Goal: Contribute content: Contribute content

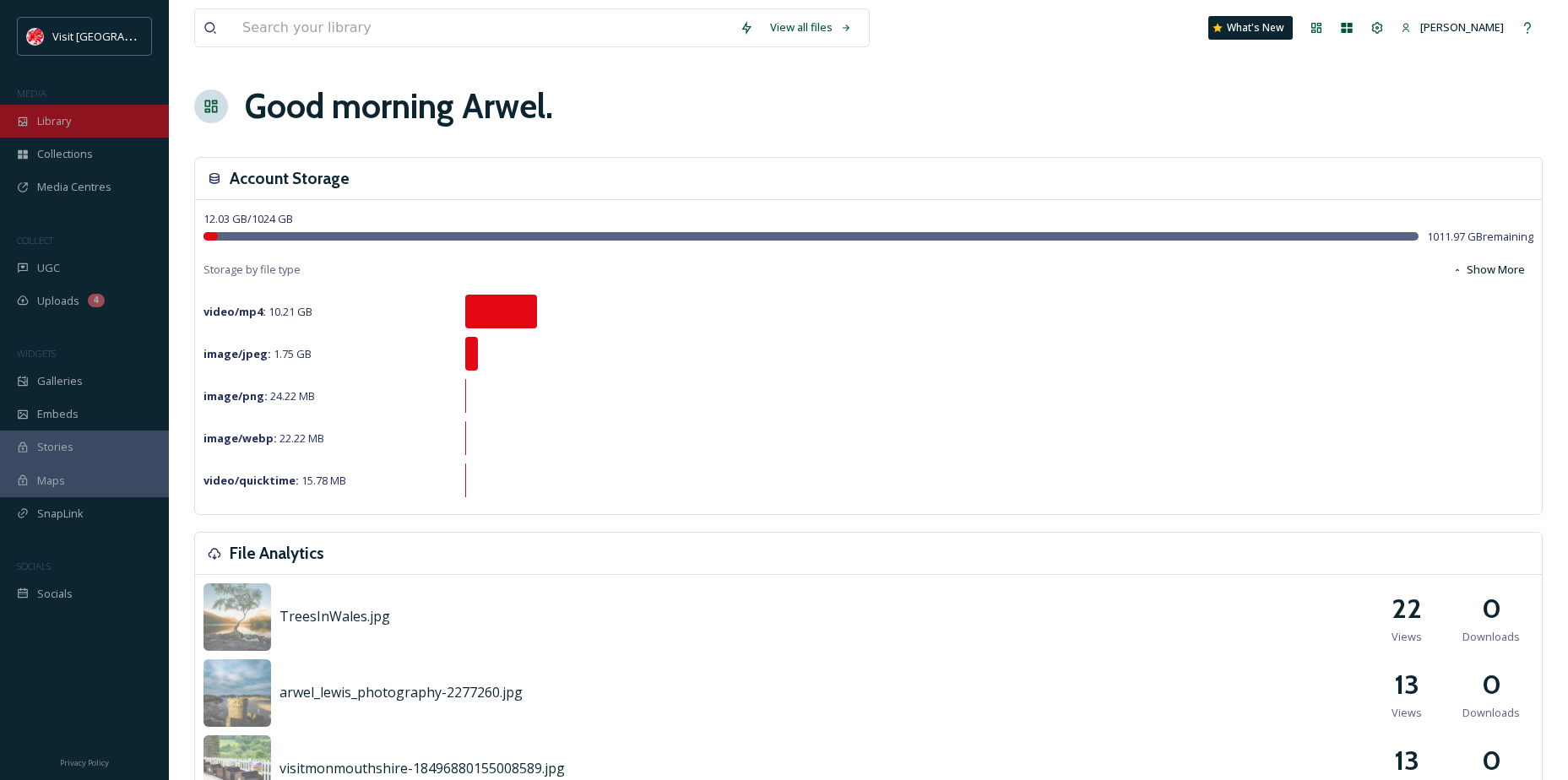
click at [66, 119] on span "Library" at bounding box center [53, 121] width 34 height 16
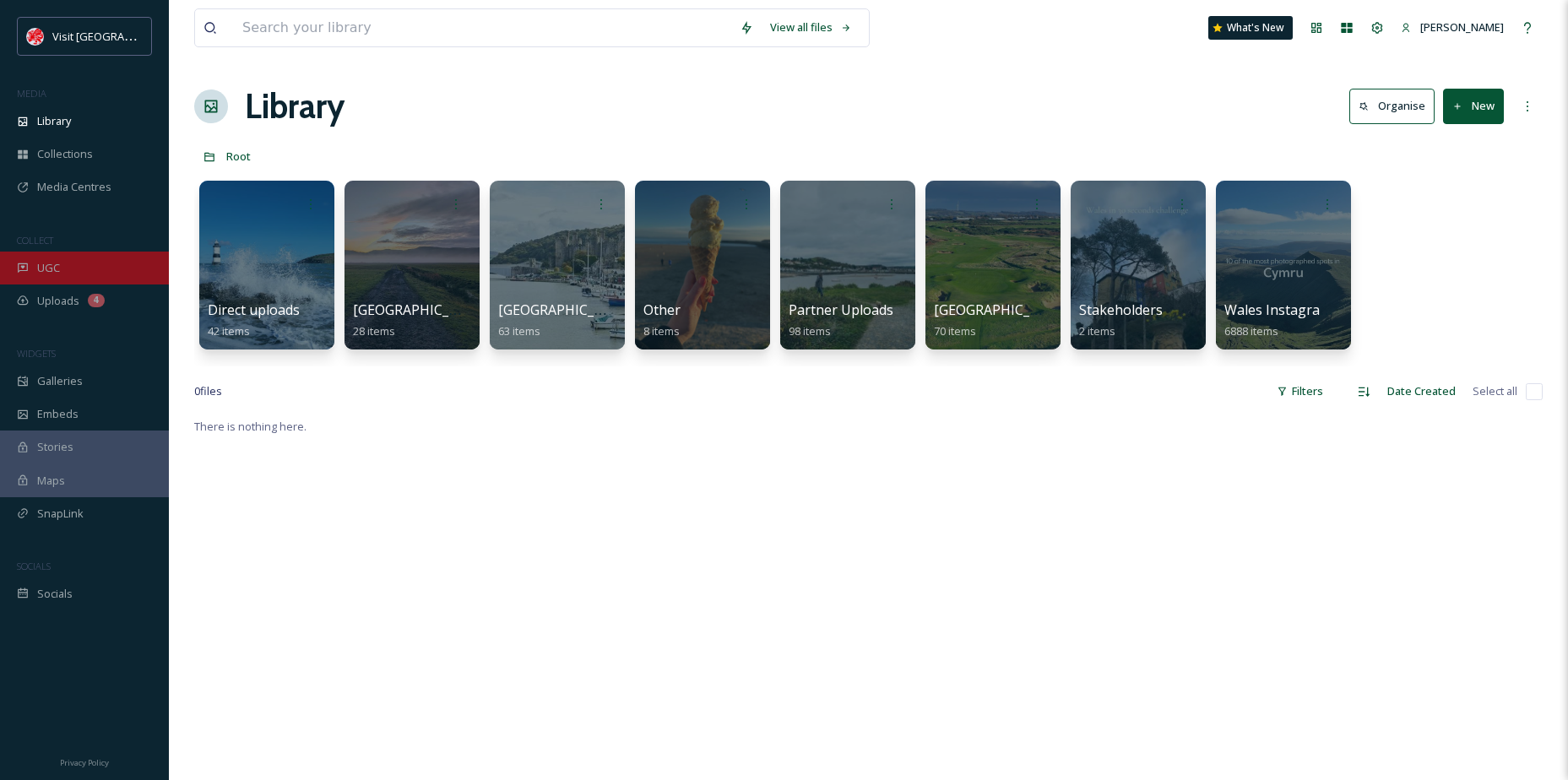
click at [61, 259] on div "UGC" at bounding box center [84, 268] width 168 height 33
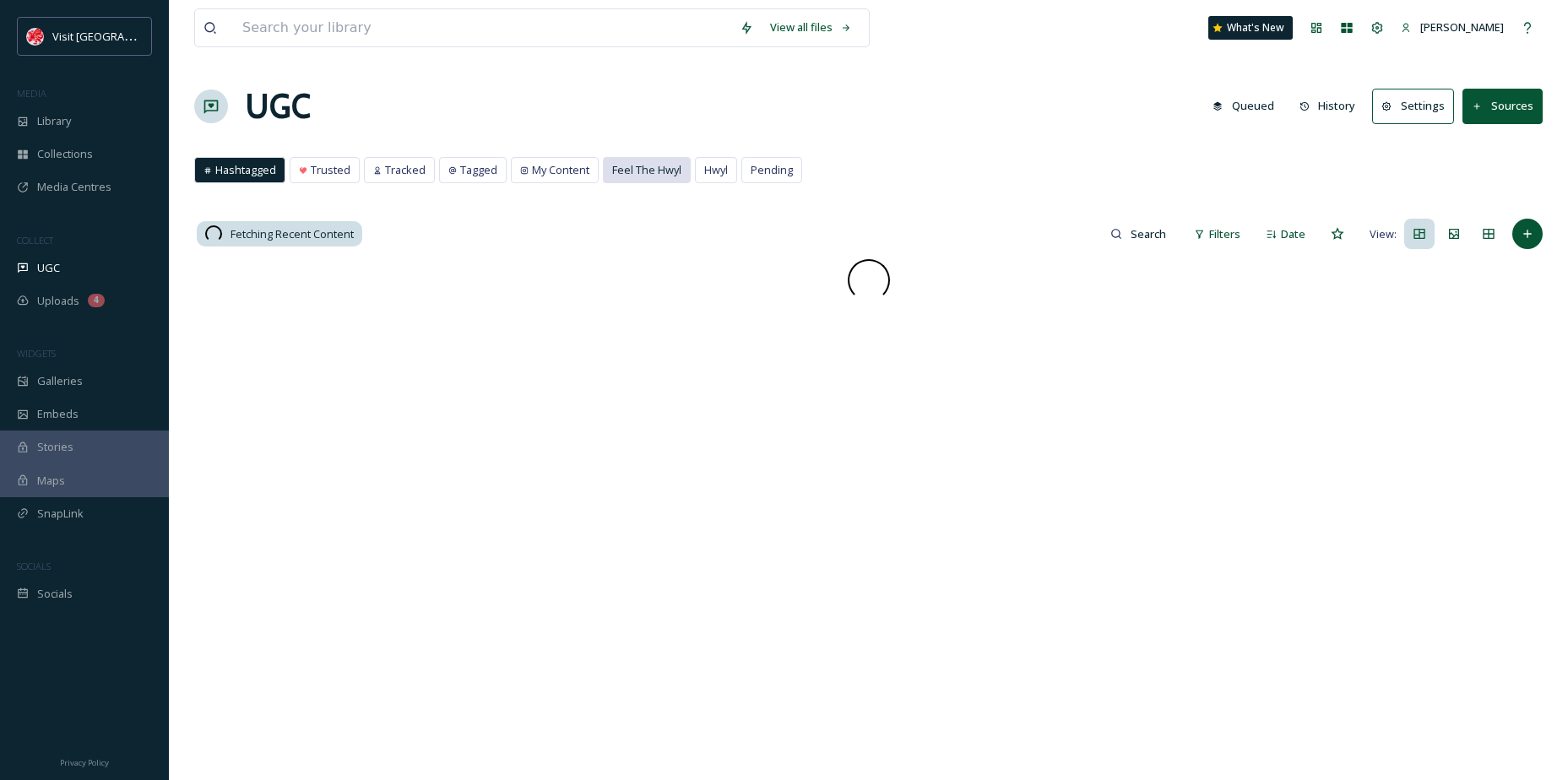
click at [649, 178] on span "Feel The Hwyl" at bounding box center [647, 170] width 69 height 16
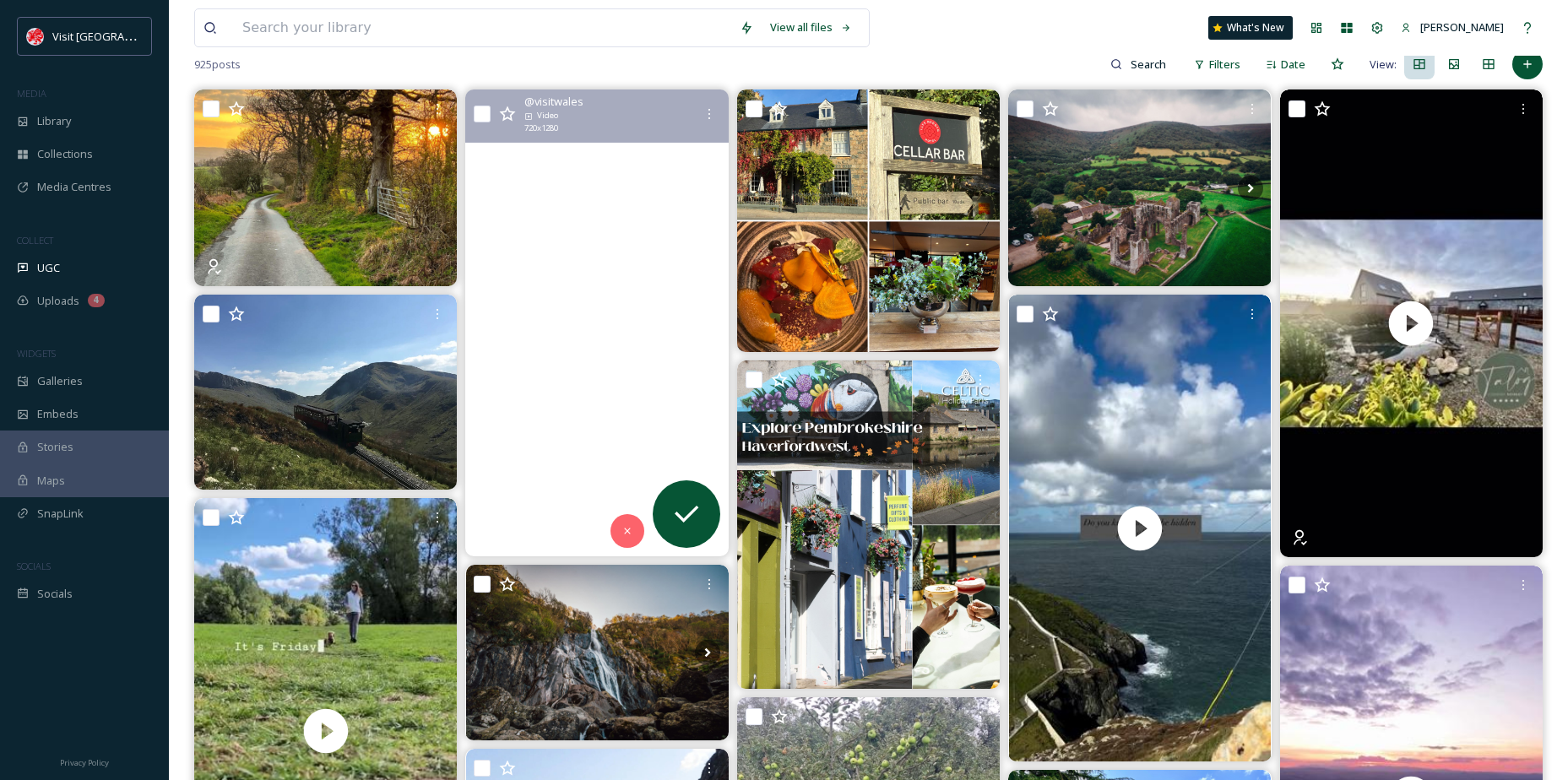
scroll to position [169, 0]
click at [579, 315] on video "Here’s some sightseeing tips if you’re heading to Aberystwyth for the Comedy Fe…" at bounding box center [598, 323] width 263 height 467
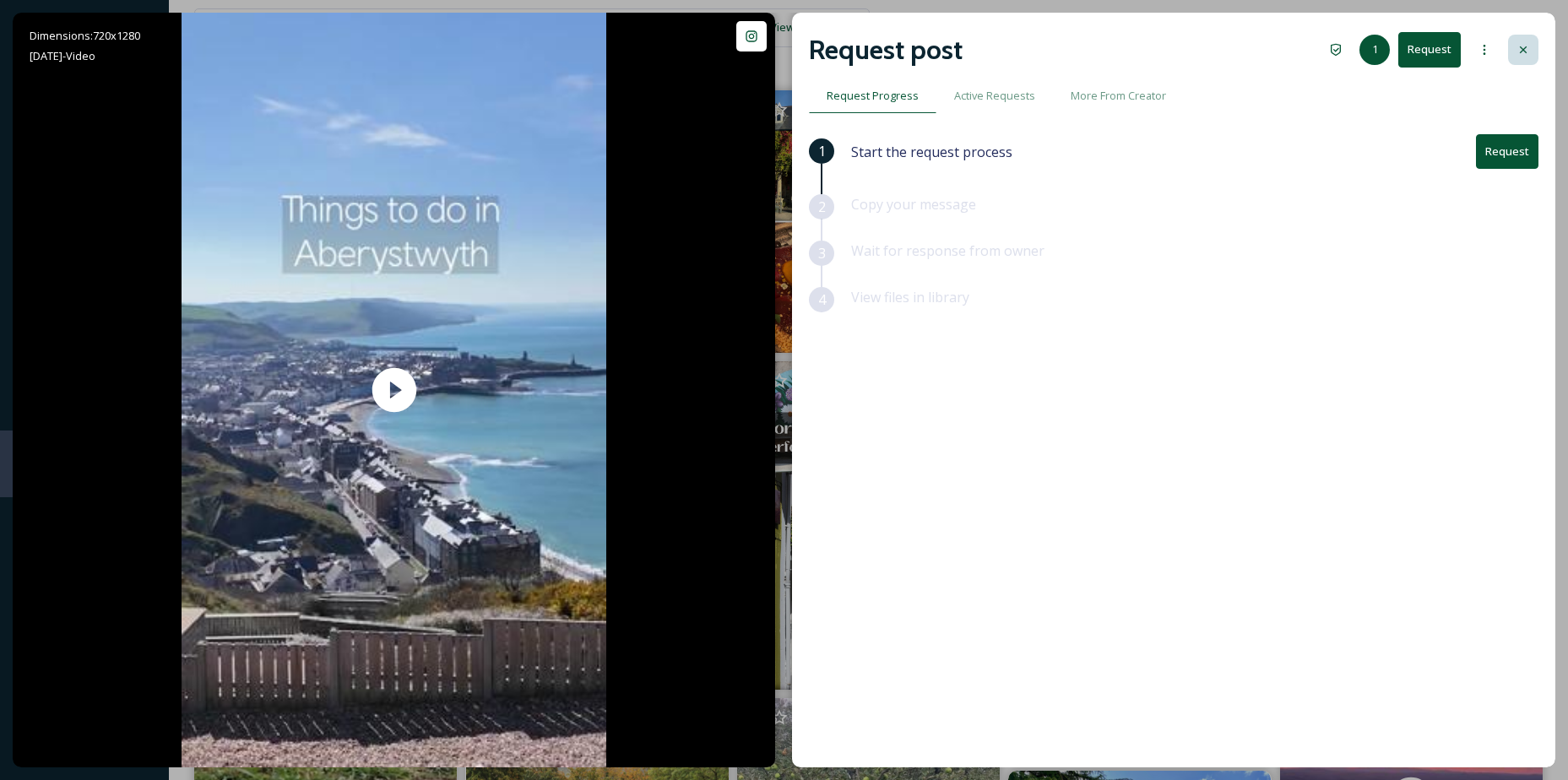
click at [1522, 45] on icon at bounding box center [1523, 50] width 14 height 14
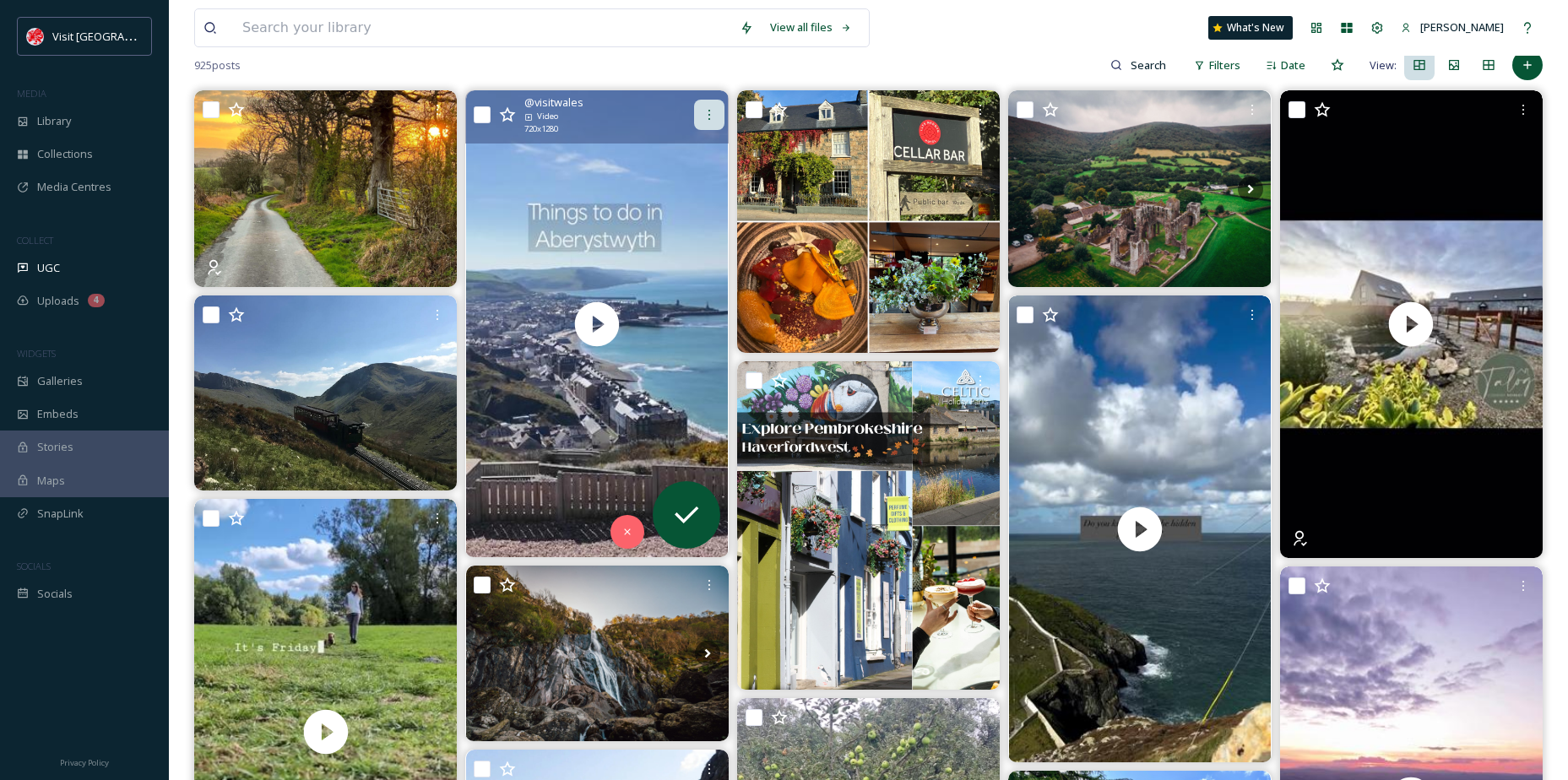
click at [712, 106] on div at bounding box center [709, 115] width 31 height 31
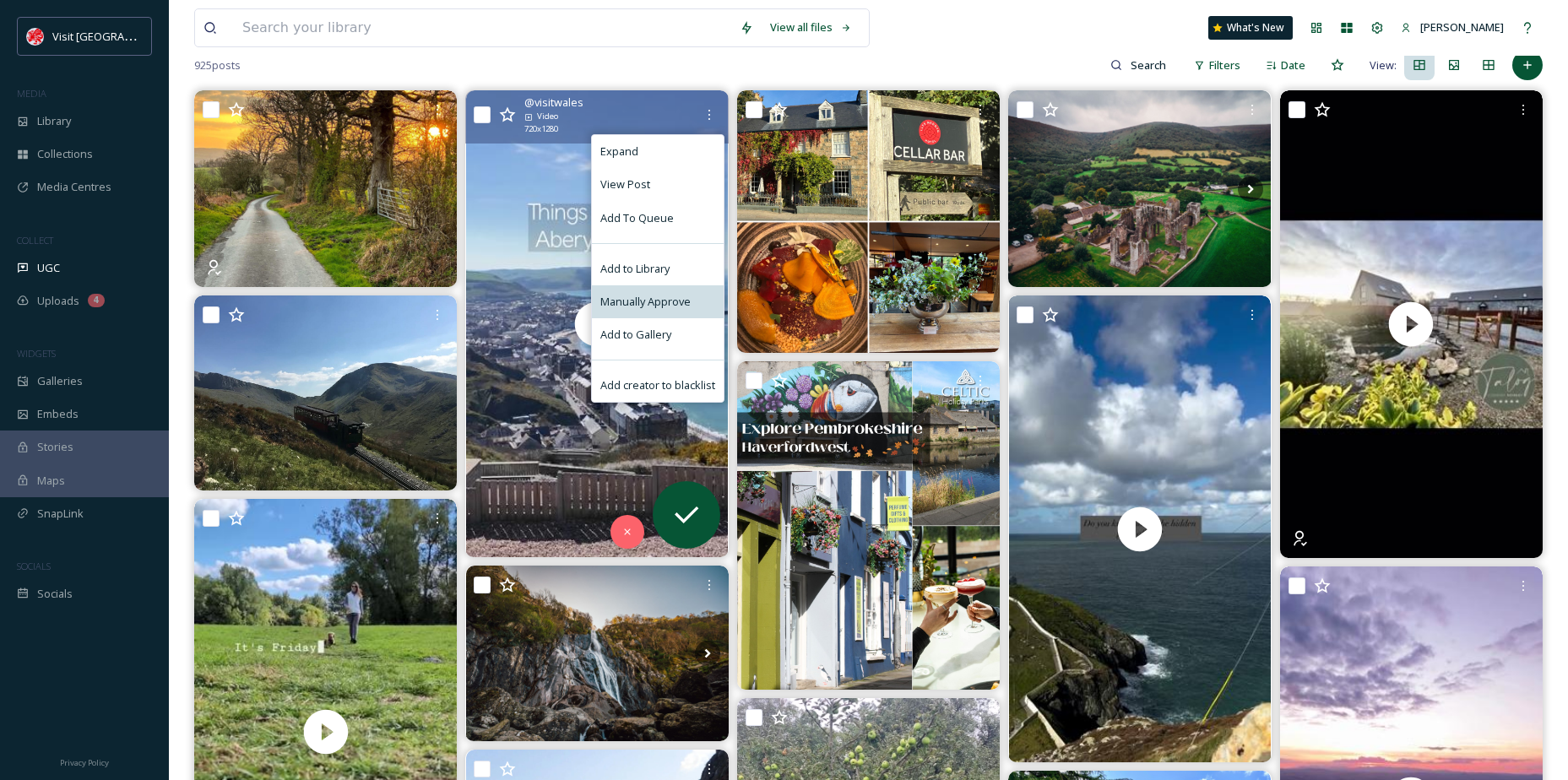
click at [659, 303] on span "Manually Approve" at bounding box center [646, 302] width 91 height 16
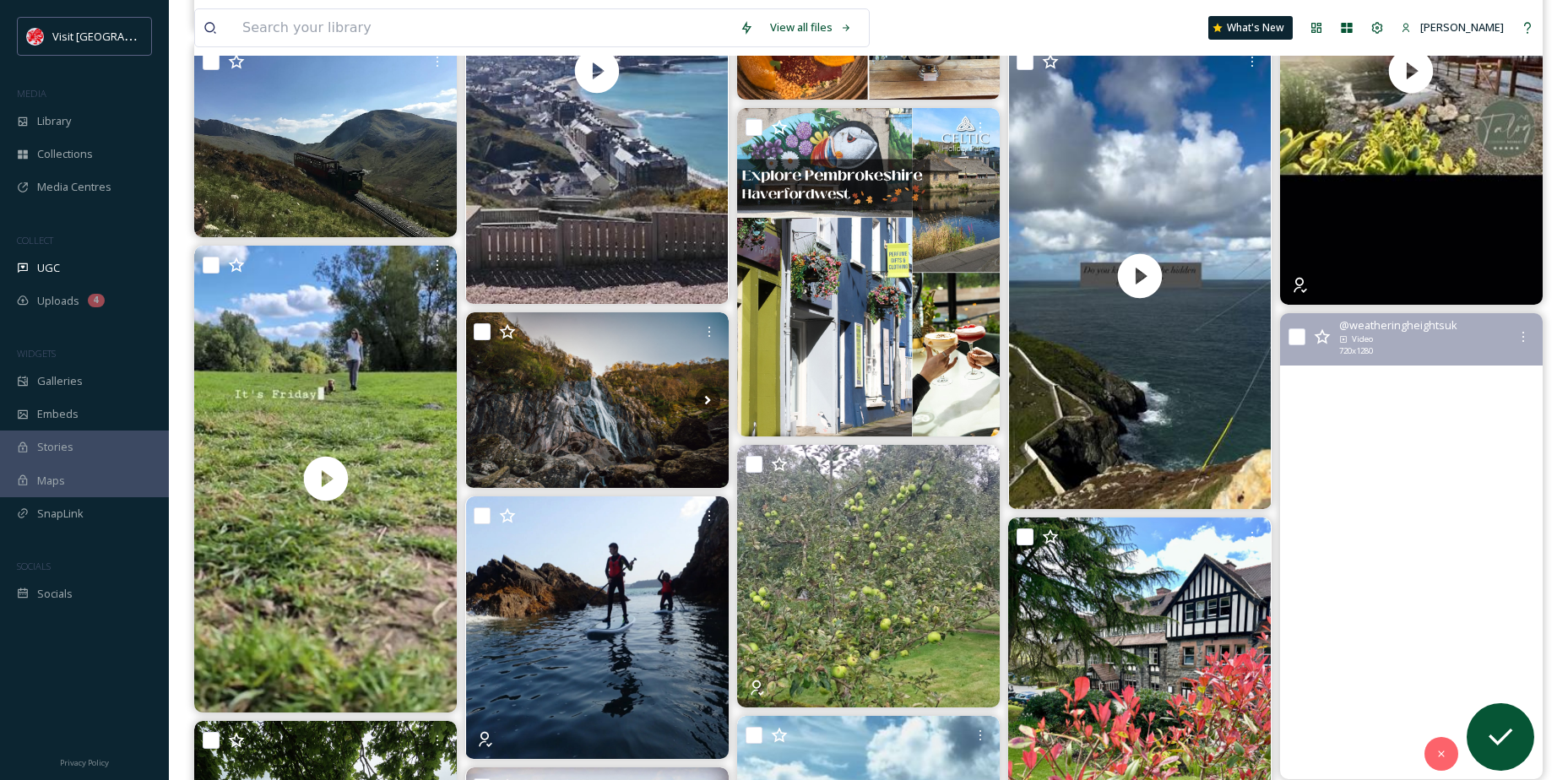
scroll to position [254, 0]
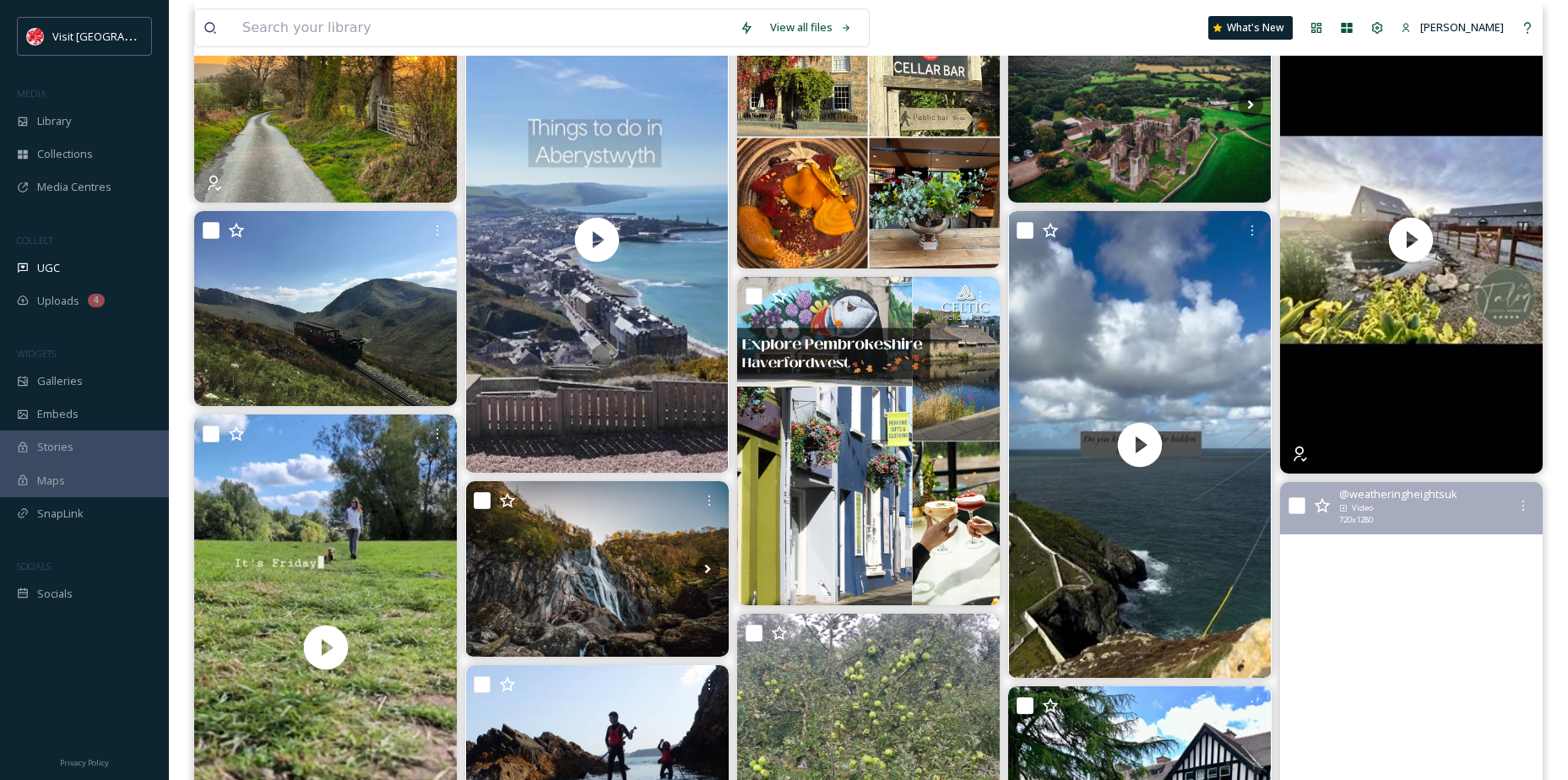
click at [1431, 556] on video "I’ve walked up Moel Famau many times, but I’ve never been up on a night like th…" at bounding box center [1411, 715] width 263 height 467
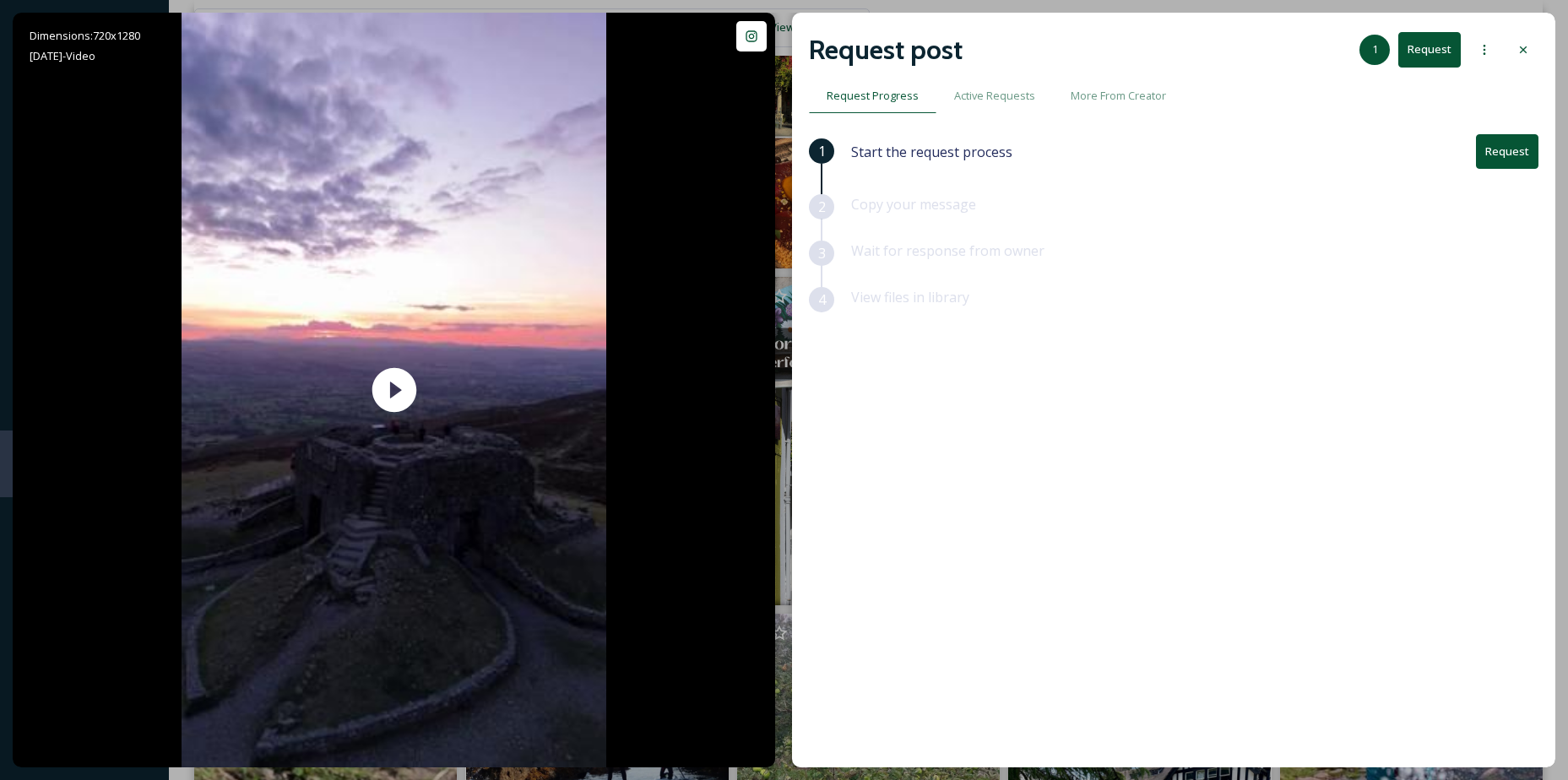
click at [1517, 157] on button "Request" at bounding box center [1506, 151] width 63 height 34
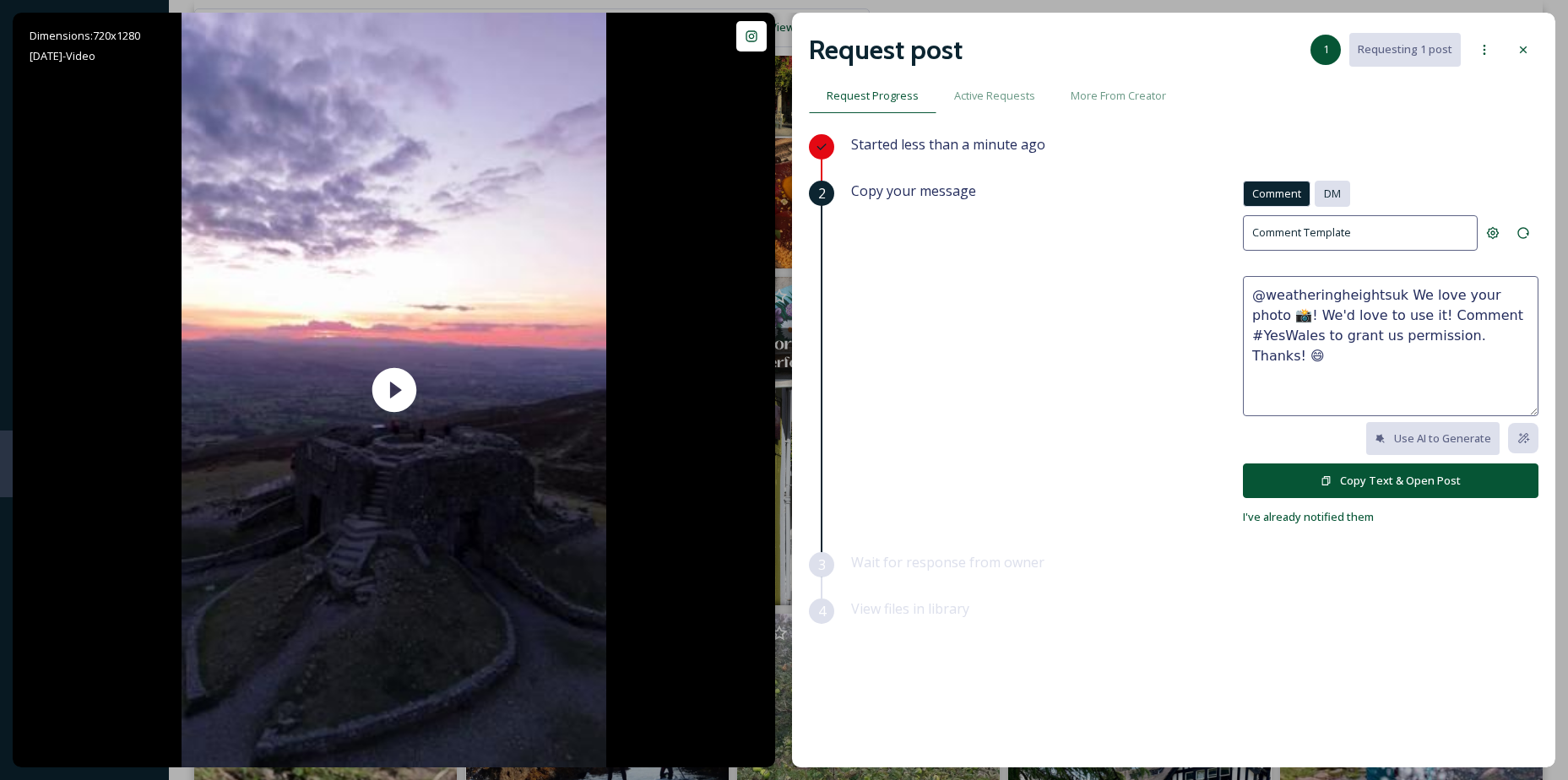
click at [1348, 198] on div "DM" at bounding box center [1332, 193] width 35 height 26
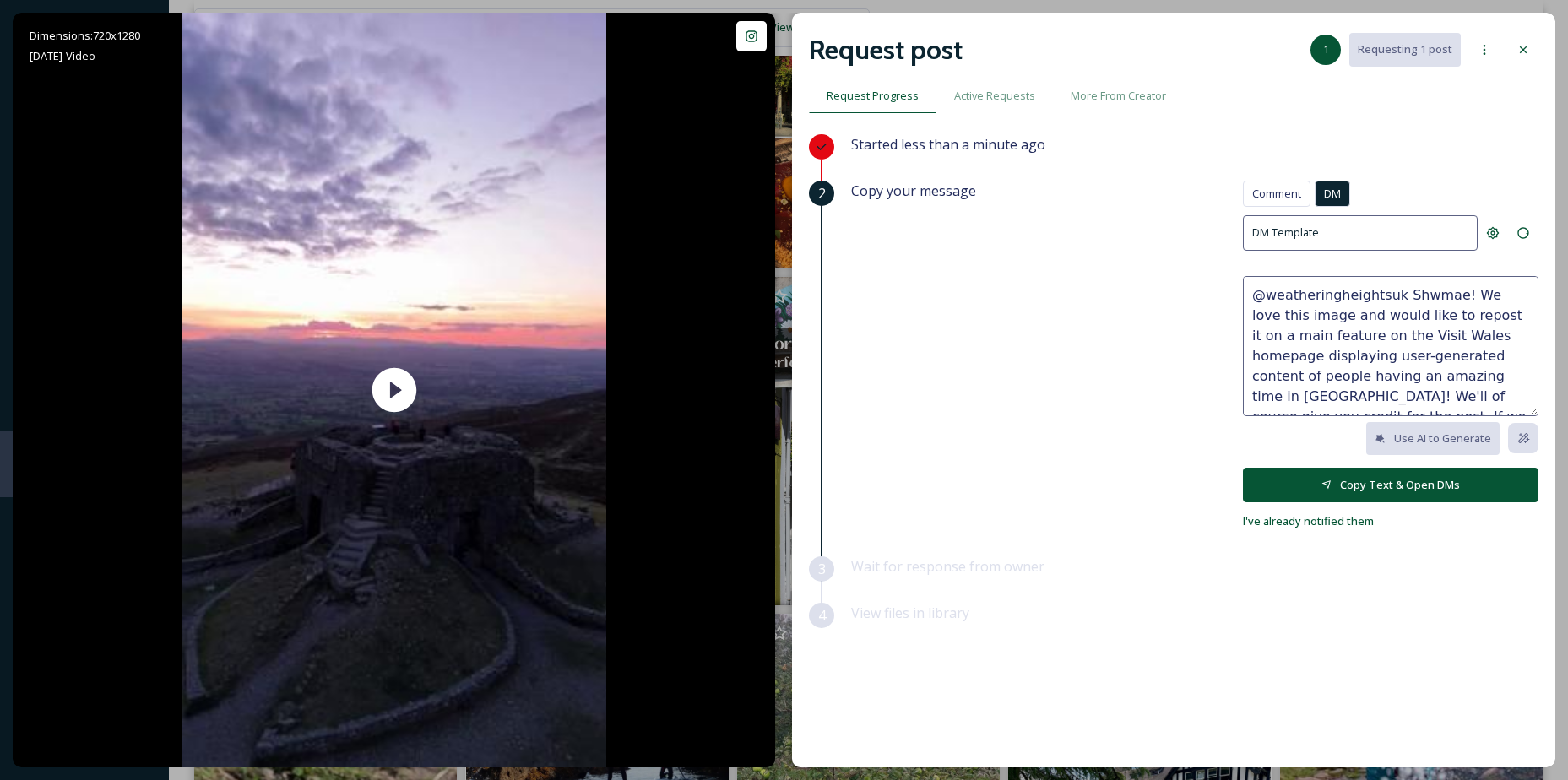
click at [1404, 491] on button "Copy Text & Open DMs" at bounding box center [1390, 485] width 295 height 34
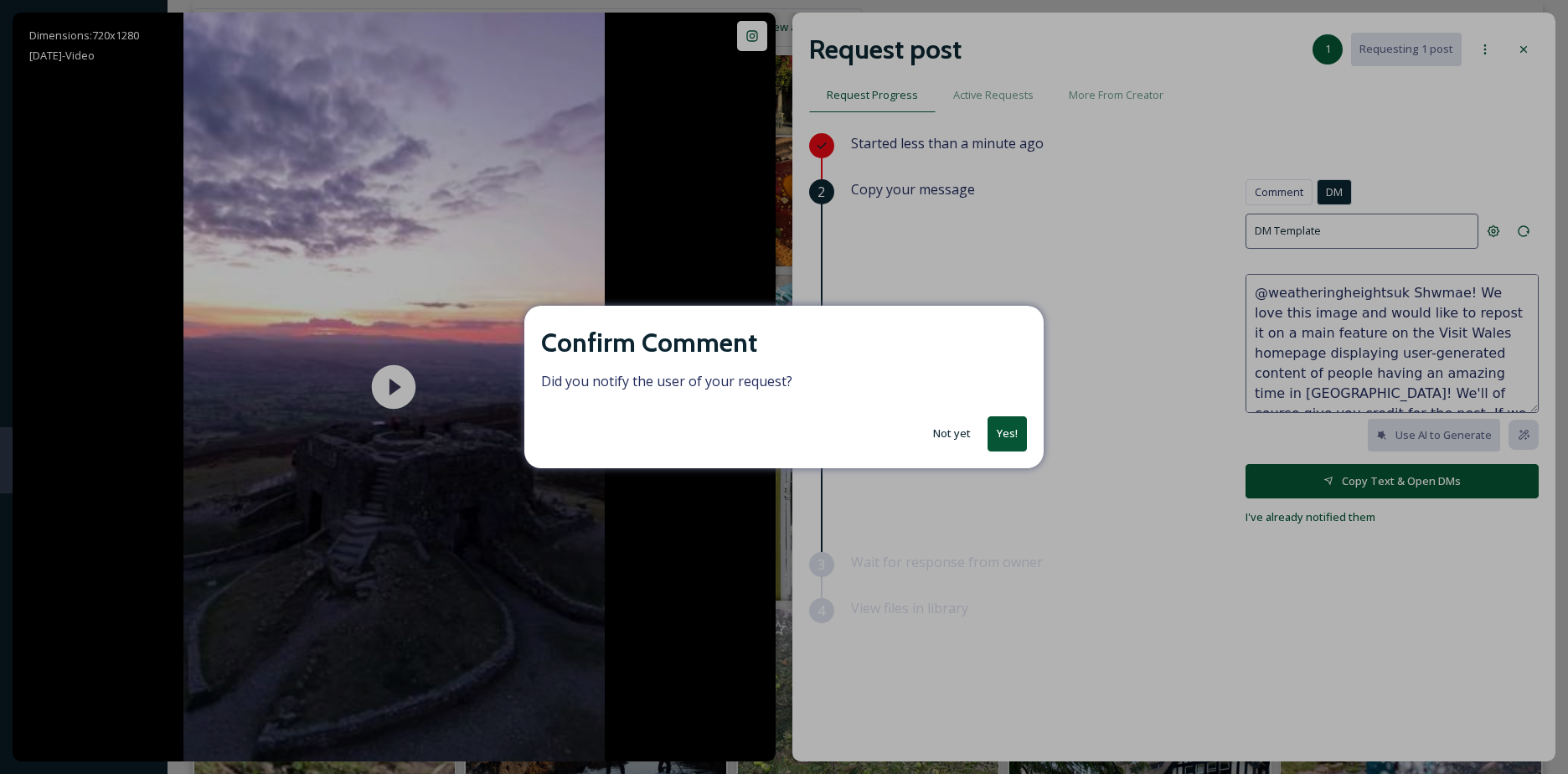
click at [1012, 436] on button "Yes!" at bounding box center [1007, 433] width 40 height 34
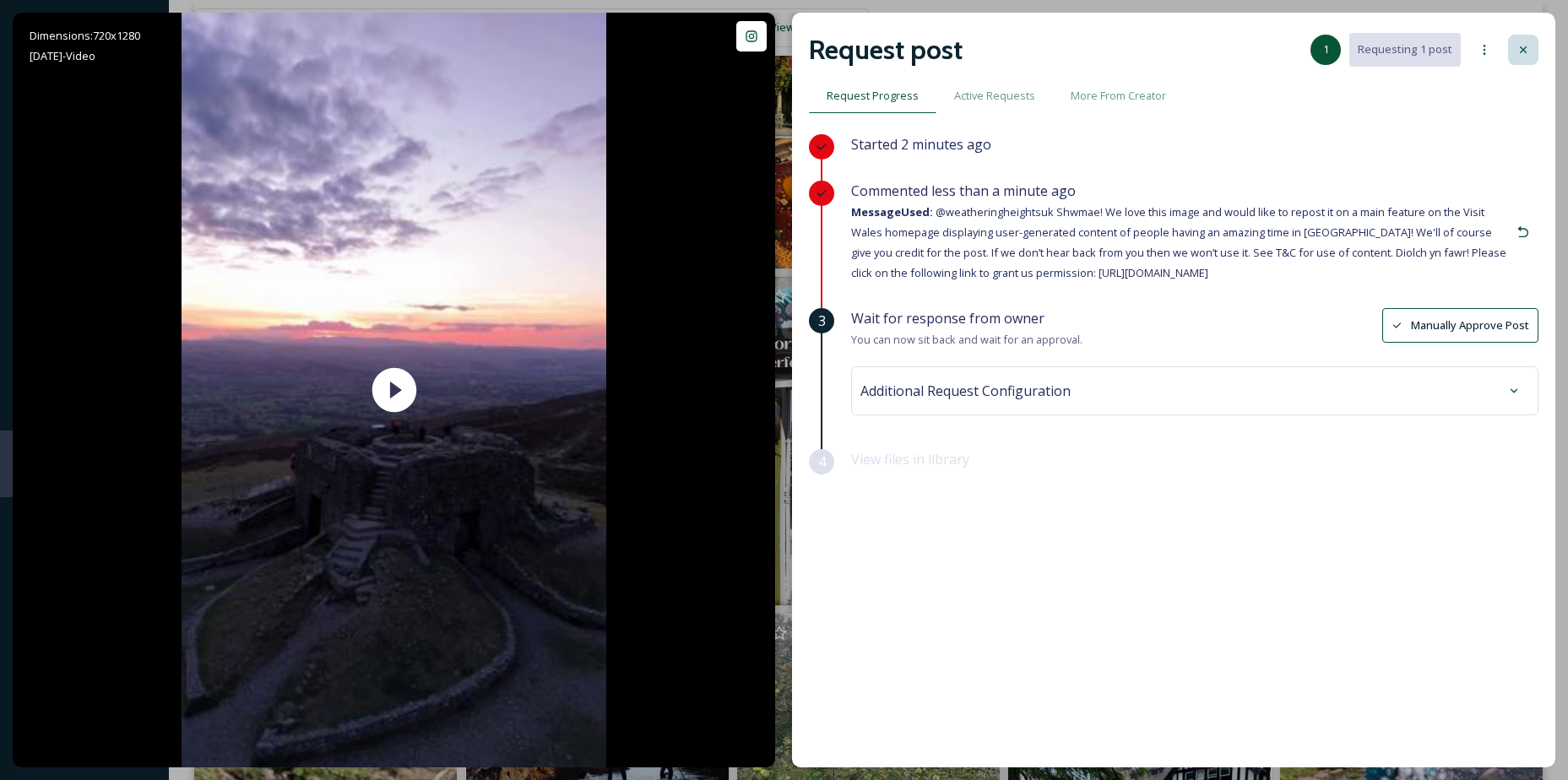
click at [1521, 34] on div at bounding box center [1524, 50] width 31 height 31
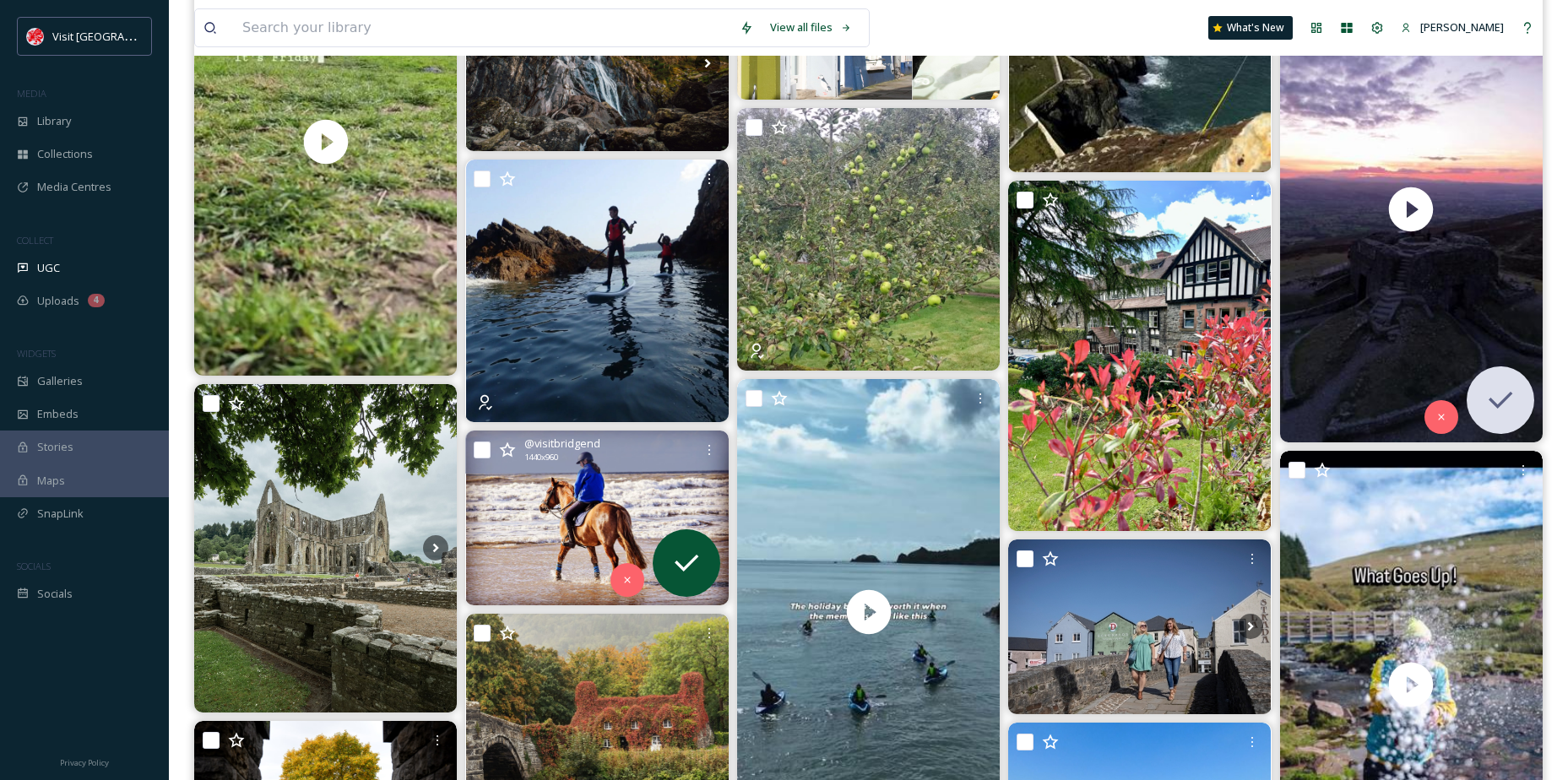
scroll to position [760, 0]
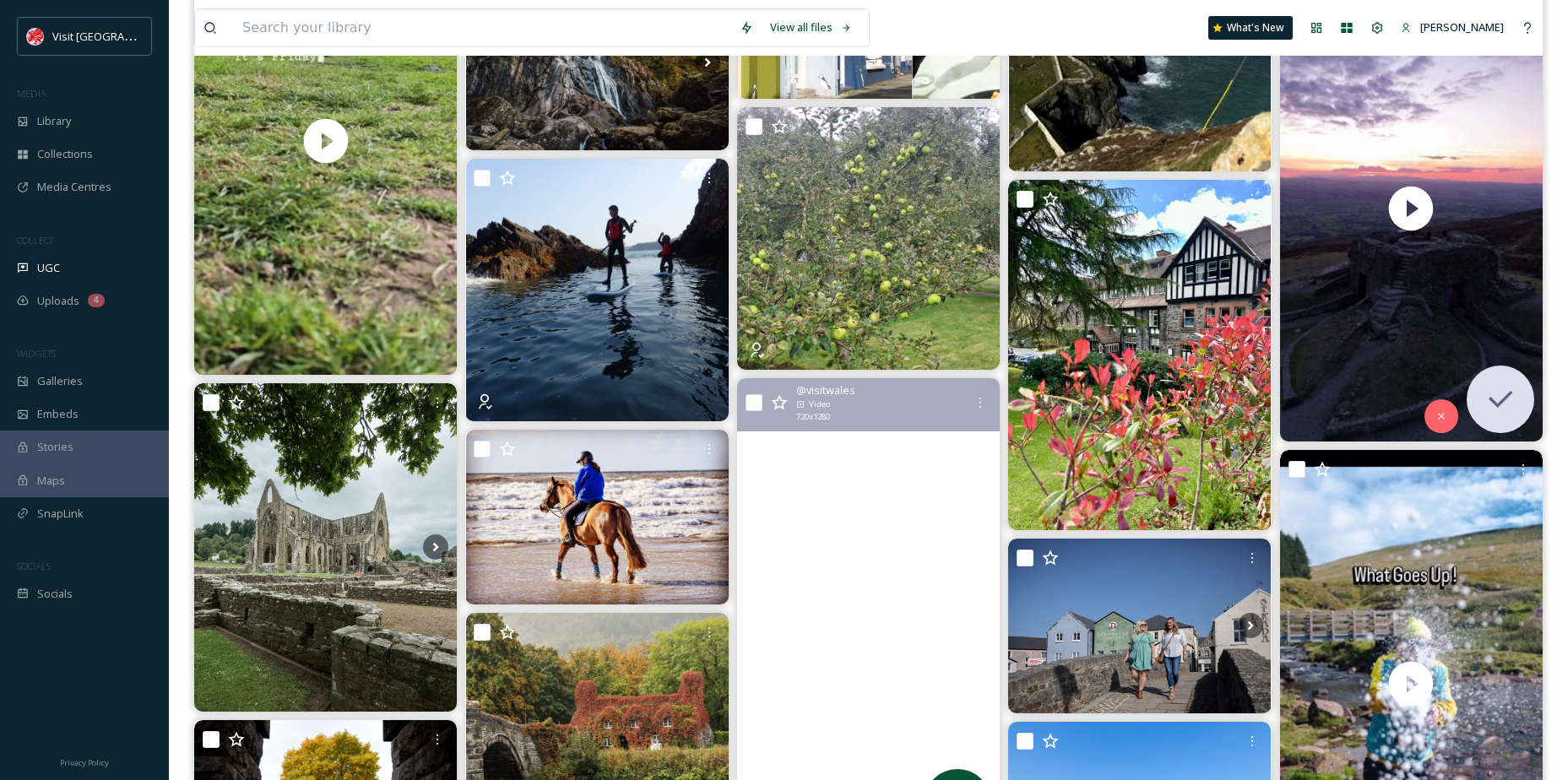
click at [938, 560] on video "Holiday blues fade, but memories last! If you’ve been waiting for a sign to pla…" at bounding box center [869, 611] width 263 height 467
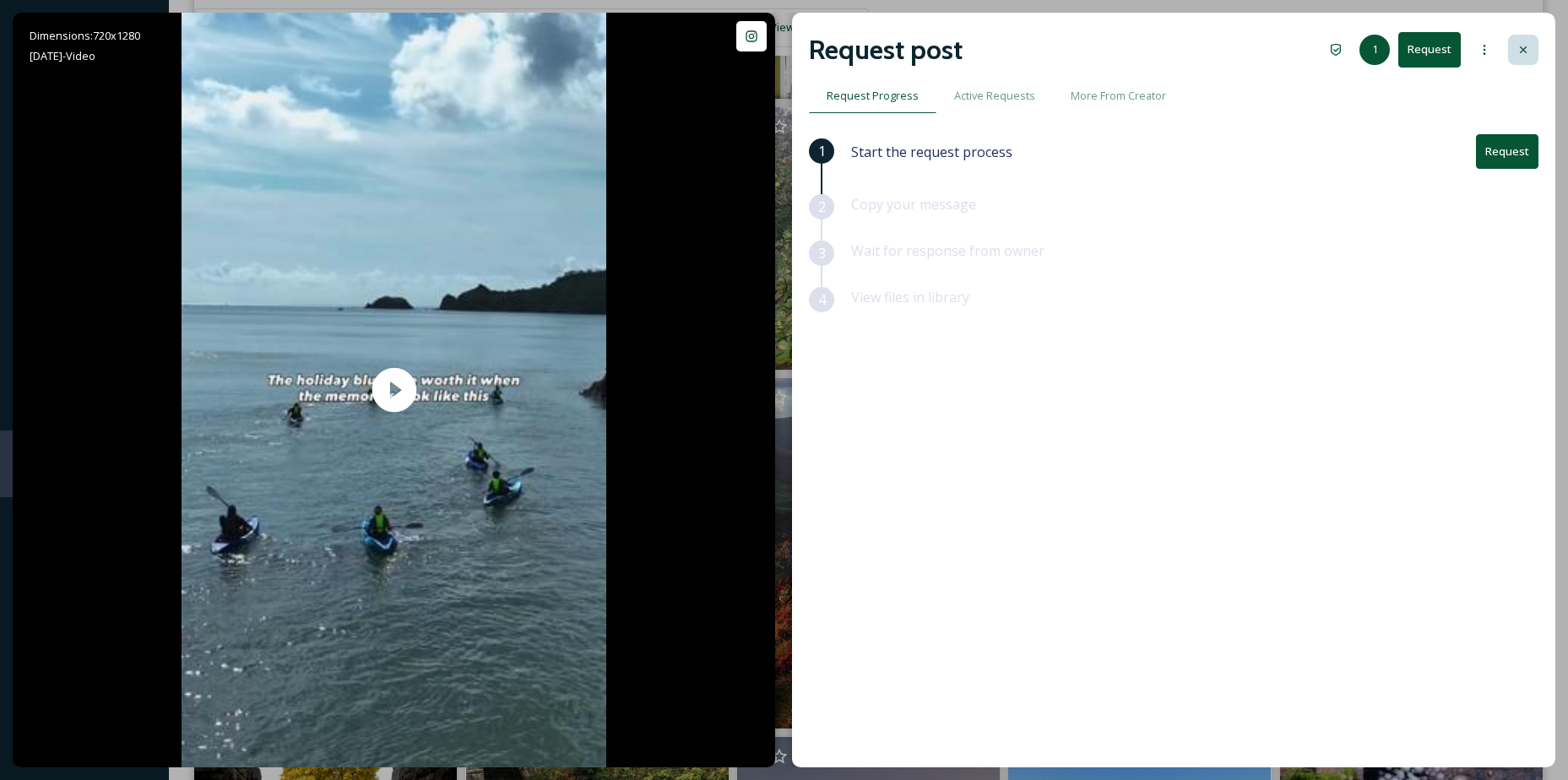
click at [1522, 51] on icon at bounding box center [1523, 50] width 14 height 14
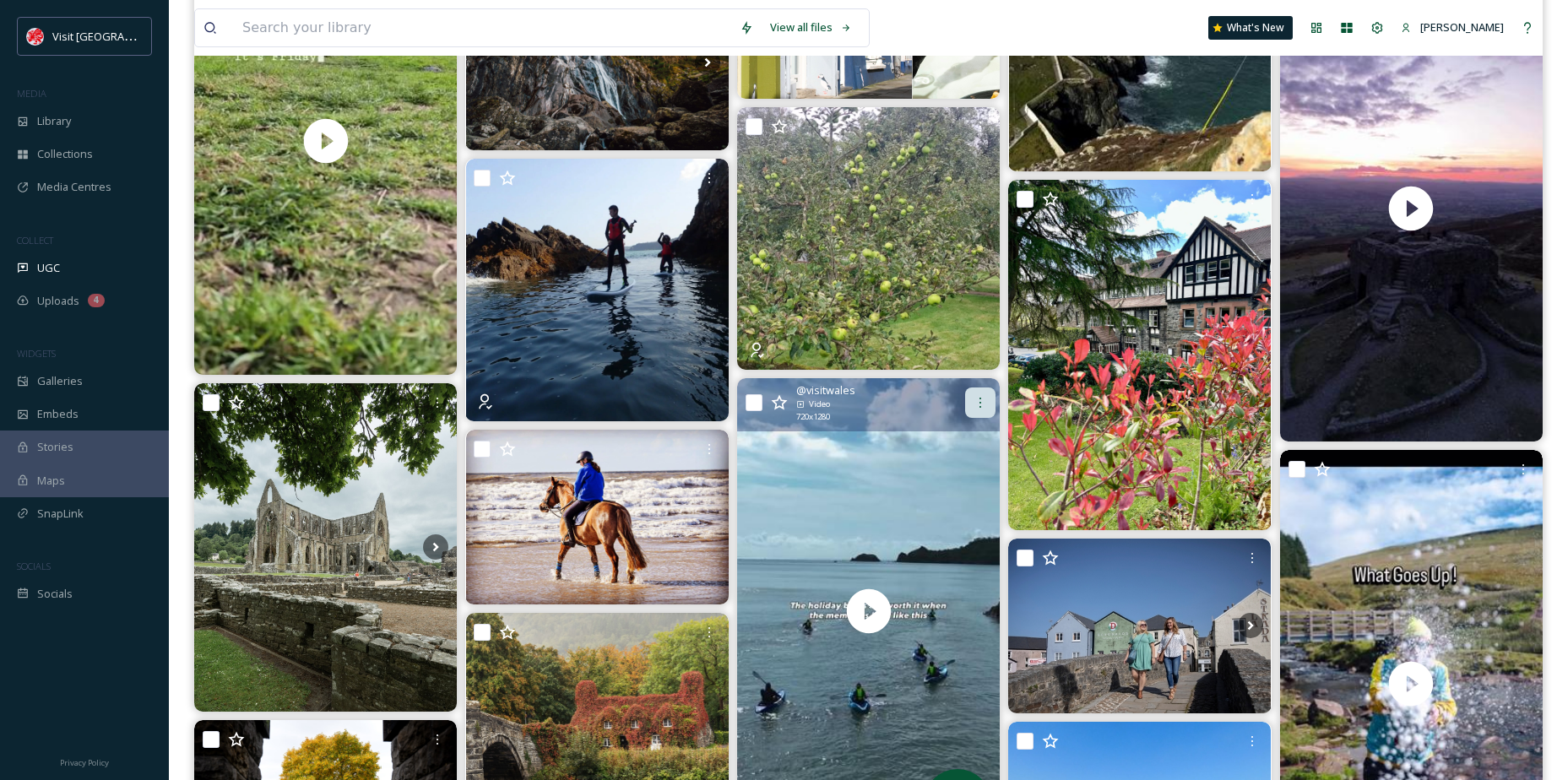
click at [981, 399] on icon at bounding box center [980, 402] width 2 height 10
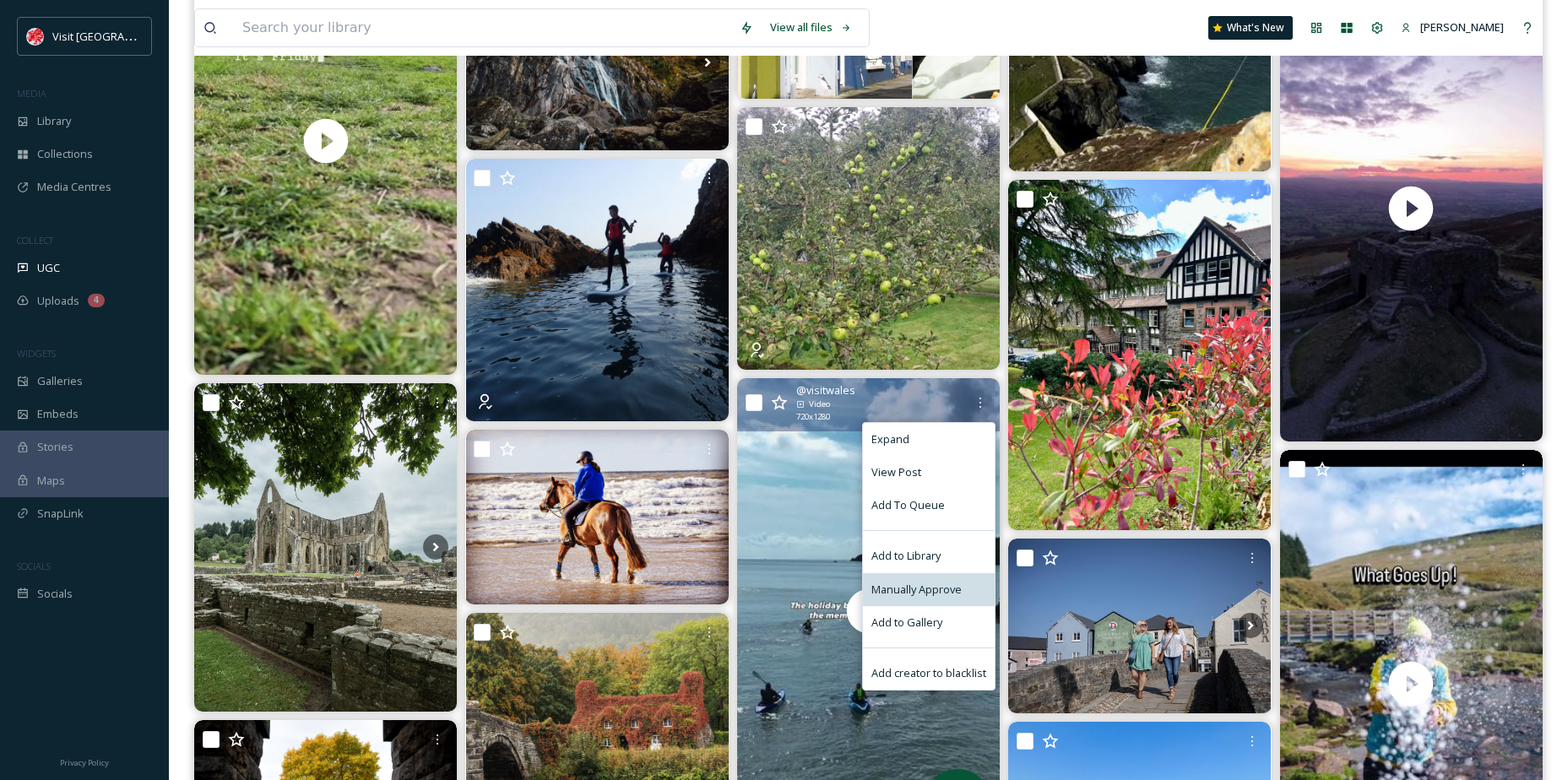
click at [933, 578] on div "Manually Approve" at bounding box center [928, 590] width 131 height 33
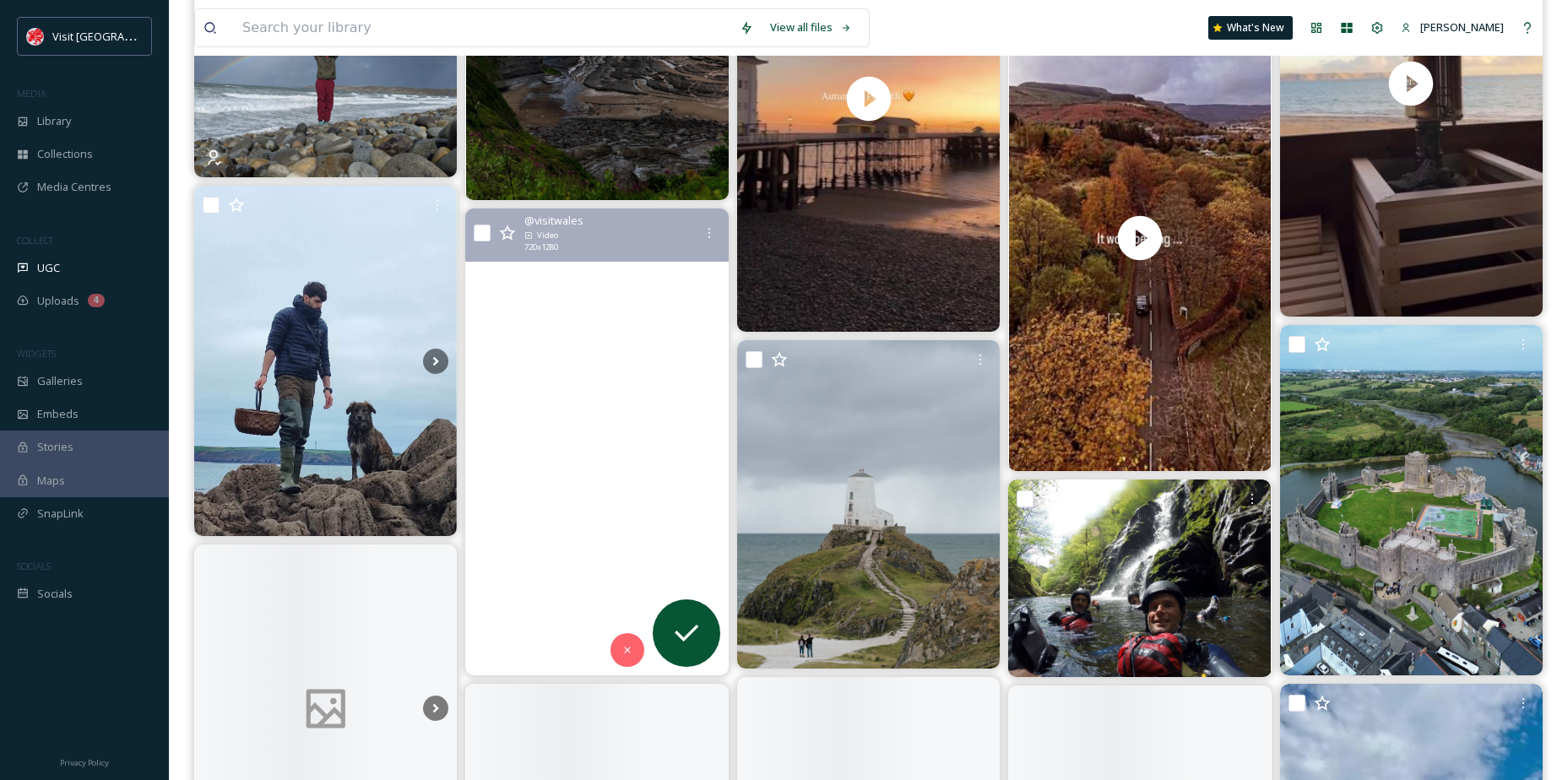
scroll to position [2111, 0]
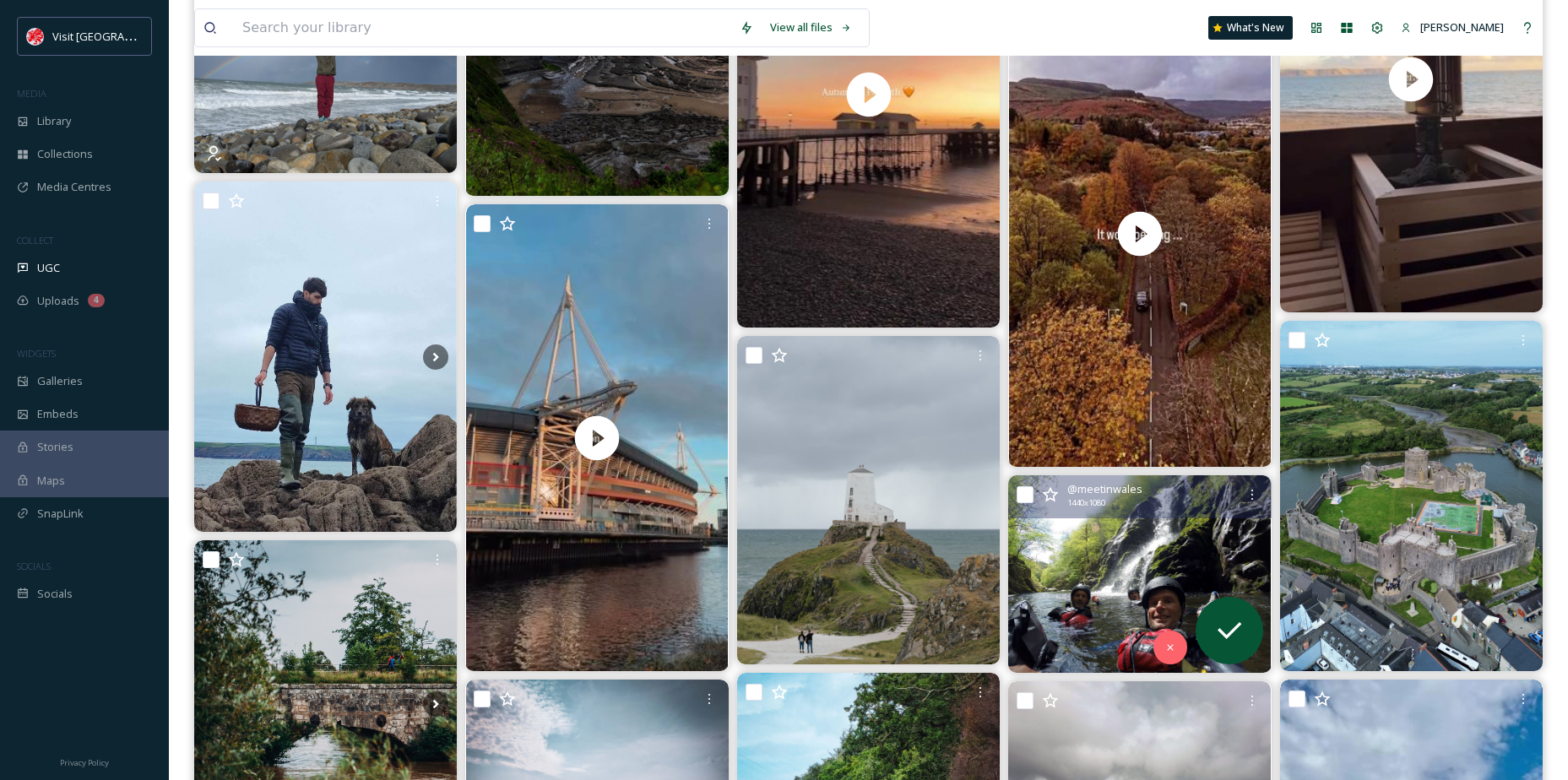
click at [1124, 541] on img at bounding box center [1140, 573] width 263 height 197
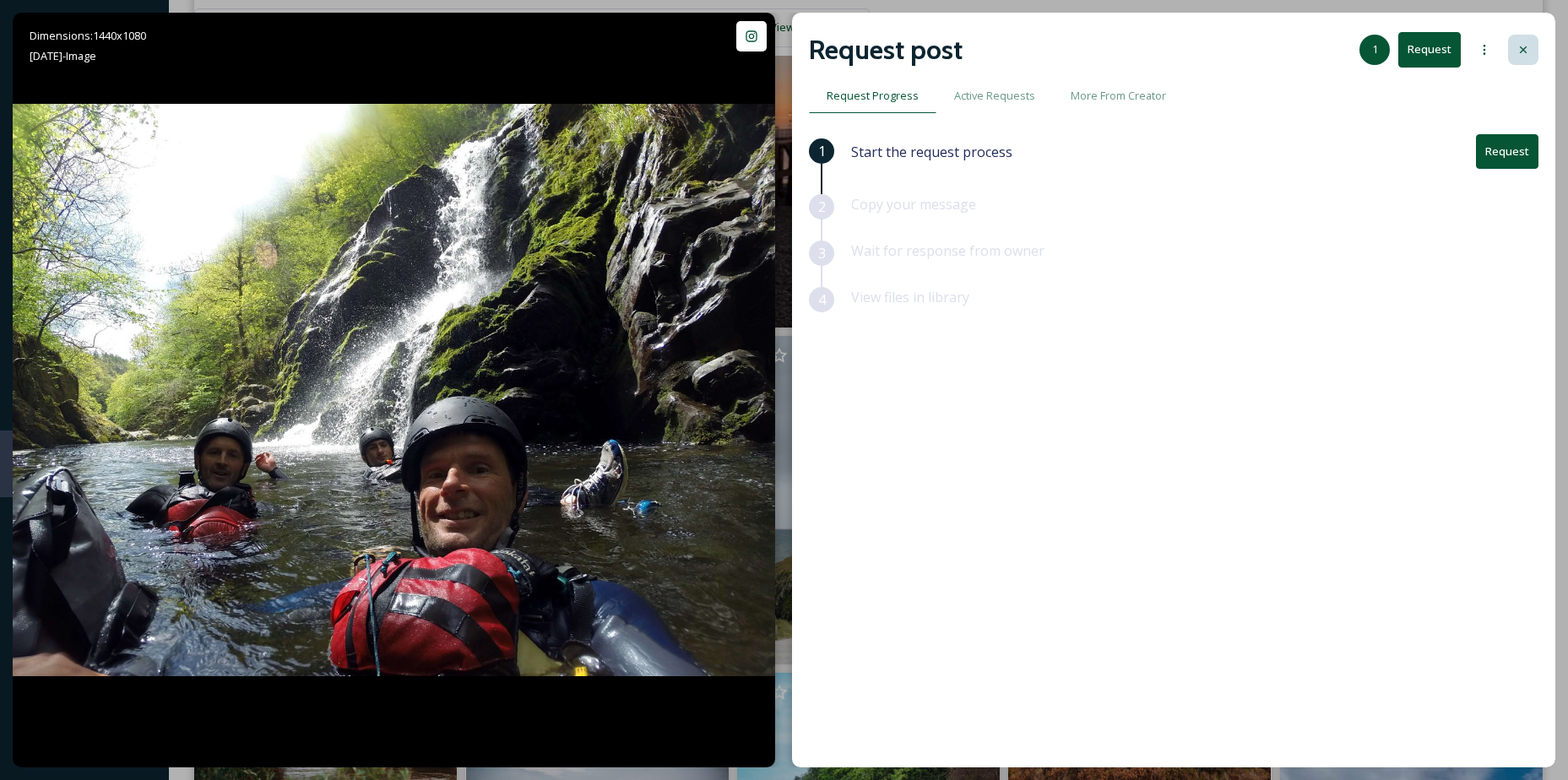
click at [1525, 43] on div at bounding box center [1524, 50] width 31 height 31
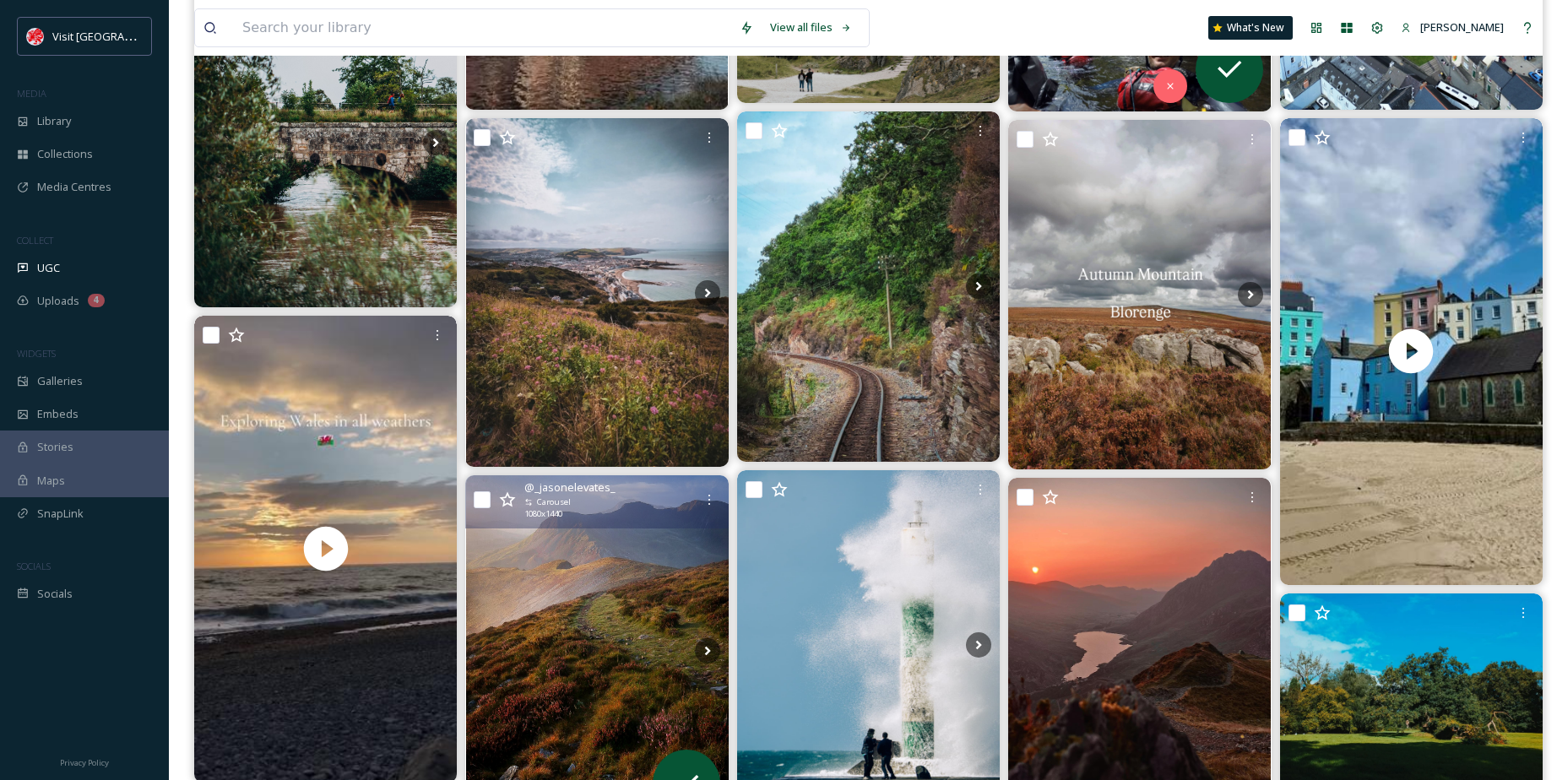
scroll to position [2702, 0]
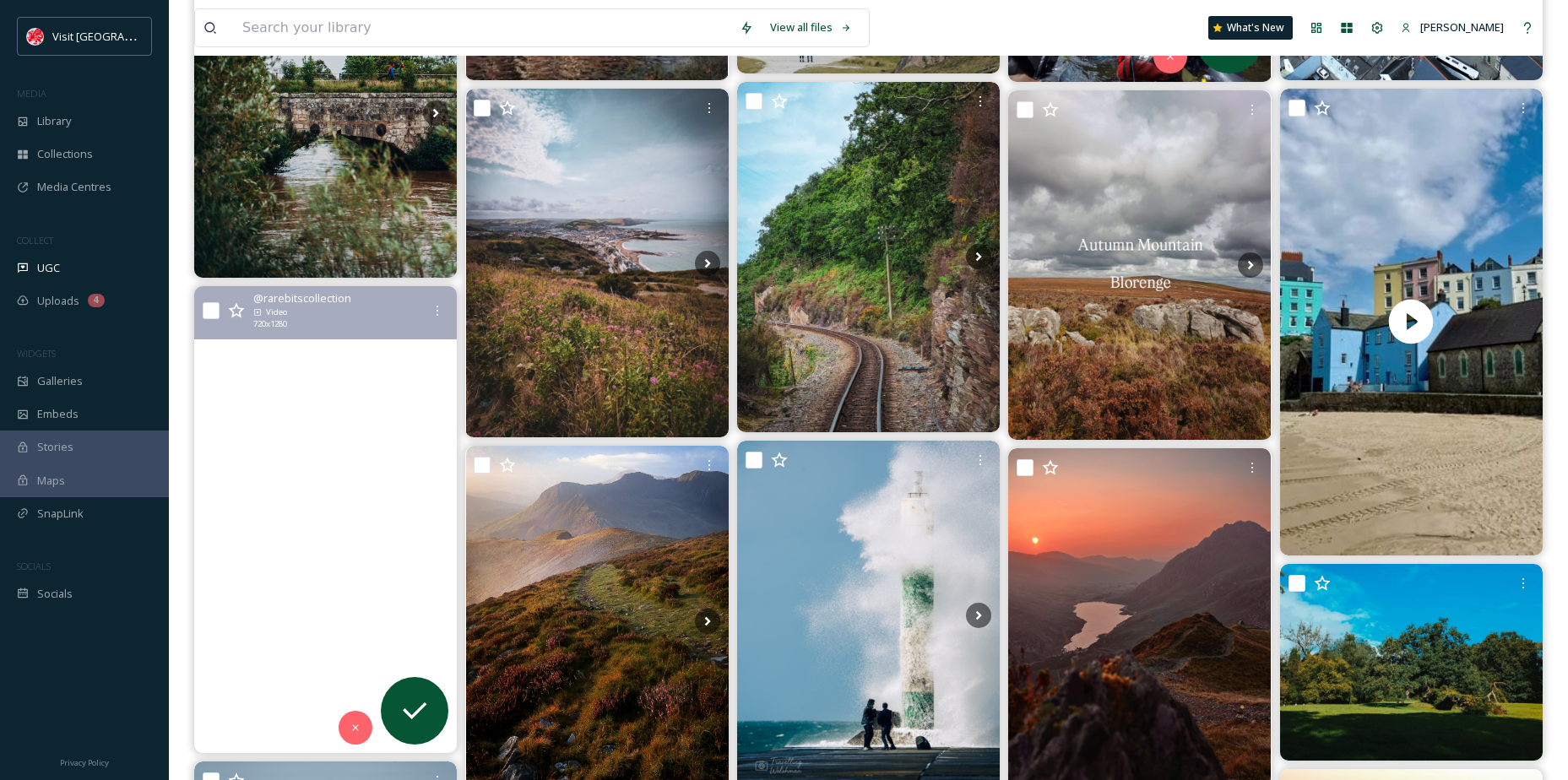
click at [395, 593] on video "From sunshine to showers, mist to golden skies- exploring Wales is magical in e…" at bounding box center [325, 519] width 263 height 467
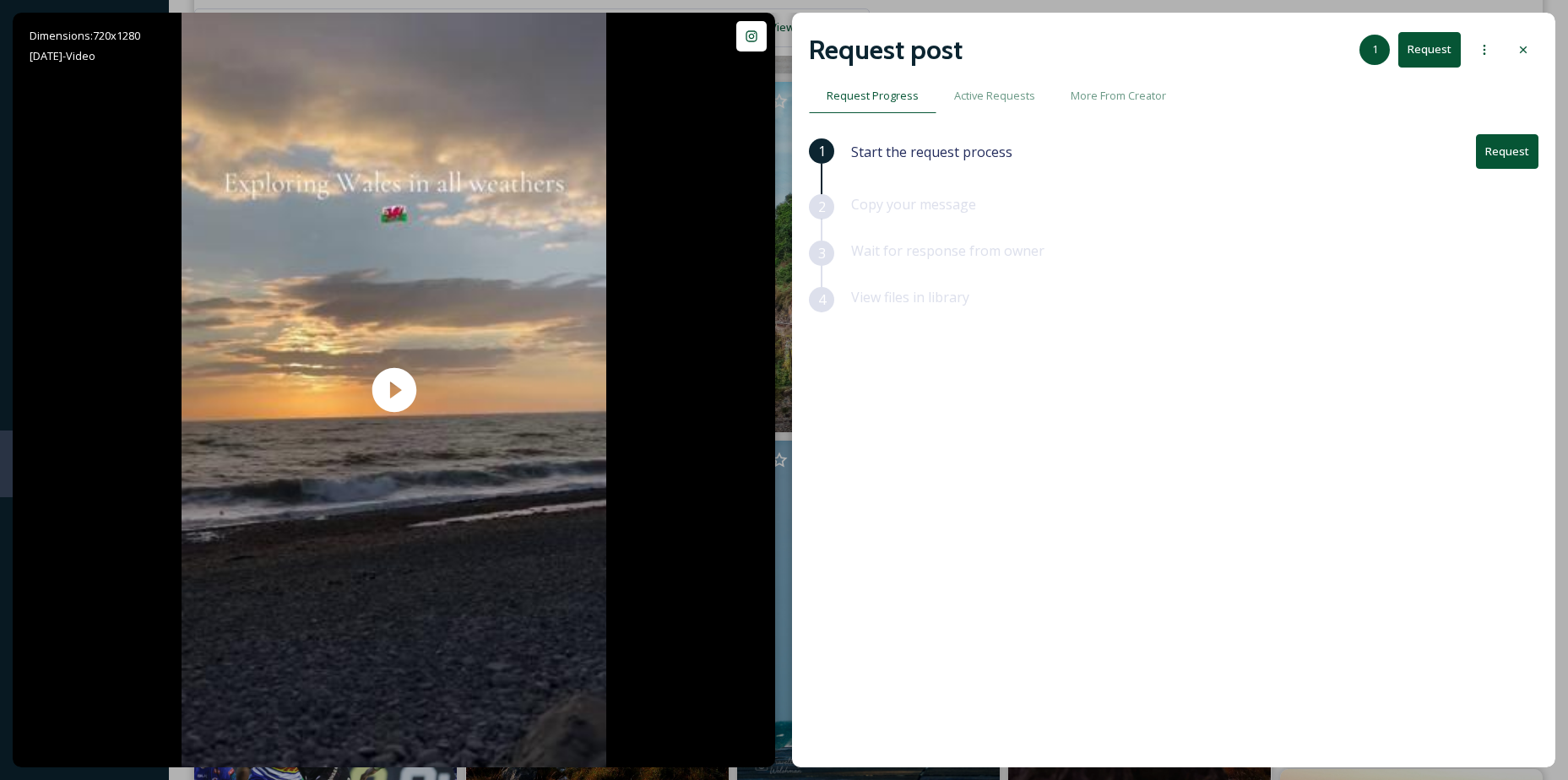
click at [1517, 157] on button "Request" at bounding box center [1506, 151] width 63 height 34
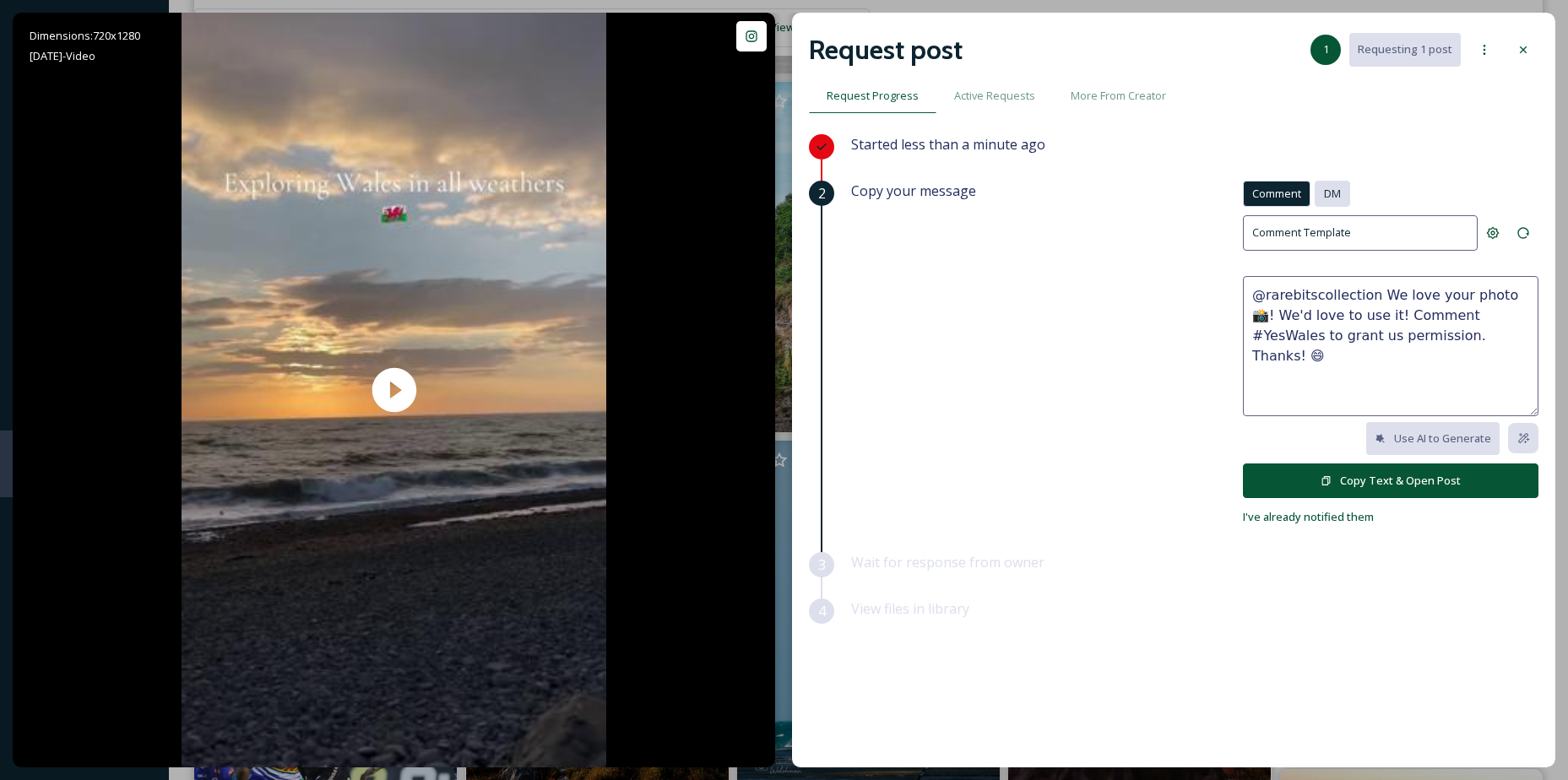
click at [1337, 195] on span "DM" at bounding box center [1332, 194] width 17 height 16
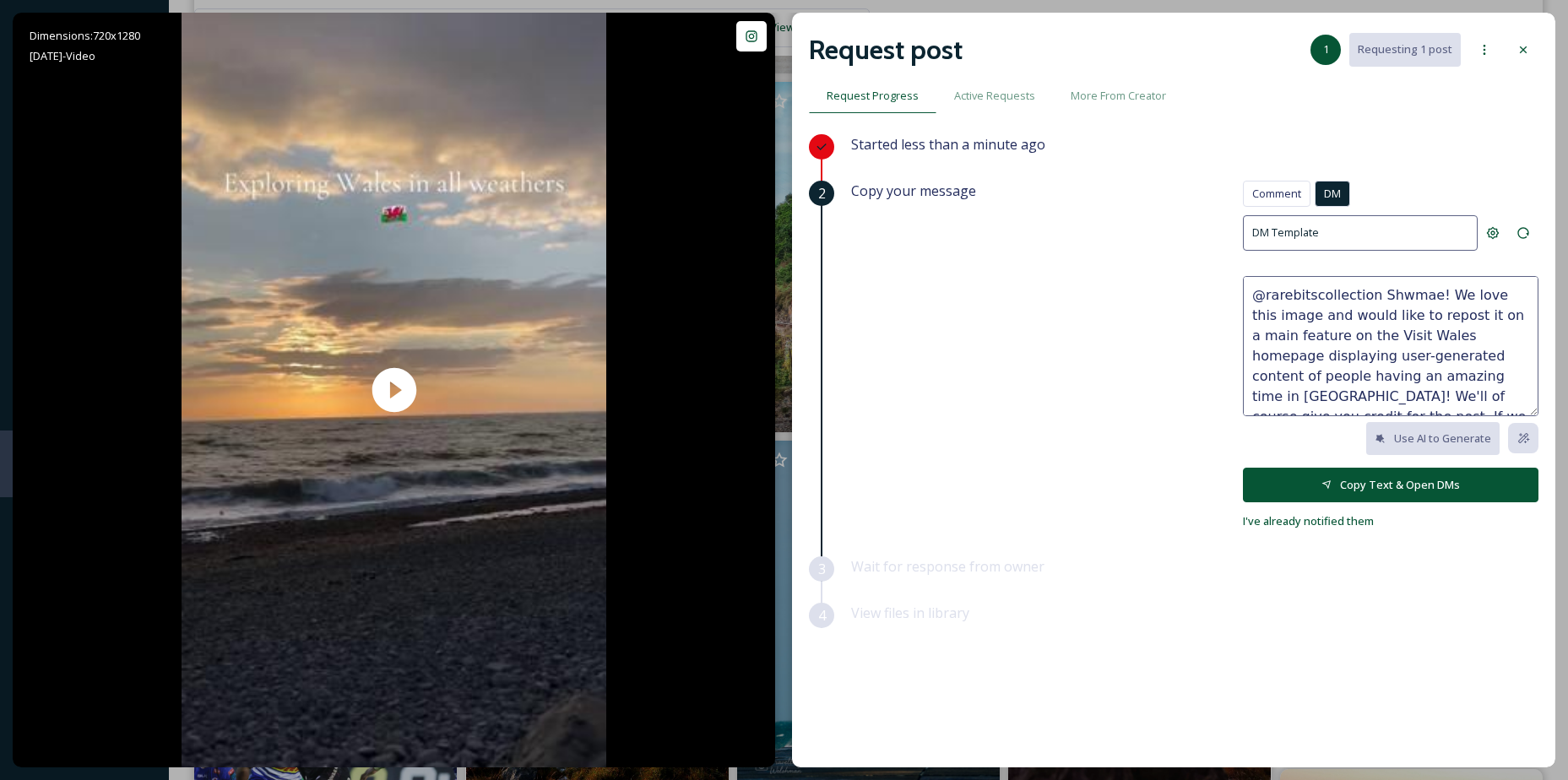
click at [1335, 477] on button "Copy Text & Open DMs" at bounding box center [1390, 485] width 295 height 34
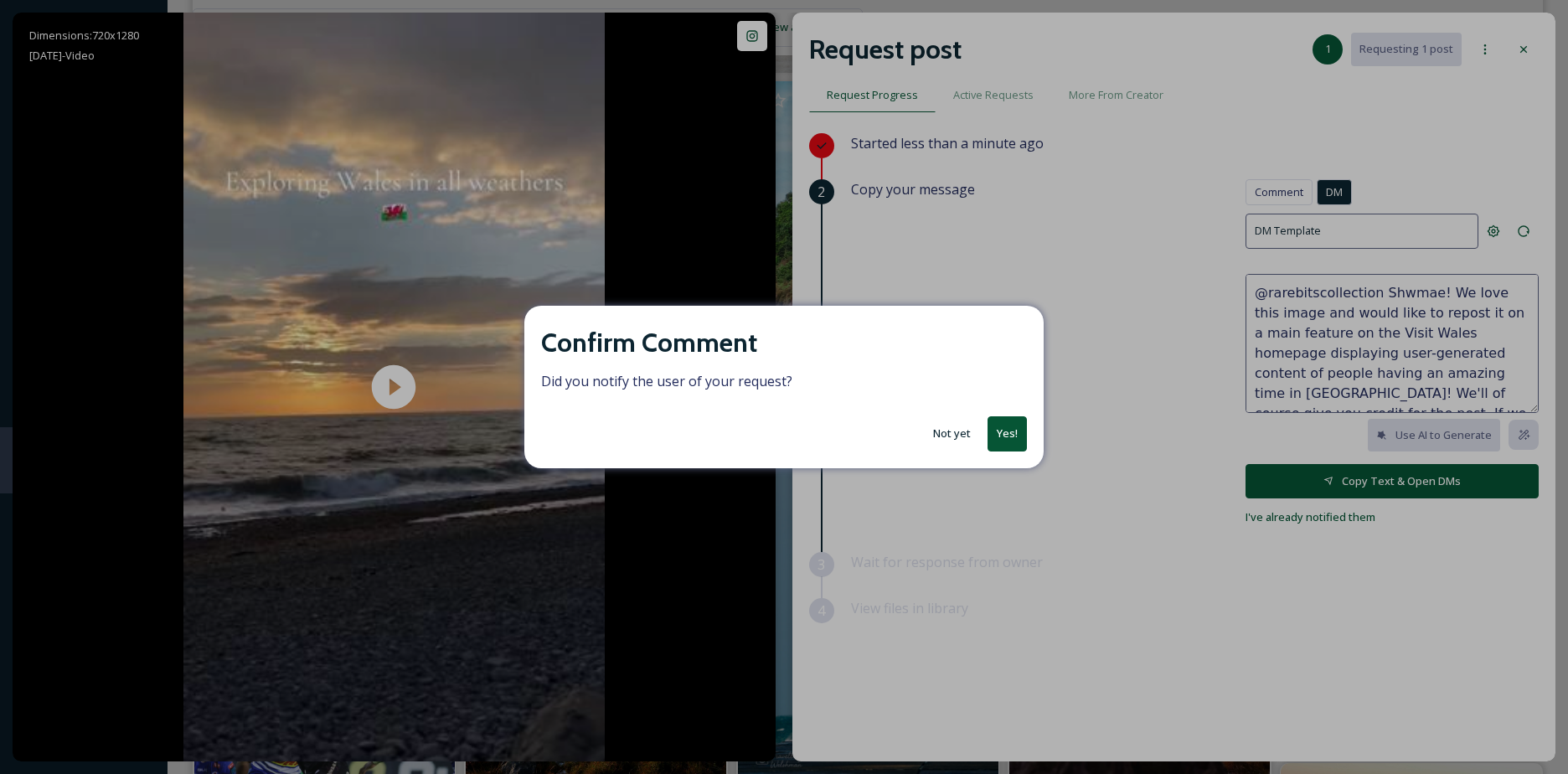
click at [944, 438] on button "Not yet" at bounding box center [952, 433] width 55 height 32
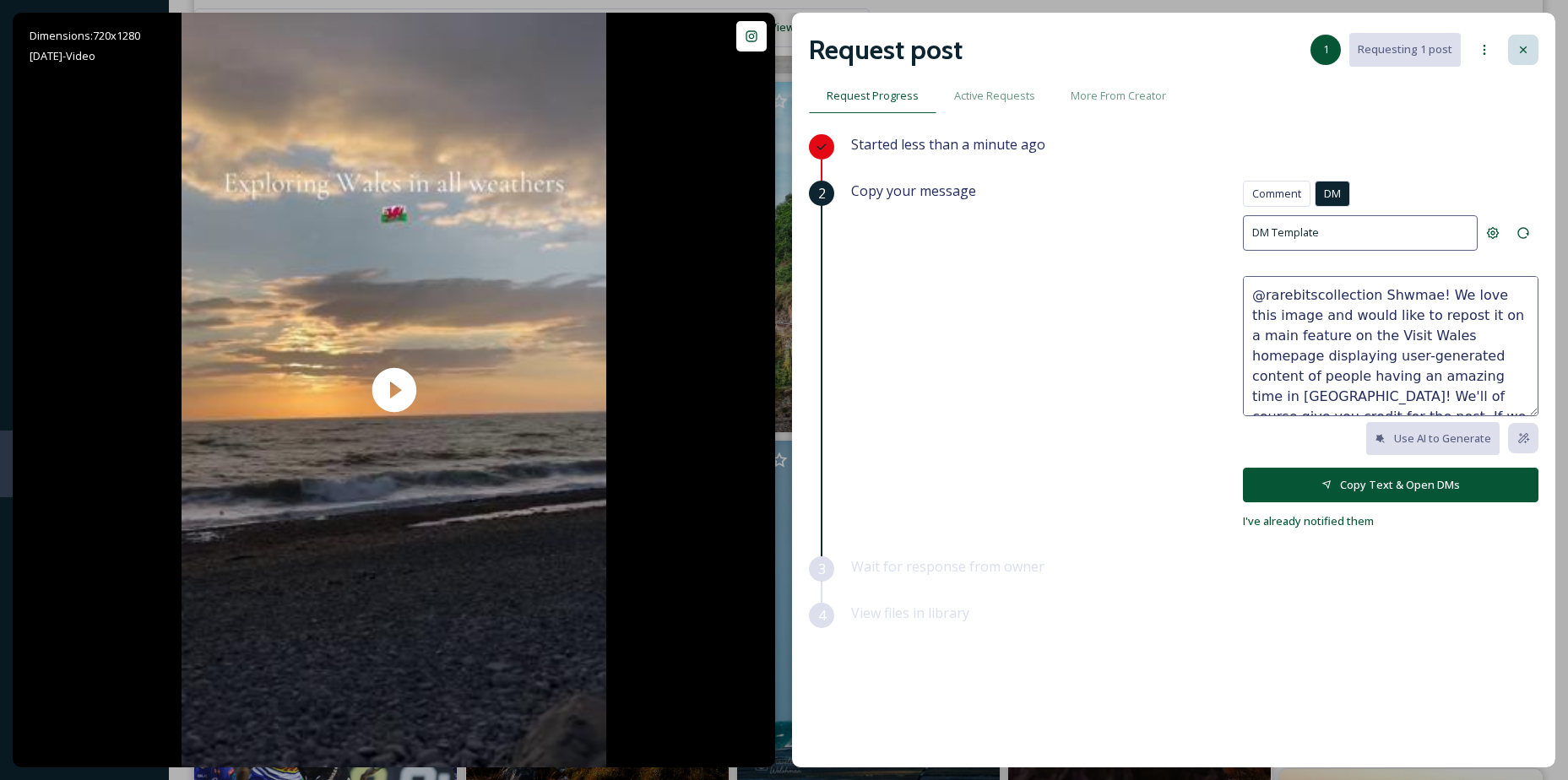
click at [1516, 50] on icon at bounding box center [1523, 50] width 14 height 14
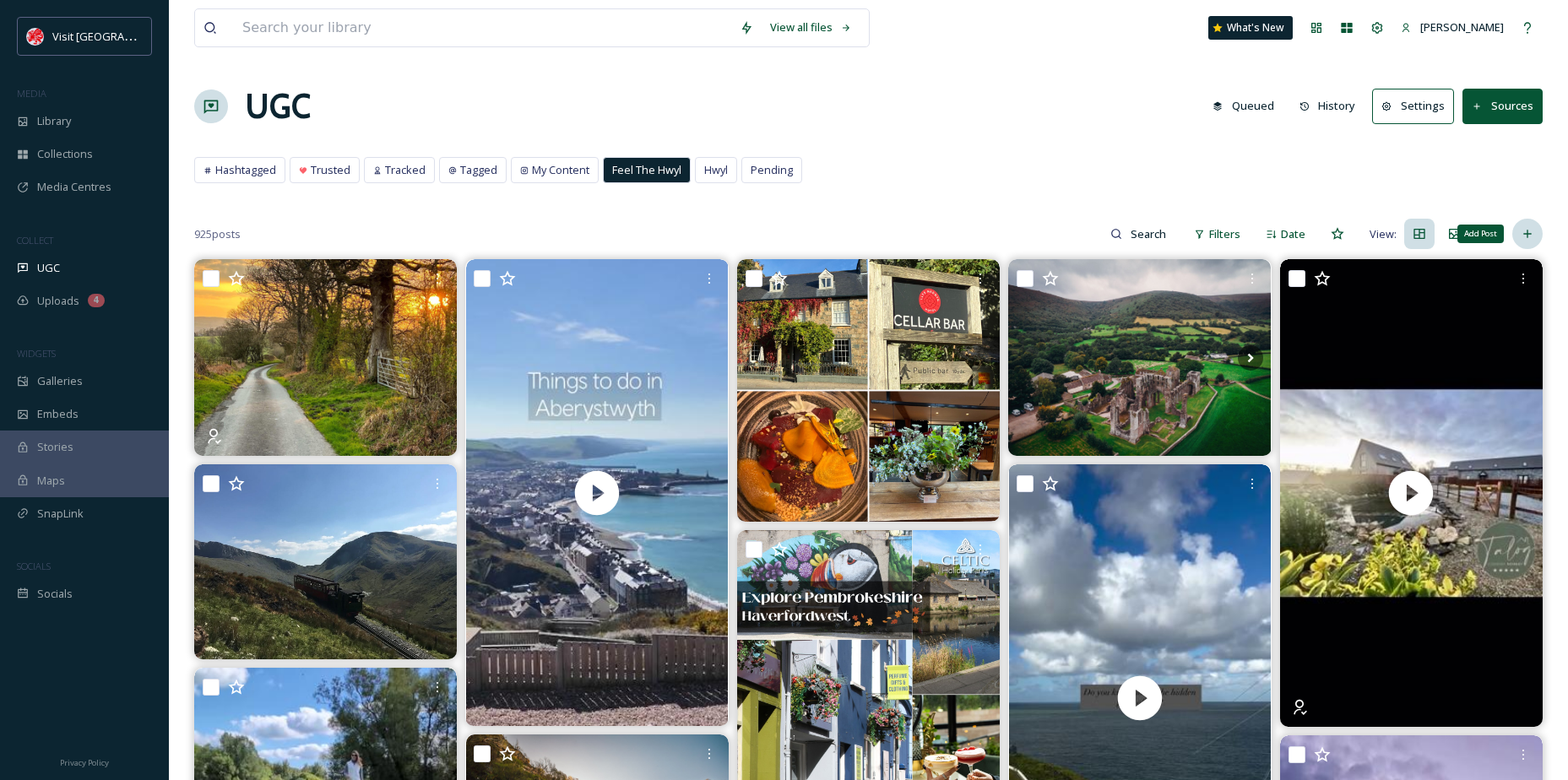
click at [1530, 222] on div "Add Post" at bounding box center [1527, 234] width 31 height 31
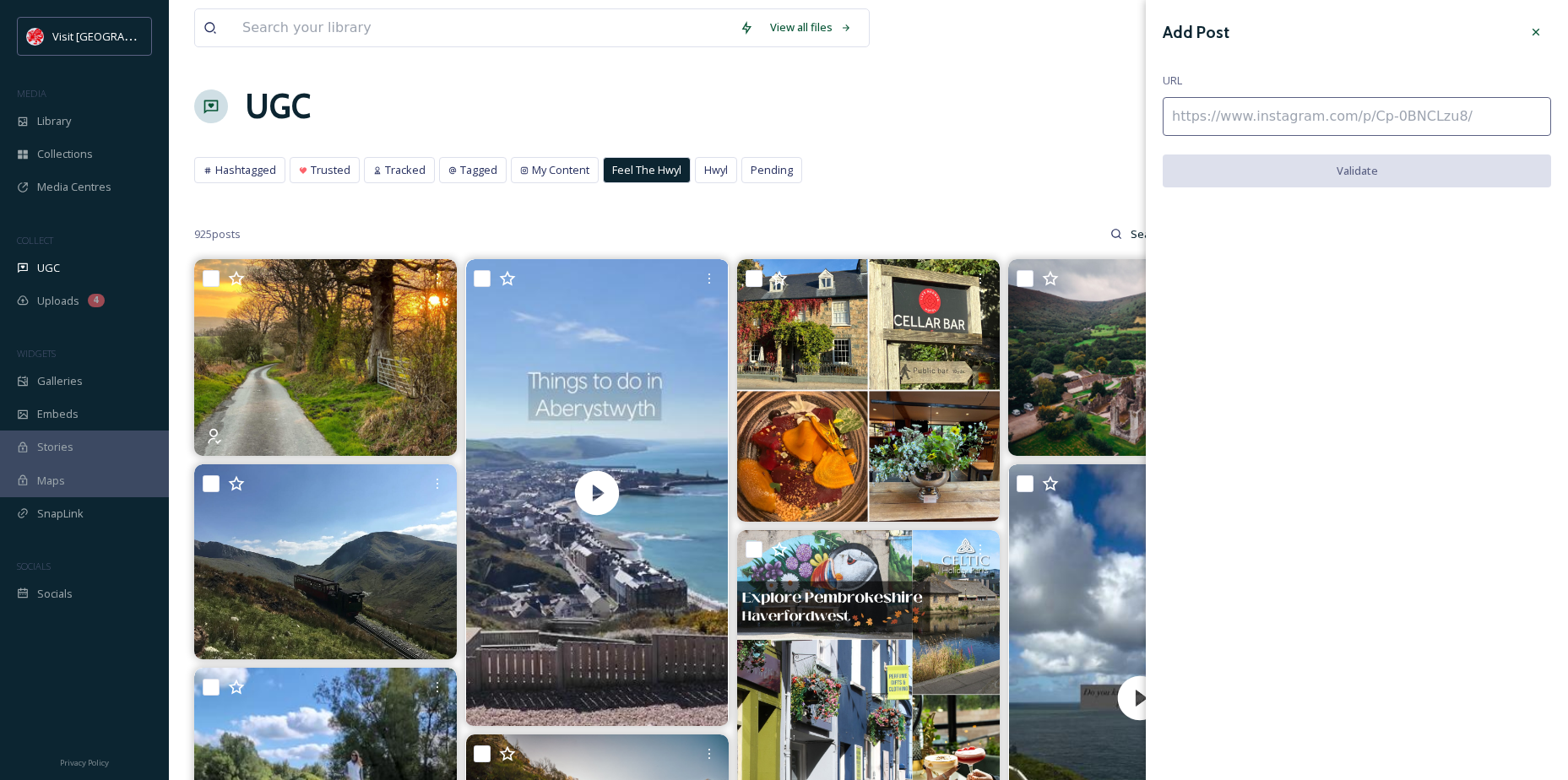
click at [1309, 130] on input at bounding box center [1357, 116] width 389 height 39
paste input "https://www.instagram.com/p/DPEyFCtCilY/"
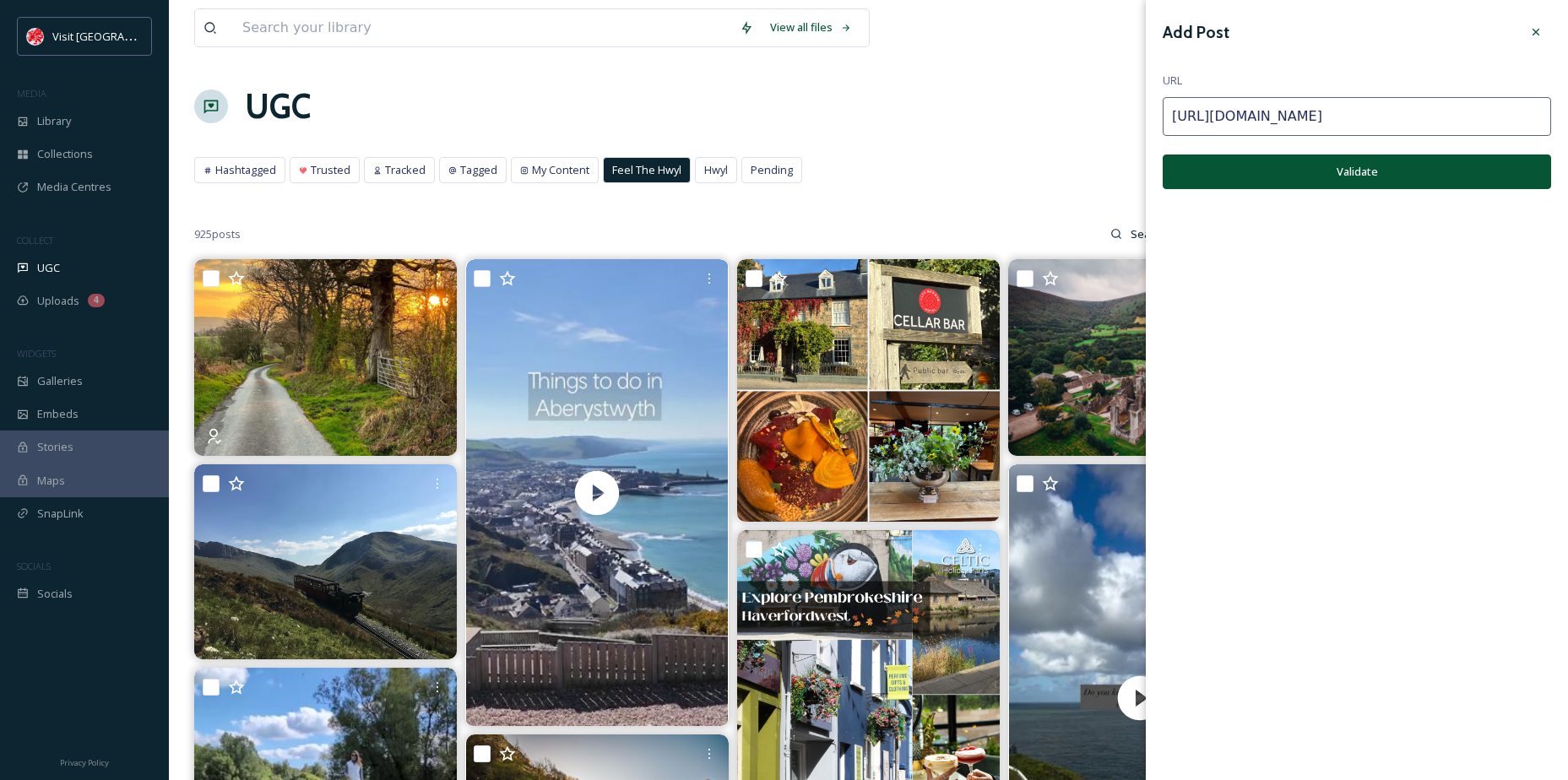
type input "https://www.instagram.com/p/DPEyFCtCilY/"
click at [1372, 170] on button "Validate" at bounding box center [1357, 172] width 389 height 34
click at [1384, 180] on button "Add Post" at bounding box center [1357, 172] width 389 height 34
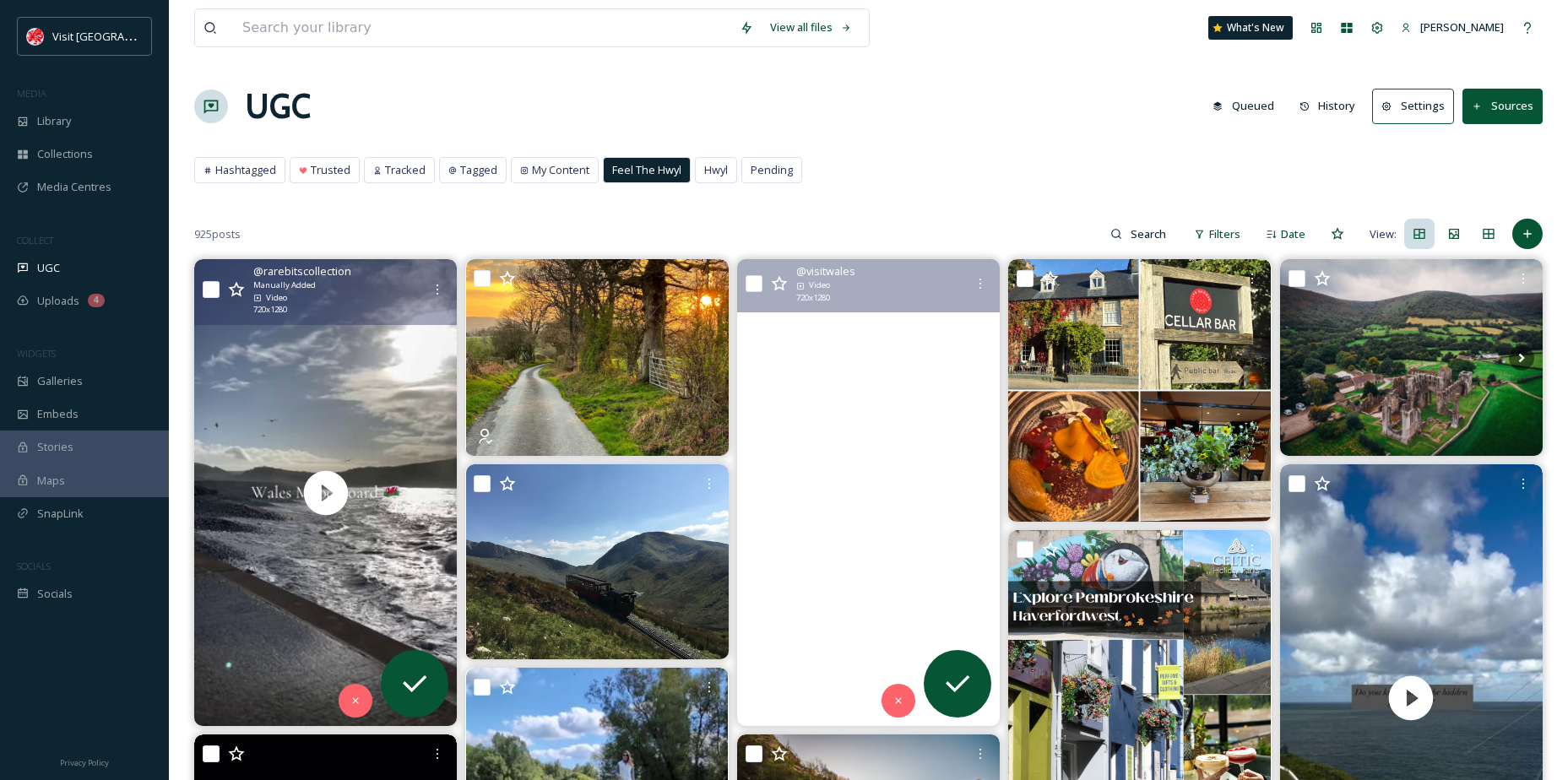
click at [210, 280] on div "@ rarebitscollection Manually Added Video 720 x 1280" at bounding box center [325, 292] width 263 height 65
click at [212, 293] on input "checkbox" at bounding box center [211, 289] width 17 height 17
checkbox input "true"
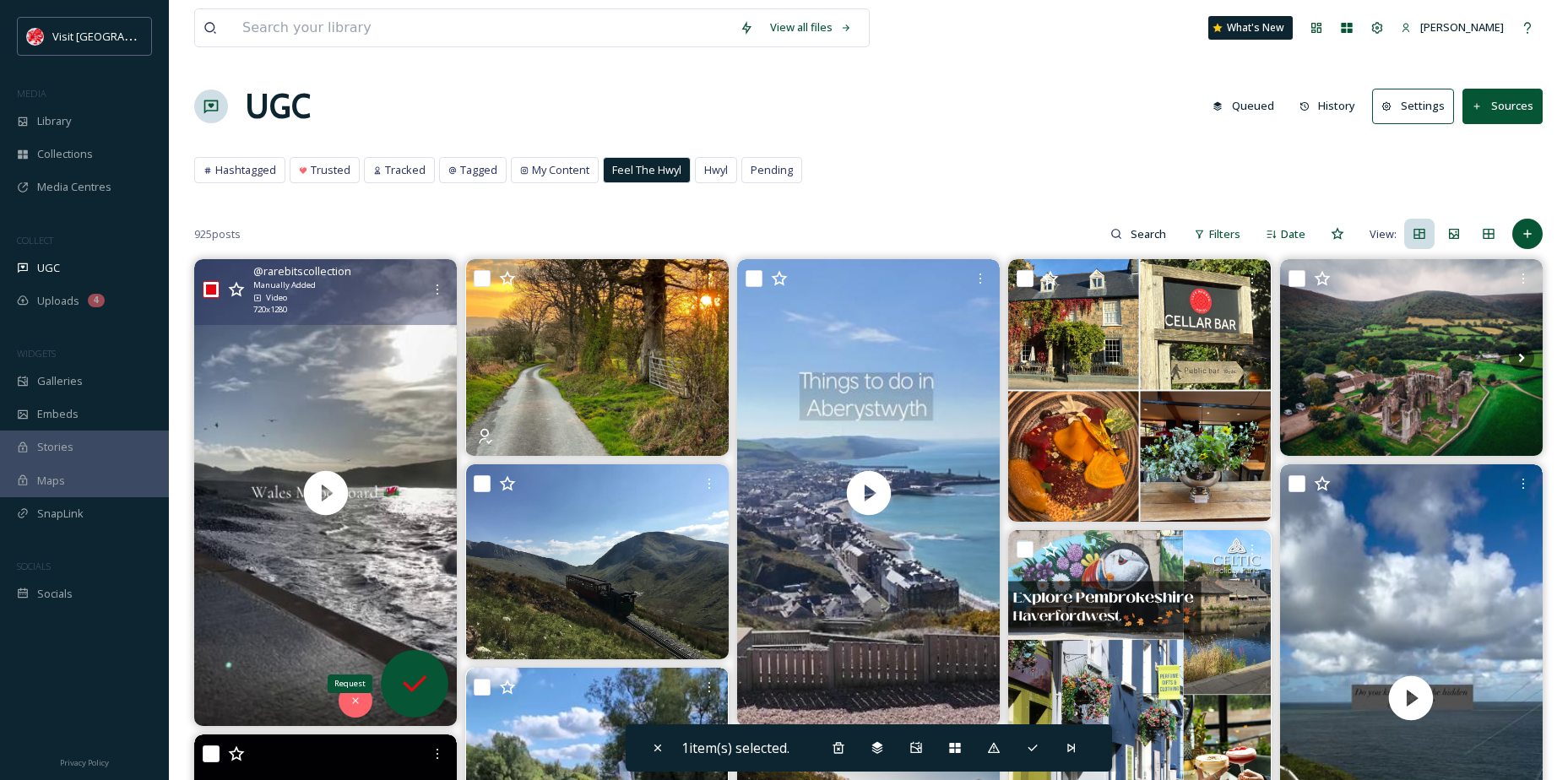
click at [416, 678] on icon at bounding box center [414, 683] width 34 height 34
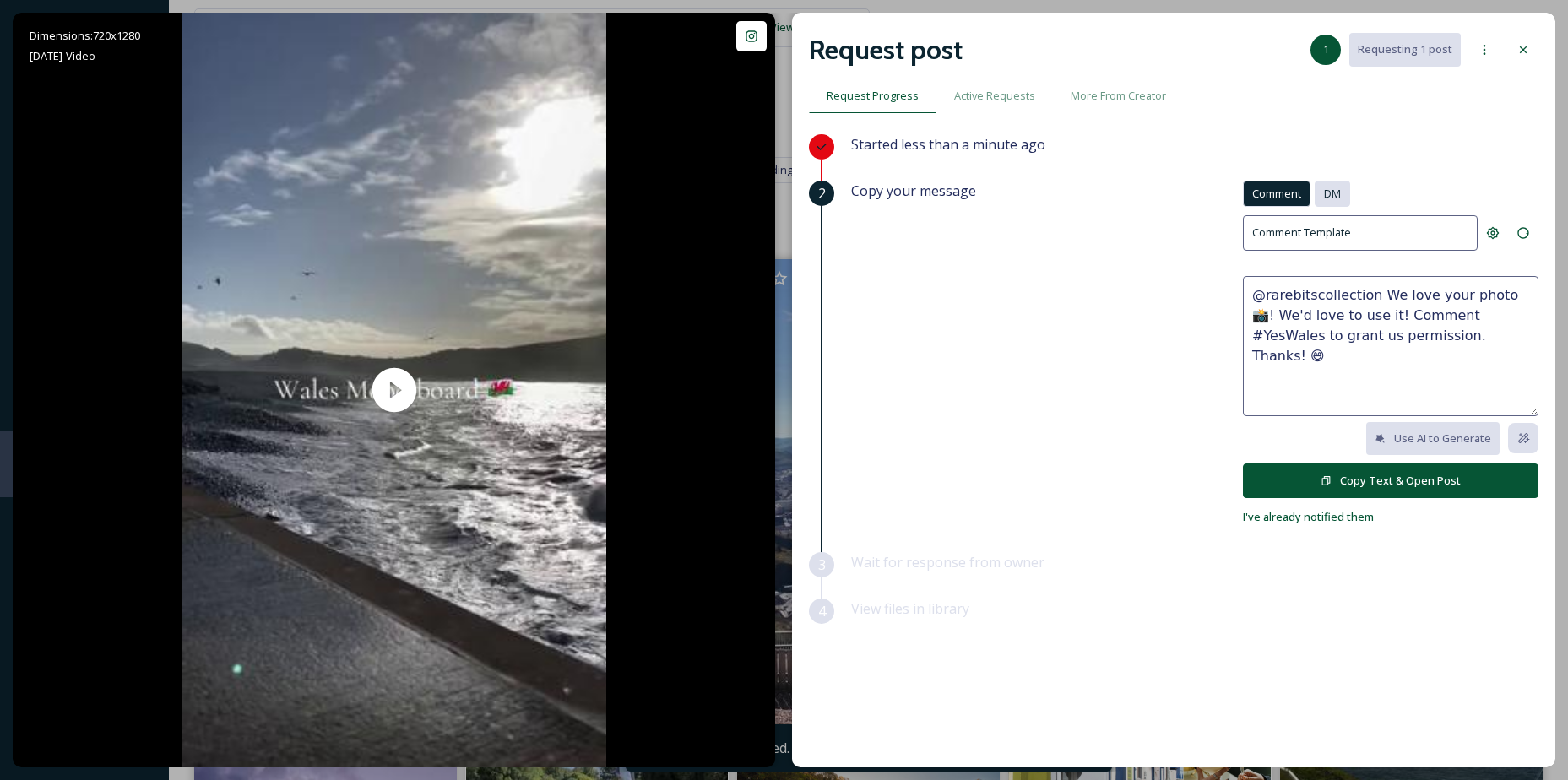
click at [1342, 194] on div "DM" at bounding box center [1332, 193] width 35 height 26
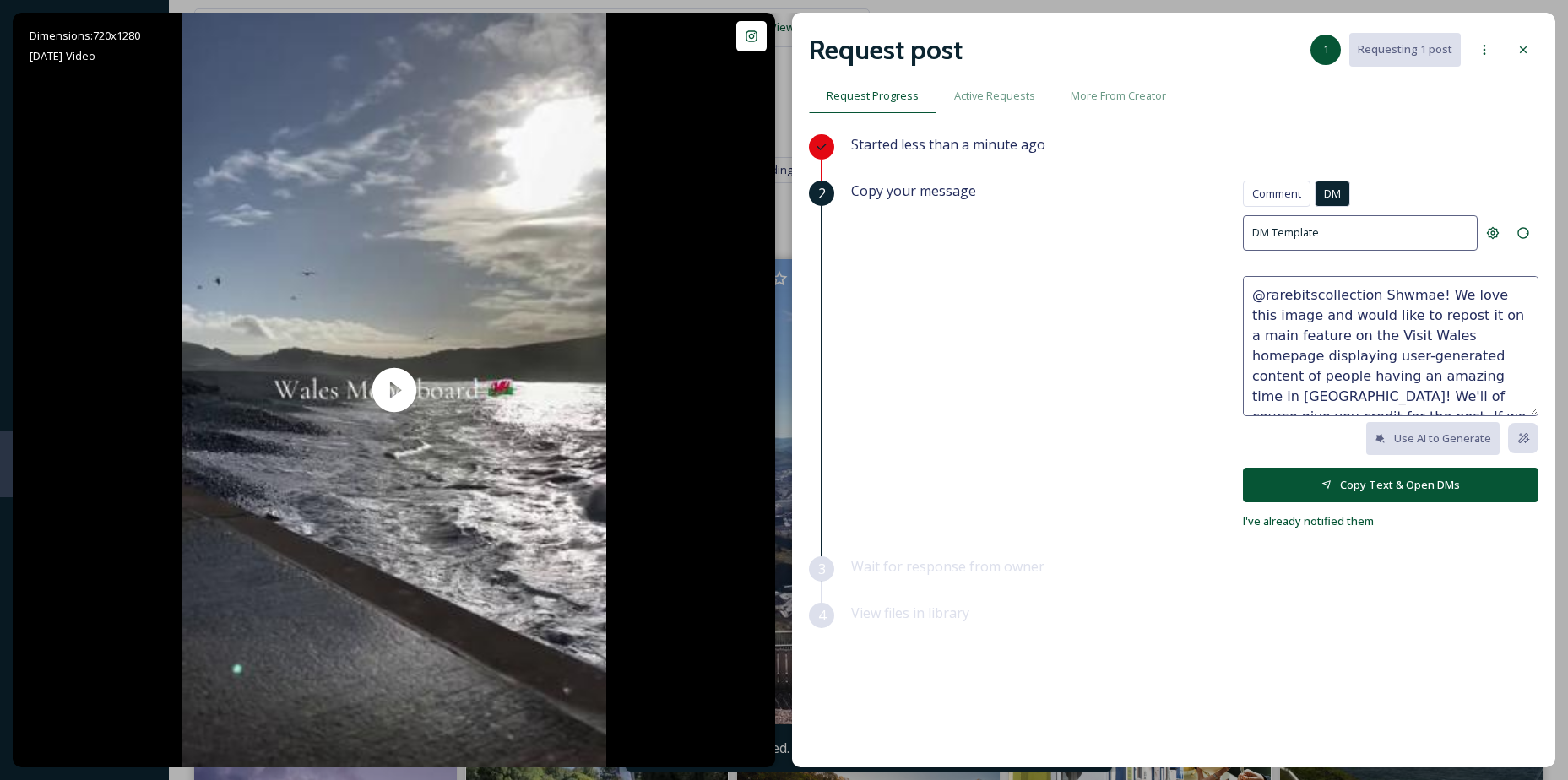
click at [1388, 477] on button "Copy Text & Open DMs" at bounding box center [1390, 485] width 295 height 34
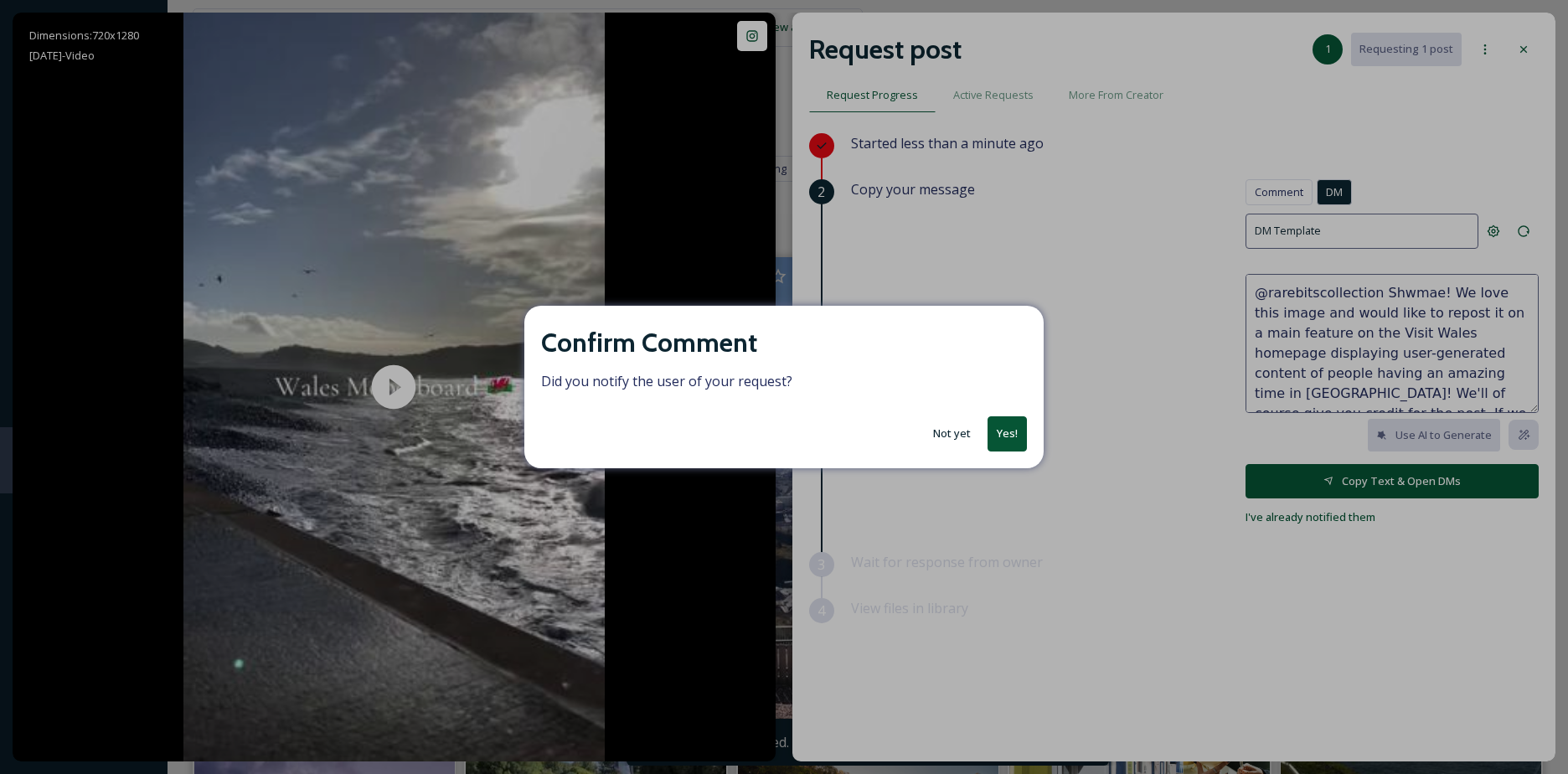
click at [950, 441] on button "Not yet" at bounding box center [952, 433] width 55 height 32
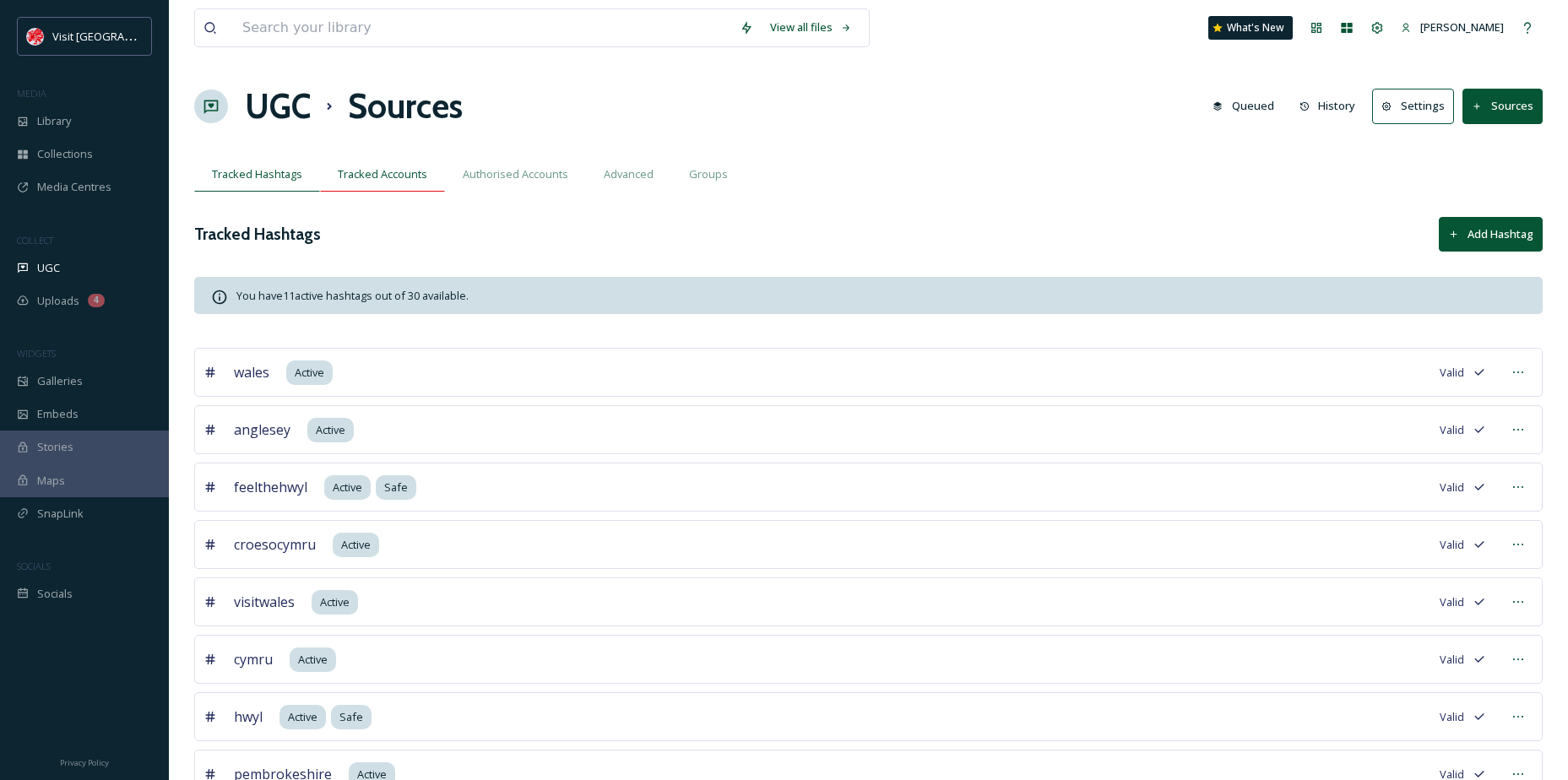
click at [419, 169] on span "Tracked Accounts" at bounding box center [382, 175] width 90 height 16
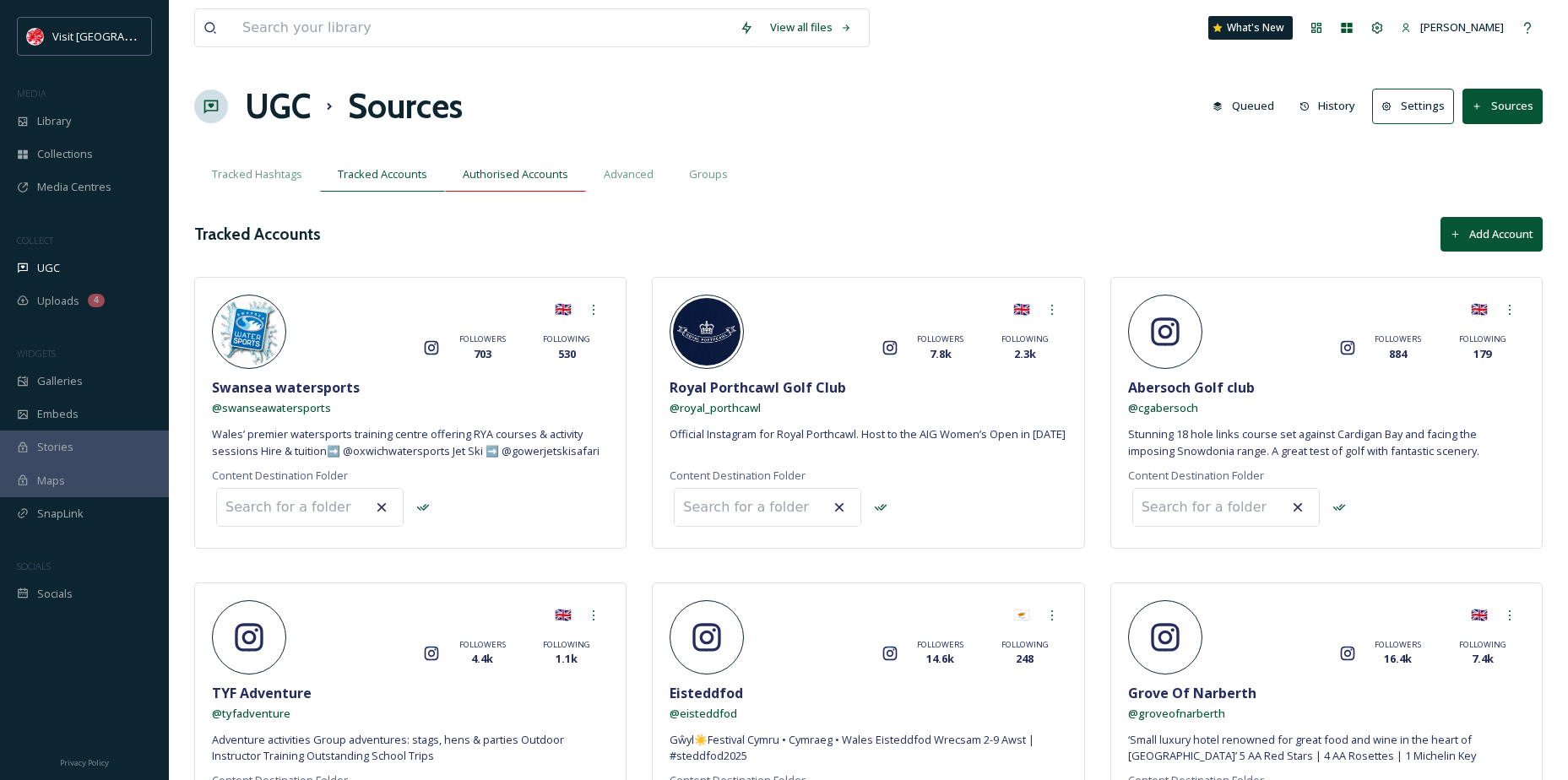
click at [488, 170] on span "Authorised Accounts" at bounding box center [515, 175] width 106 height 16
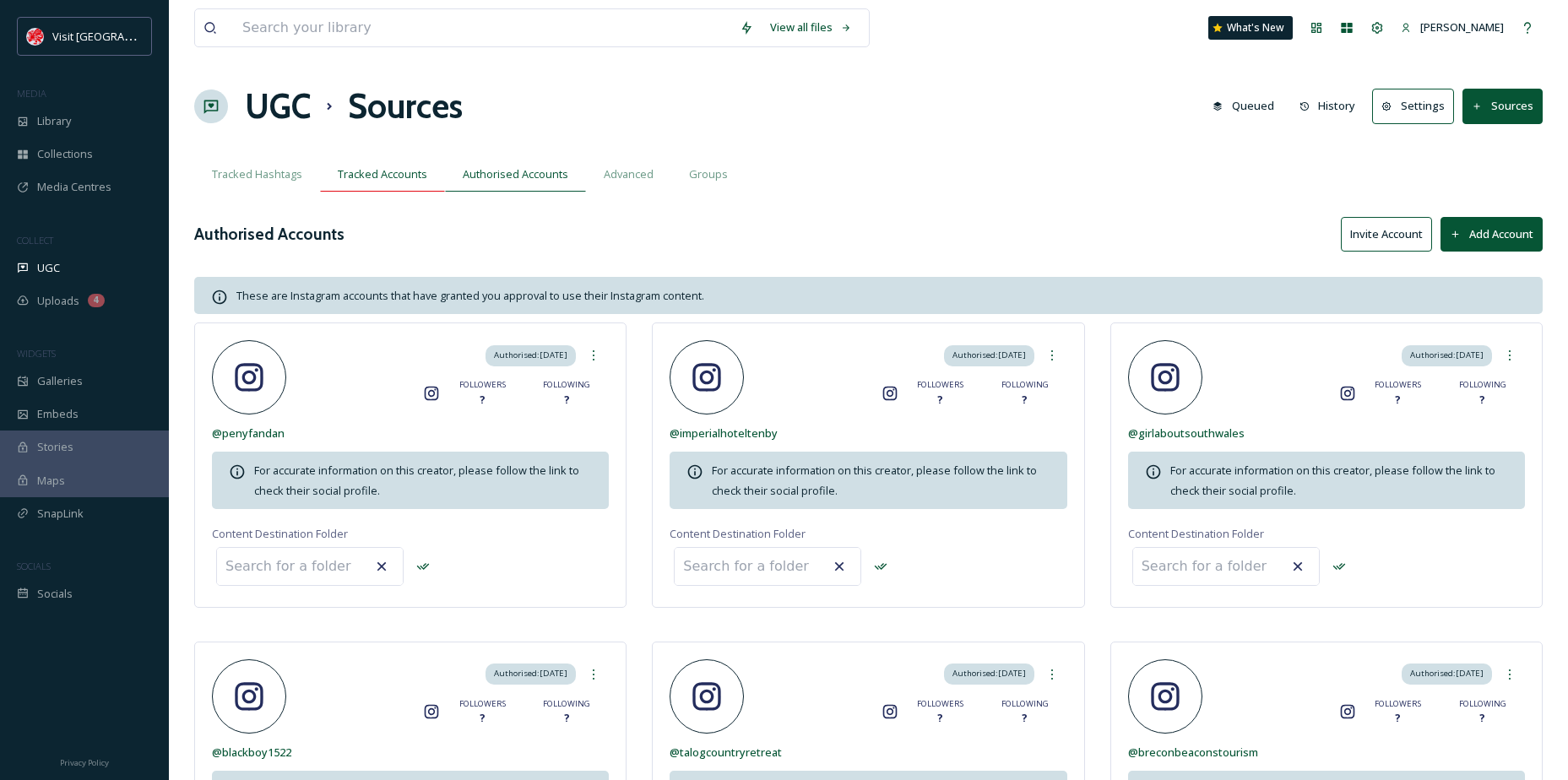
click at [367, 188] on div "Tracked Accounts" at bounding box center [382, 174] width 125 height 34
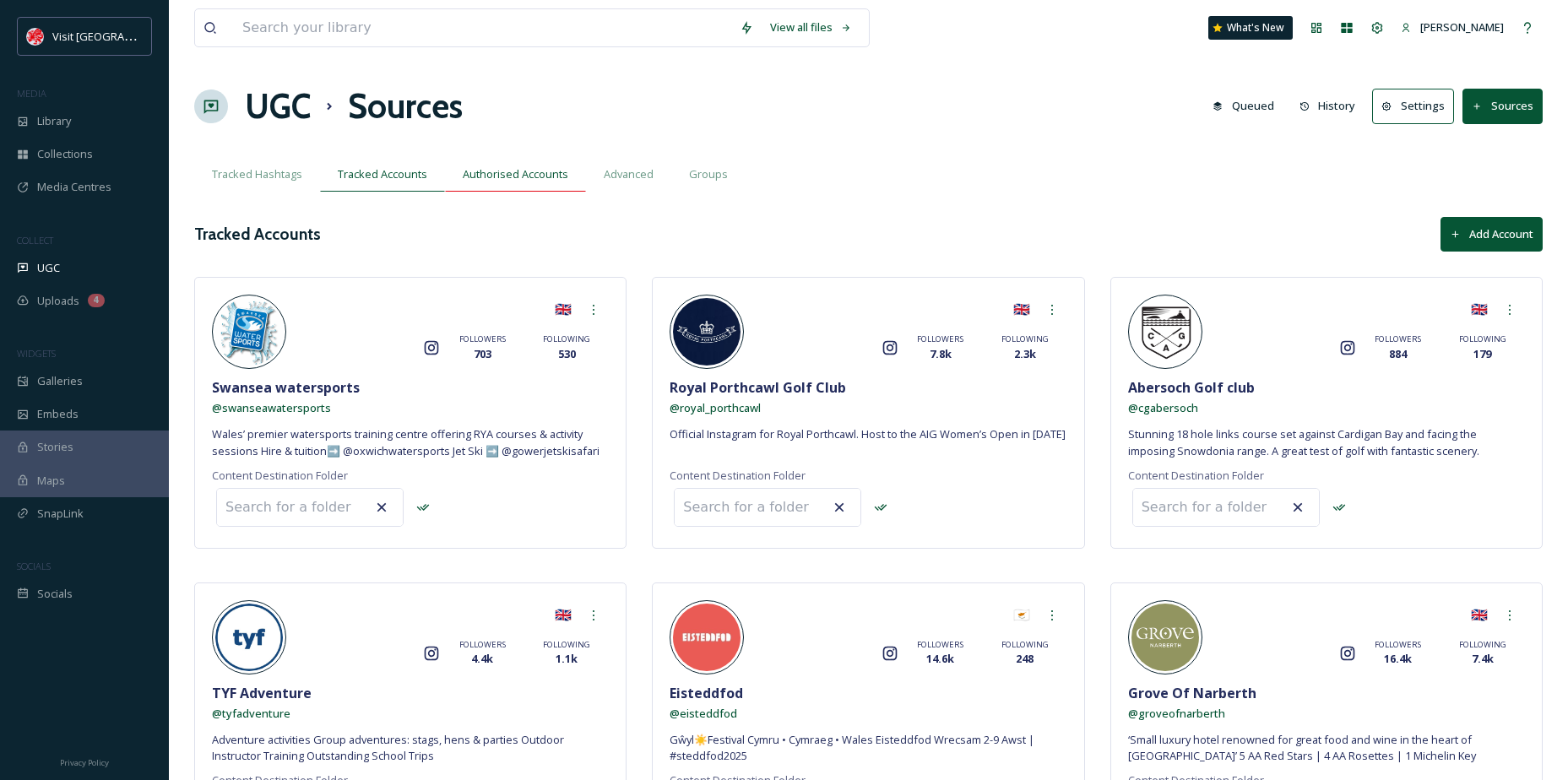
click at [524, 177] on span "Authorised Accounts" at bounding box center [515, 175] width 106 height 16
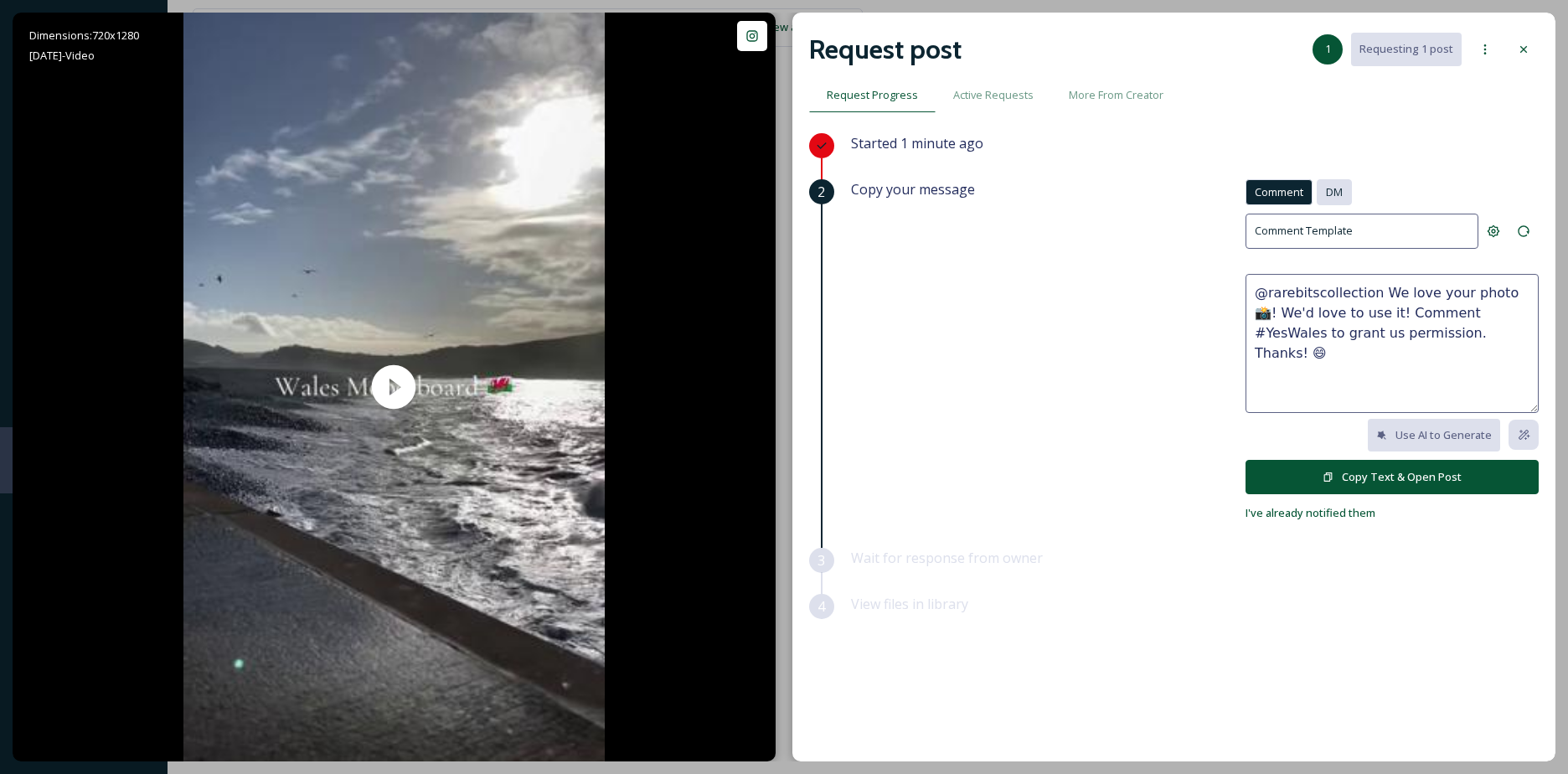
click at [1342, 194] on span "DM" at bounding box center [1334, 192] width 17 height 16
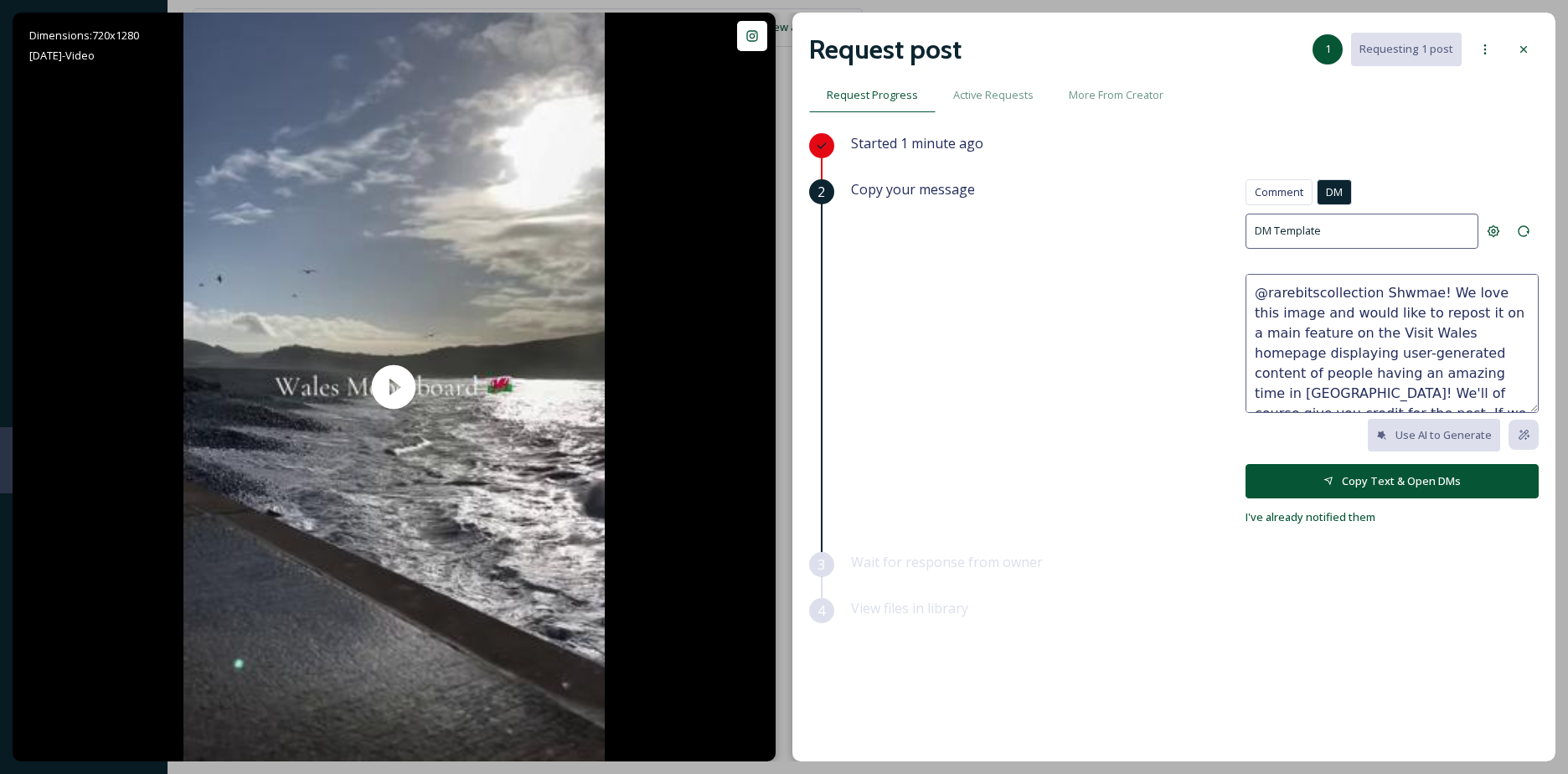
click at [1414, 488] on button "Copy Text & Open DMs" at bounding box center [1392, 481] width 293 height 34
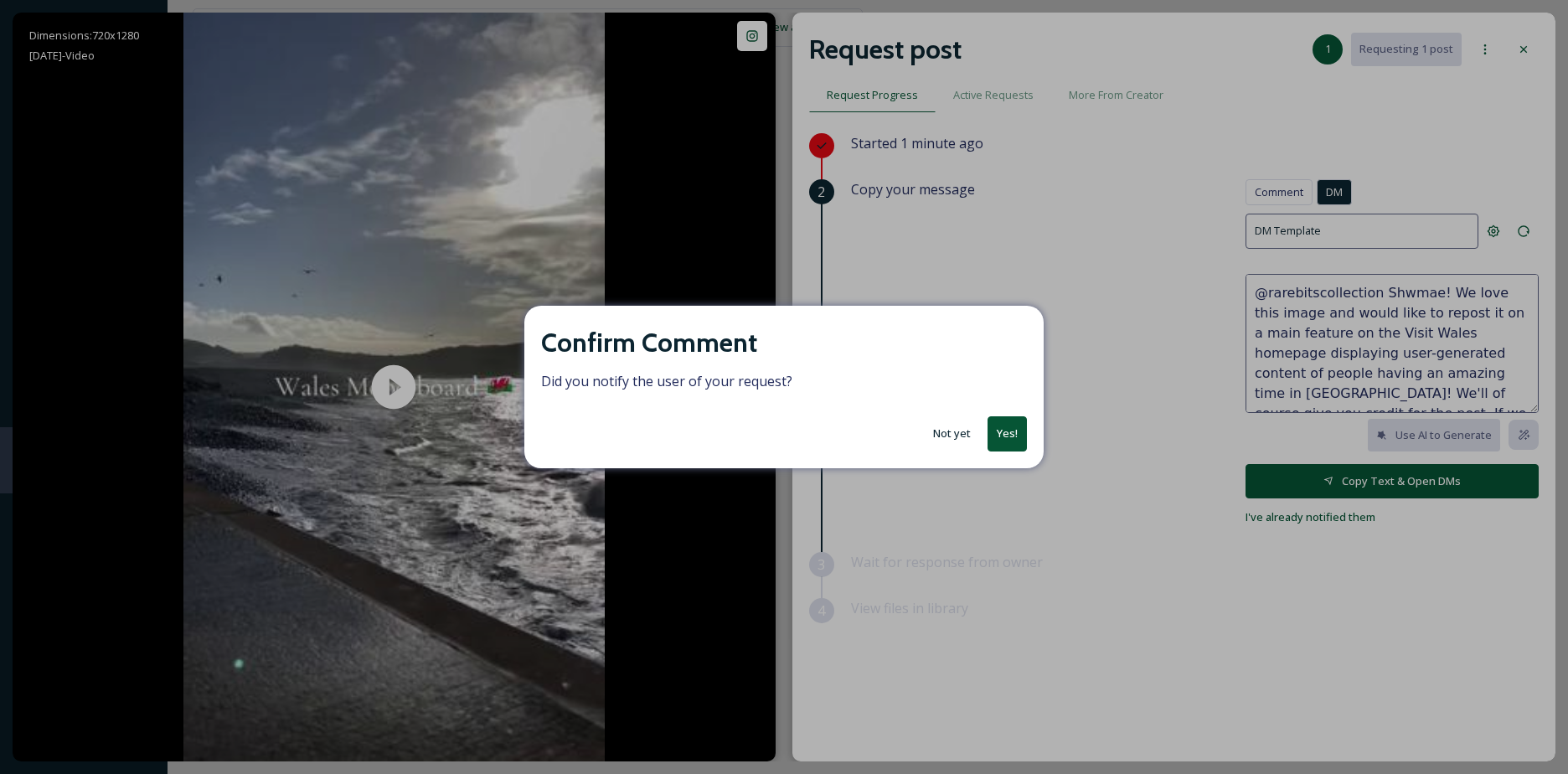
click at [951, 426] on button "Not yet" at bounding box center [952, 433] width 55 height 32
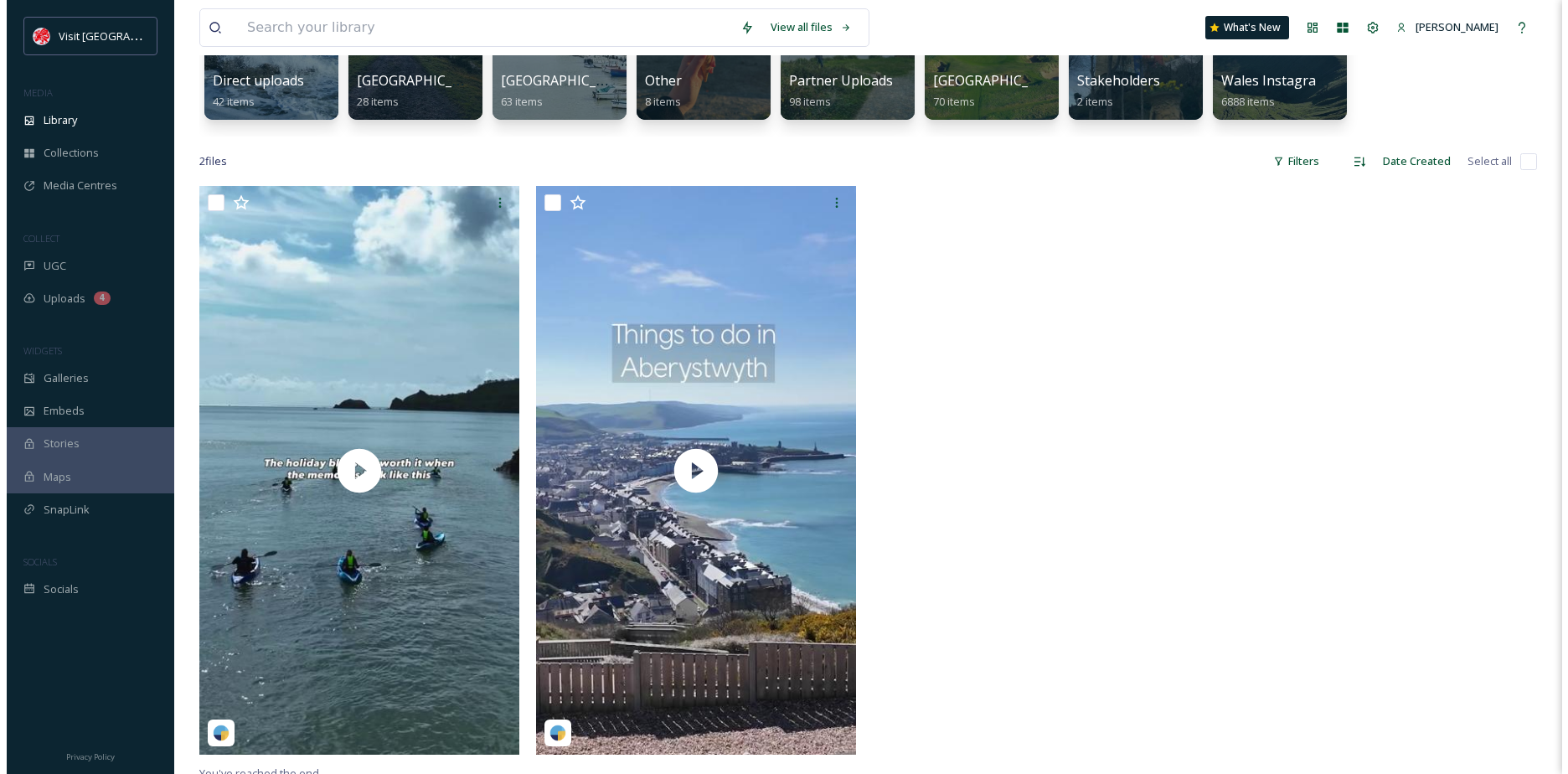
scroll to position [252, 0]
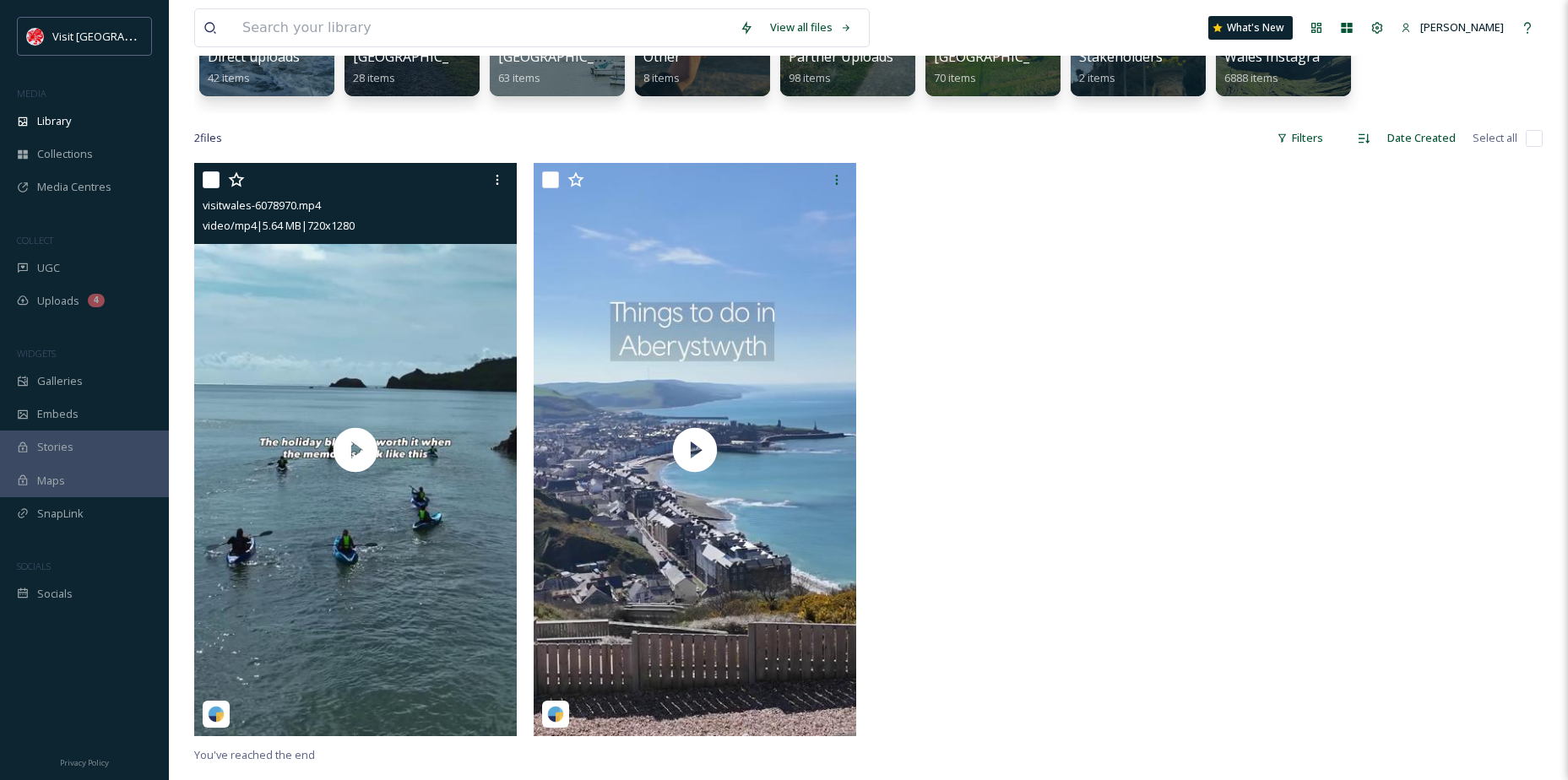
click at [206, 181] on input "checkbox" at bounding box center [211, 179] width 17 height 17
checkbox input "true"
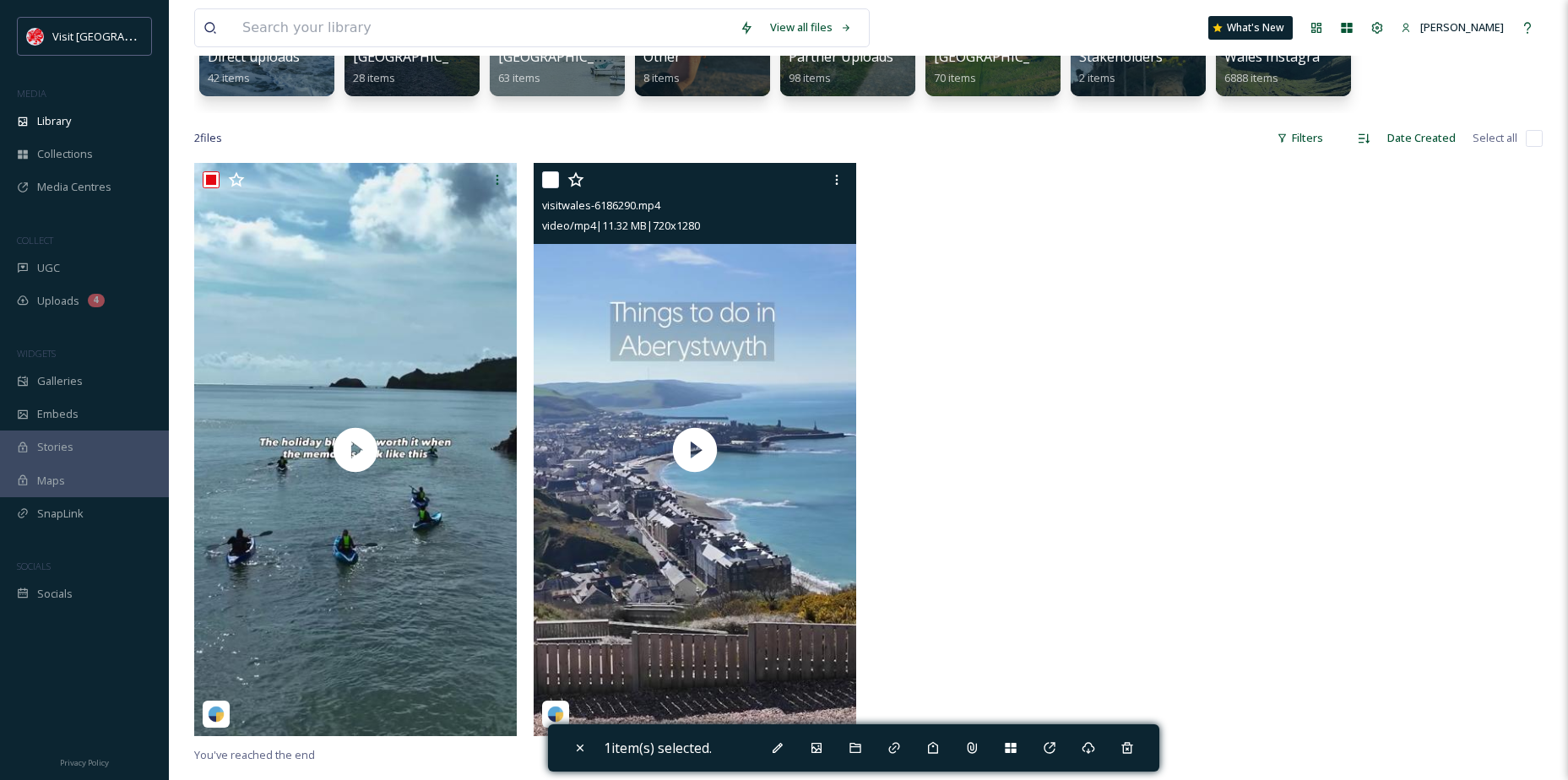
click at [550, 188] on input "checkbox" at bounding box center [550, 179] width 17 height 17
checkbox input "true"
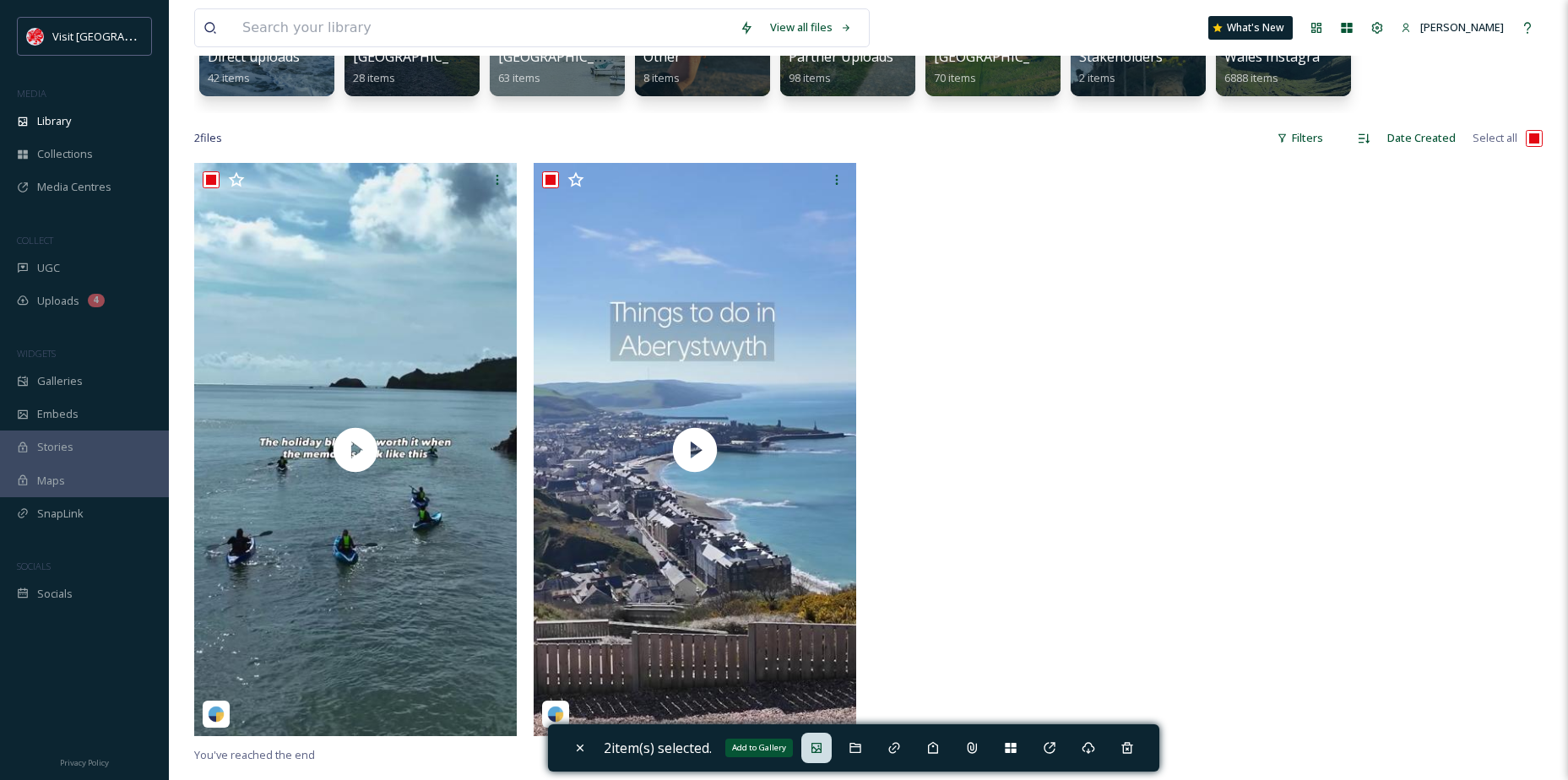
click at [826, 739] on div "Add to Gallery" at bounding box center [817, 748] width 31 height 31
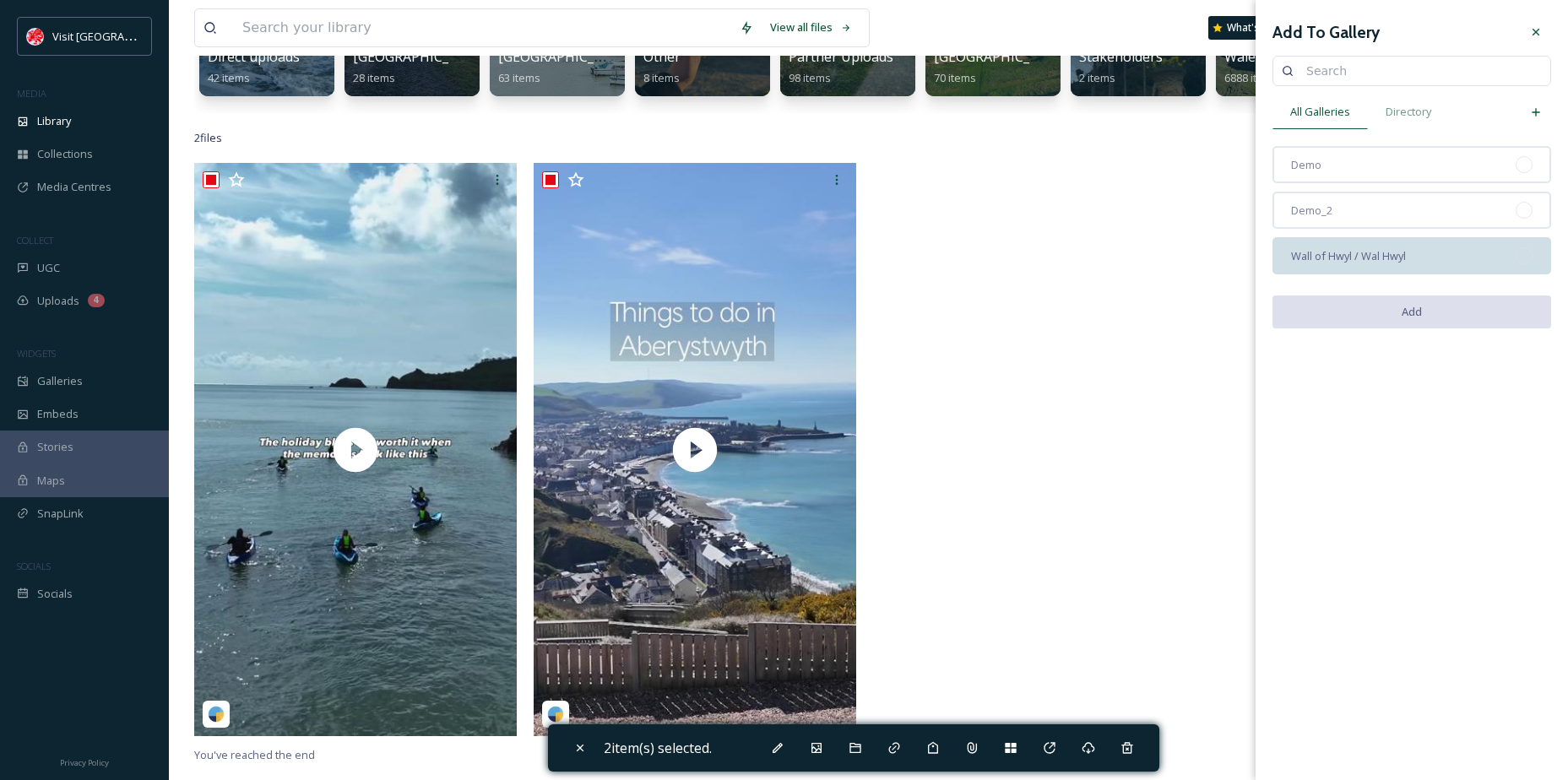
click at [1352, 250] on span "Wall of Hwyl / Wal Hwyl" at bounding box center [1348, 256] width 115 height 16
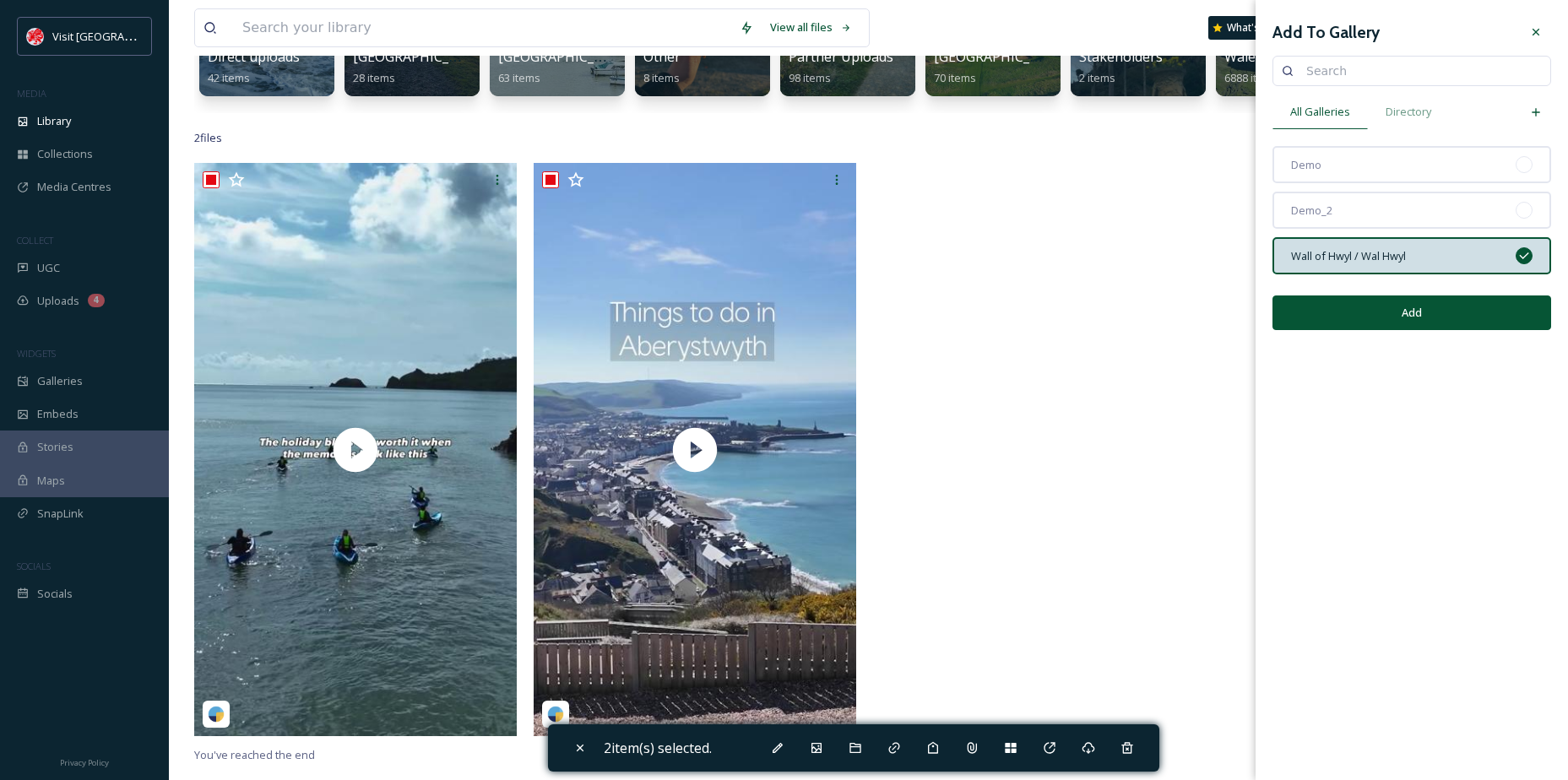
click at [1390, 317] on button "Add" at bounding box center [1412, 313] width 279 height 34
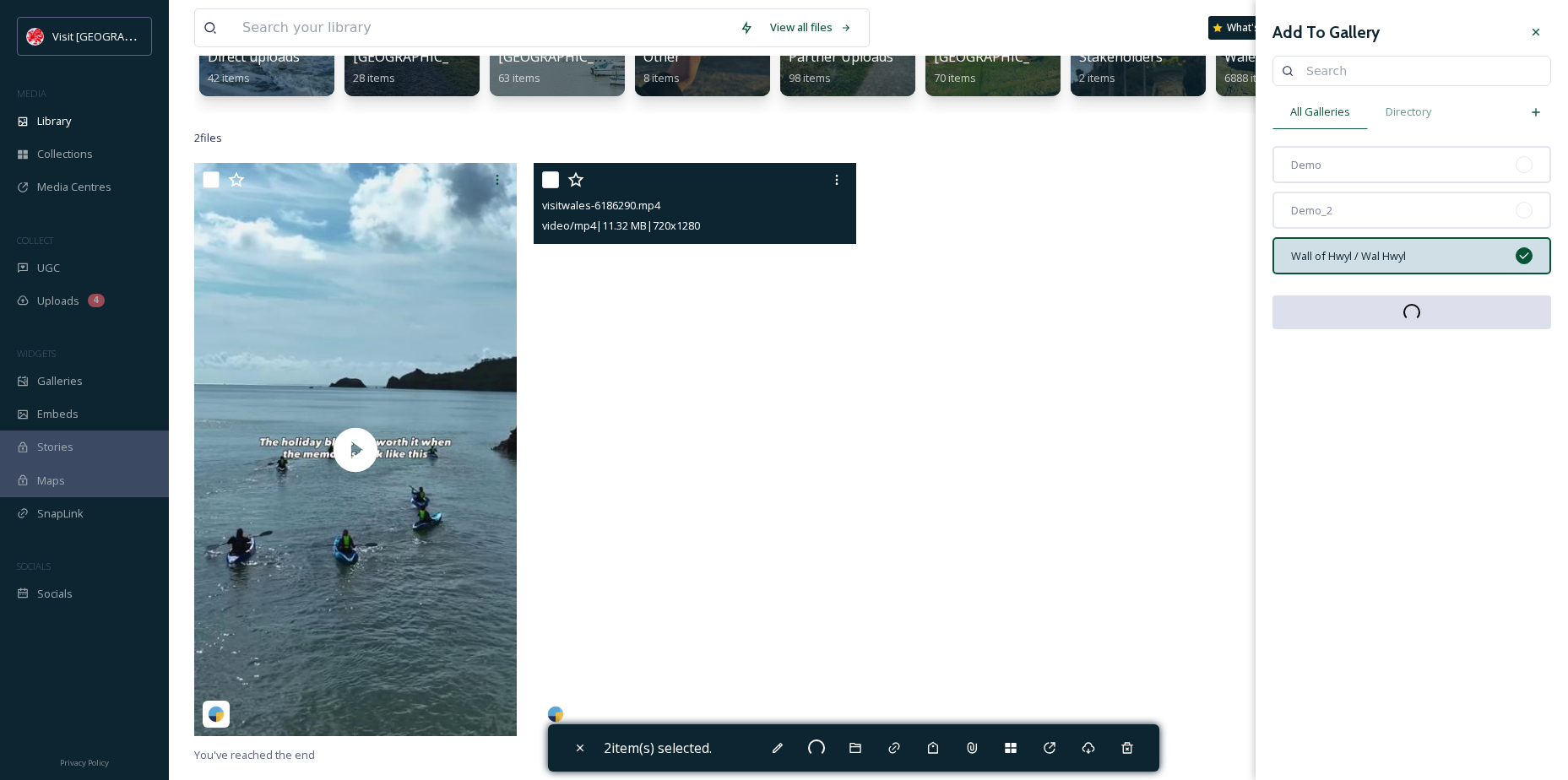
checkbox input "false"
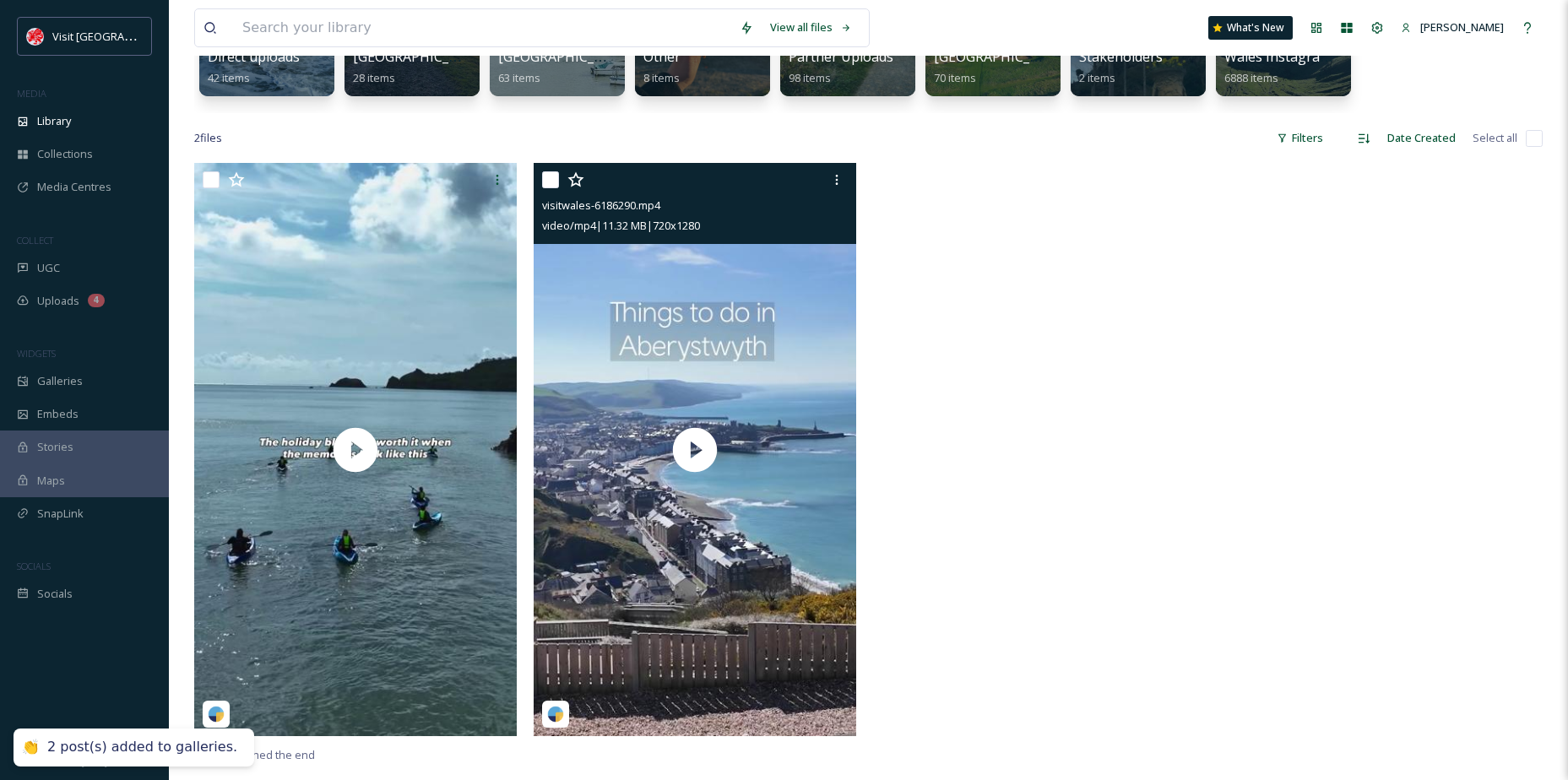
click at [544, 185] on input "checkbox" at bounding box center [550, 179] width 17 height 17
checkbox input "true"
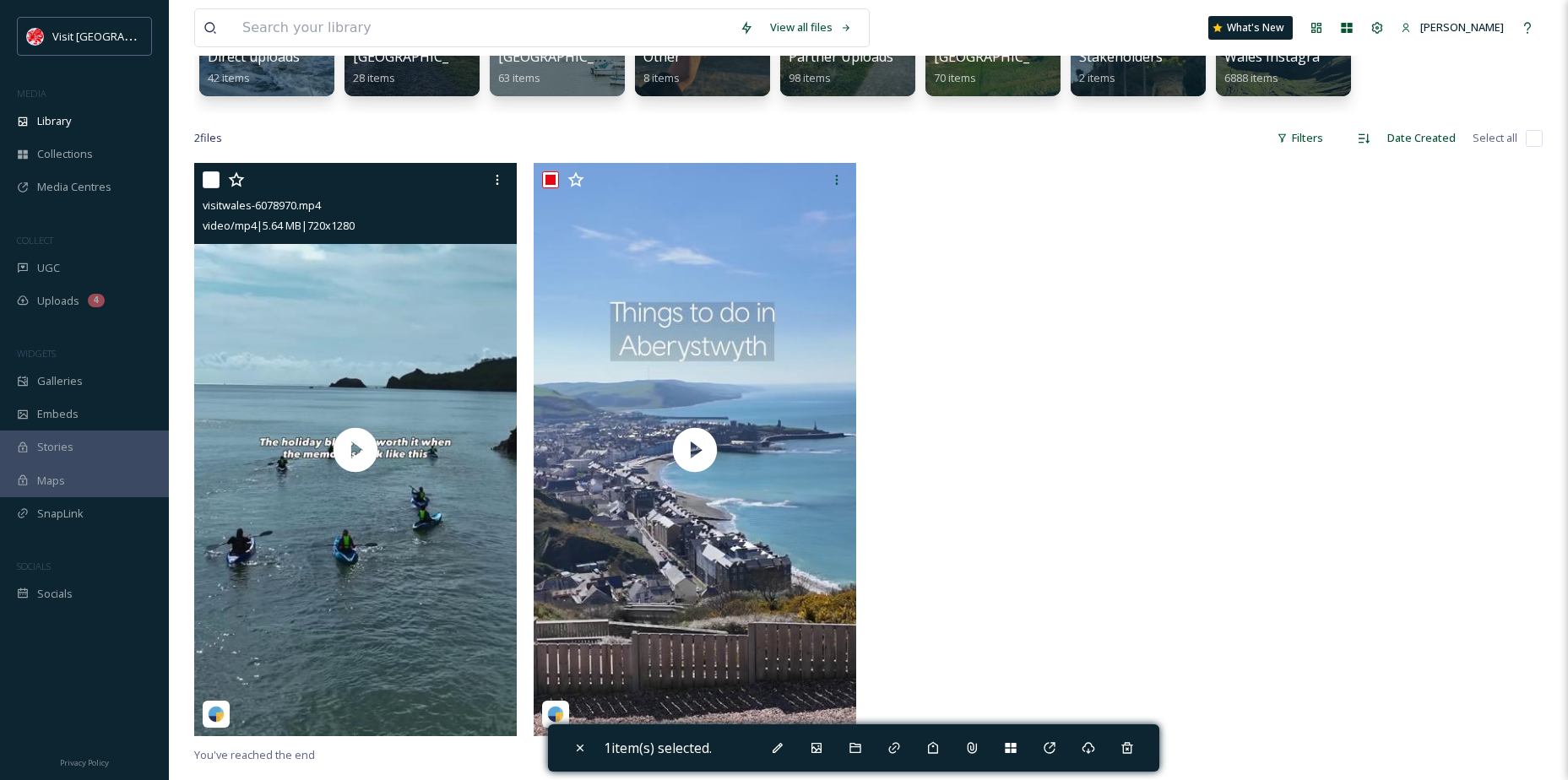
click at [209, 178] on input "checkbox" at bounding box center [211, 179] width 17 height 17
checkbox input "true"
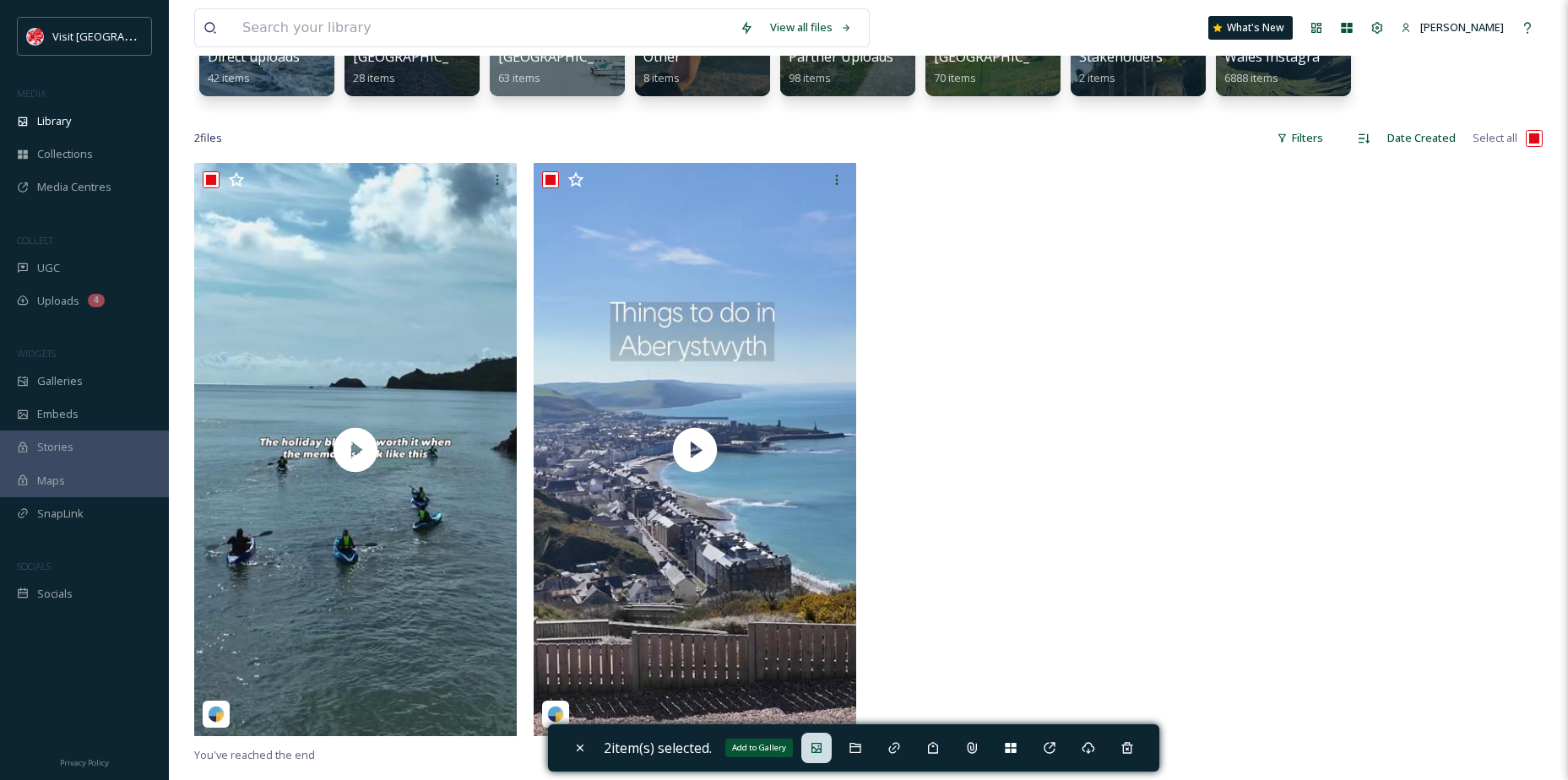
click at [823, 742] on icon at bounding box center [816, 747] width 14 height 14
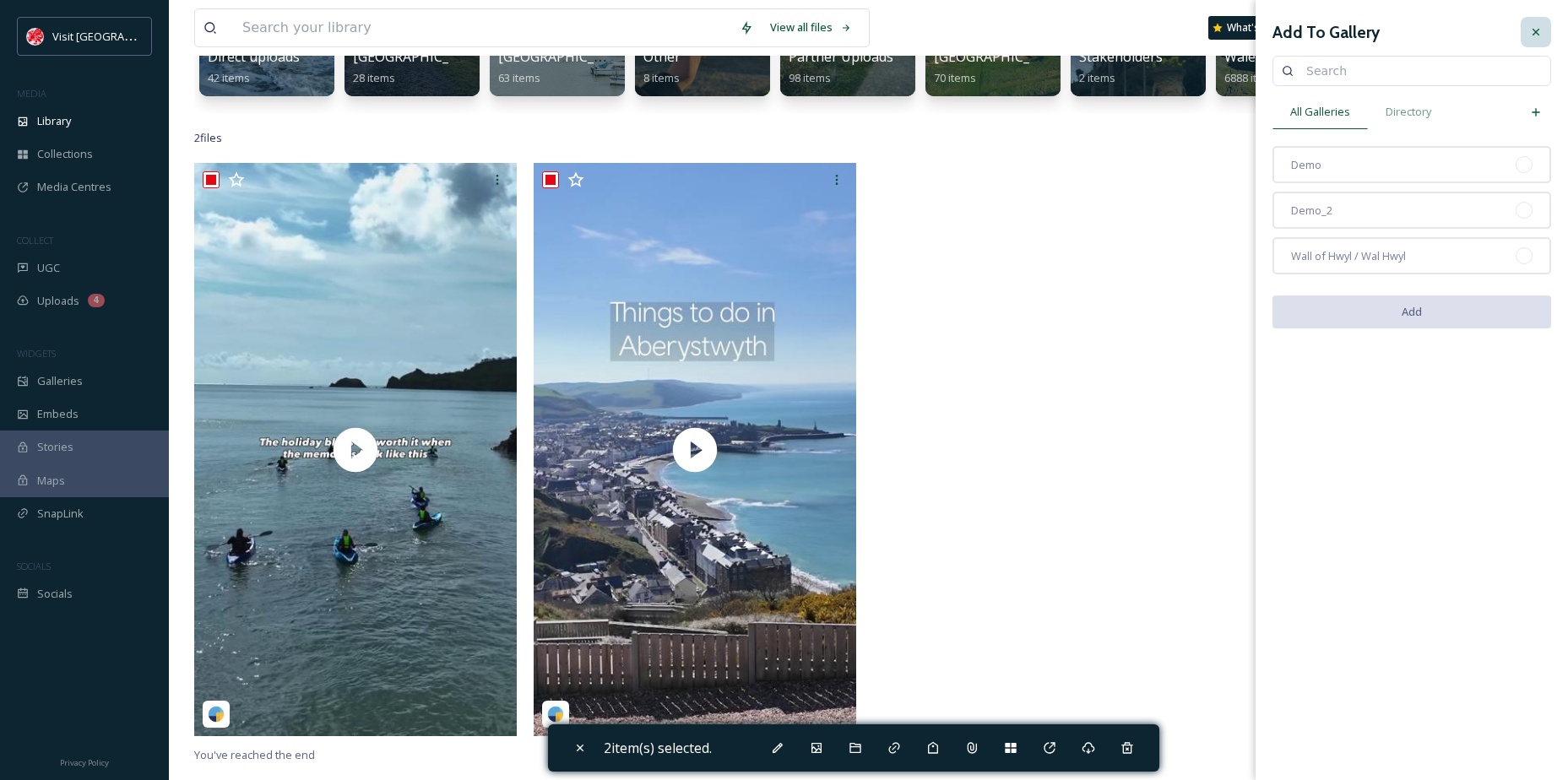
click at [1544, 40] on div at bounding box center [1536, 33] width 31 height 31
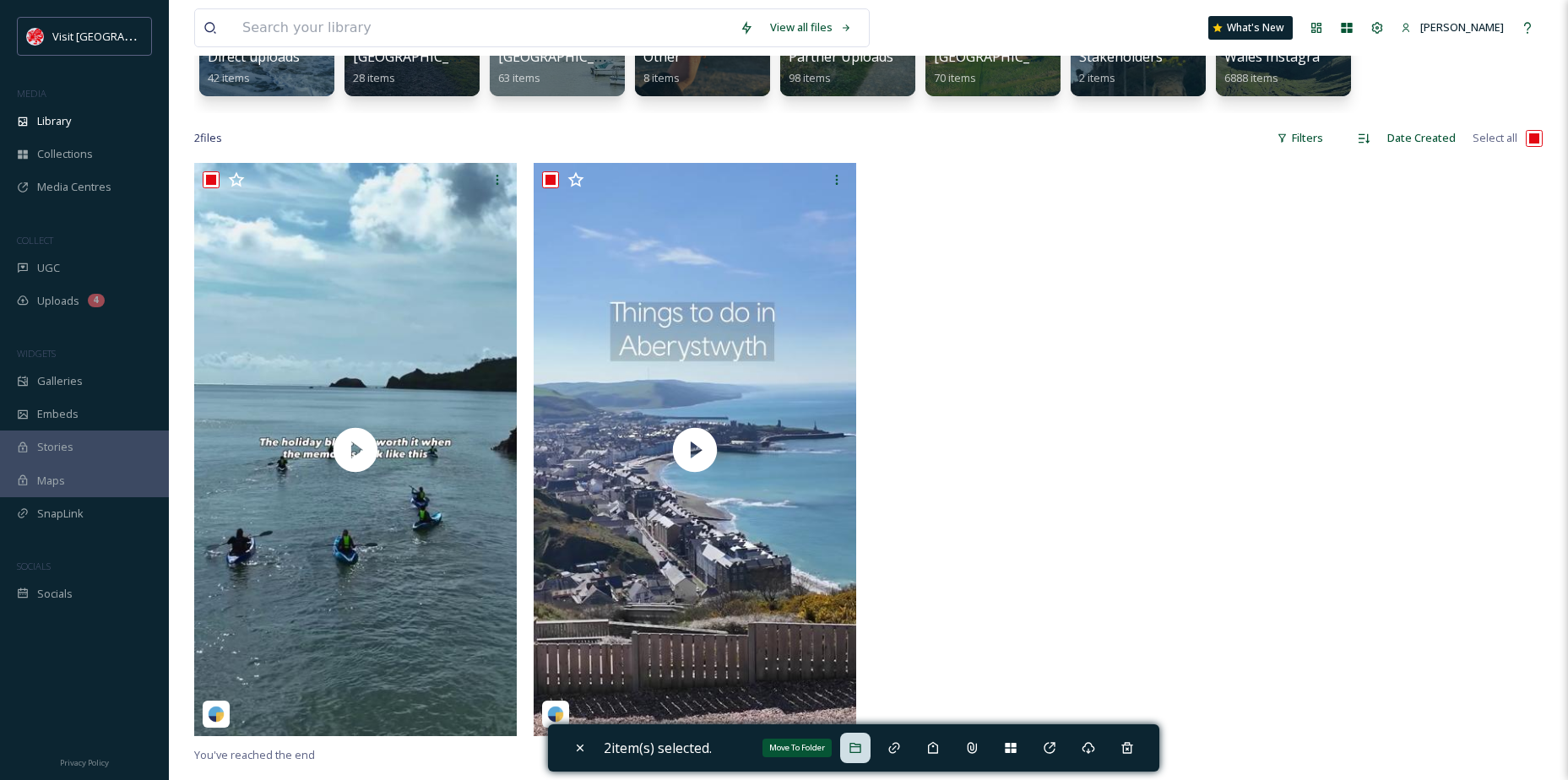
click at [869, 756] on div "Move To Folder" at bounding box center [855, 748] width 31 height 31
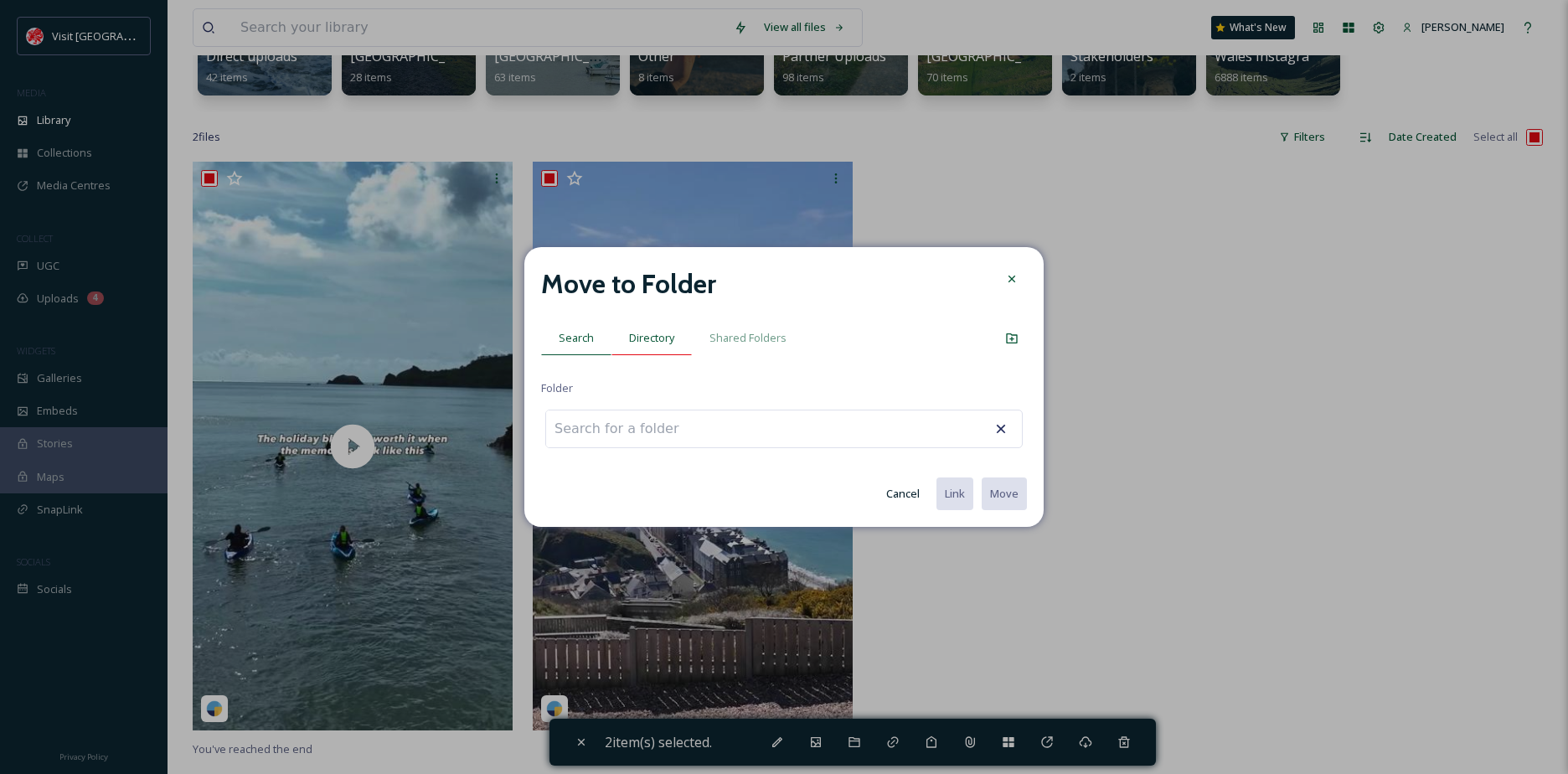
click at [633, 336] on span "Directory" at bounding box center [651, 338] width 45 height 16
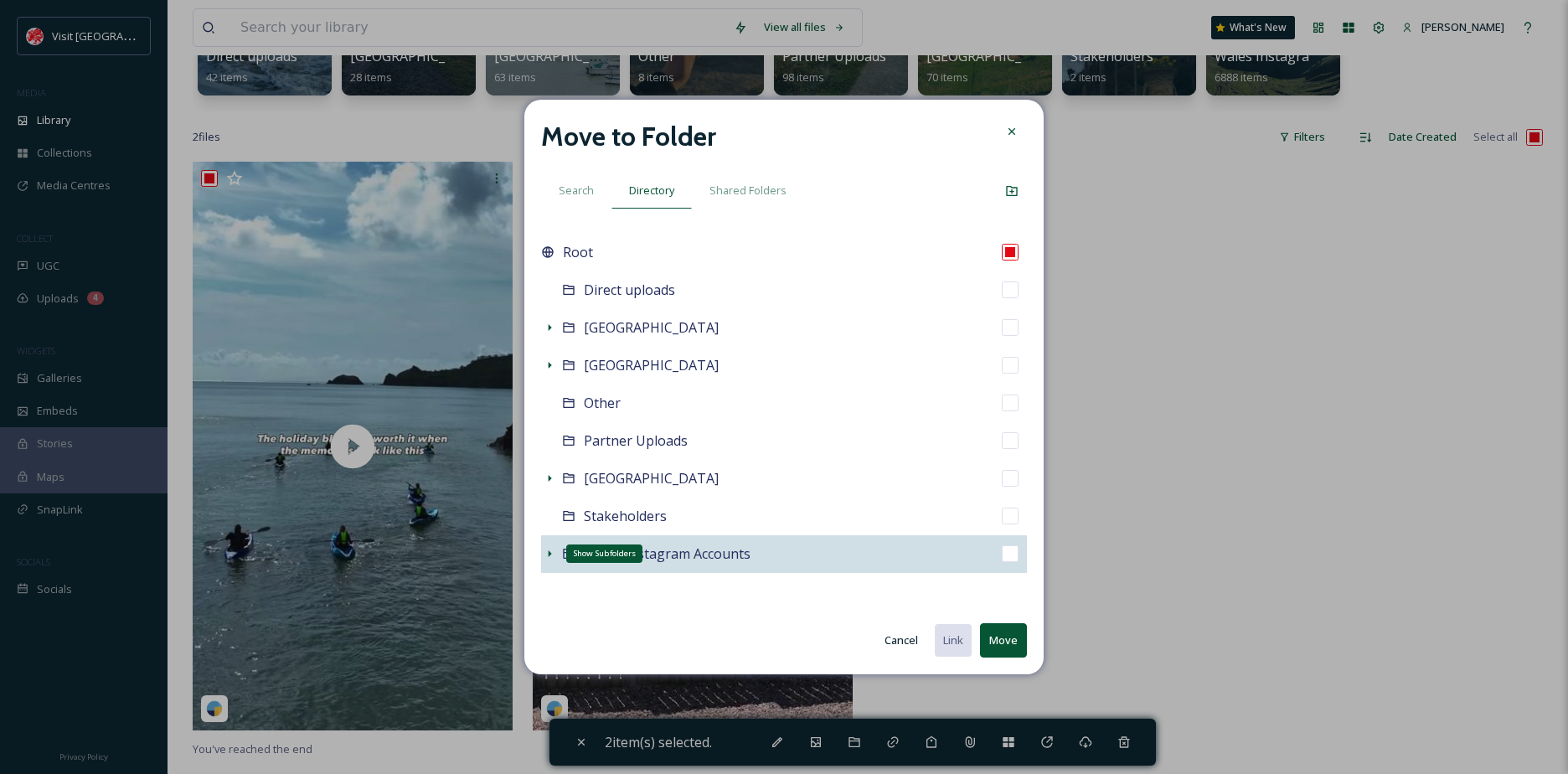
click at [554, 556] on icon at bounding box center [549, 554] width 13 height 13
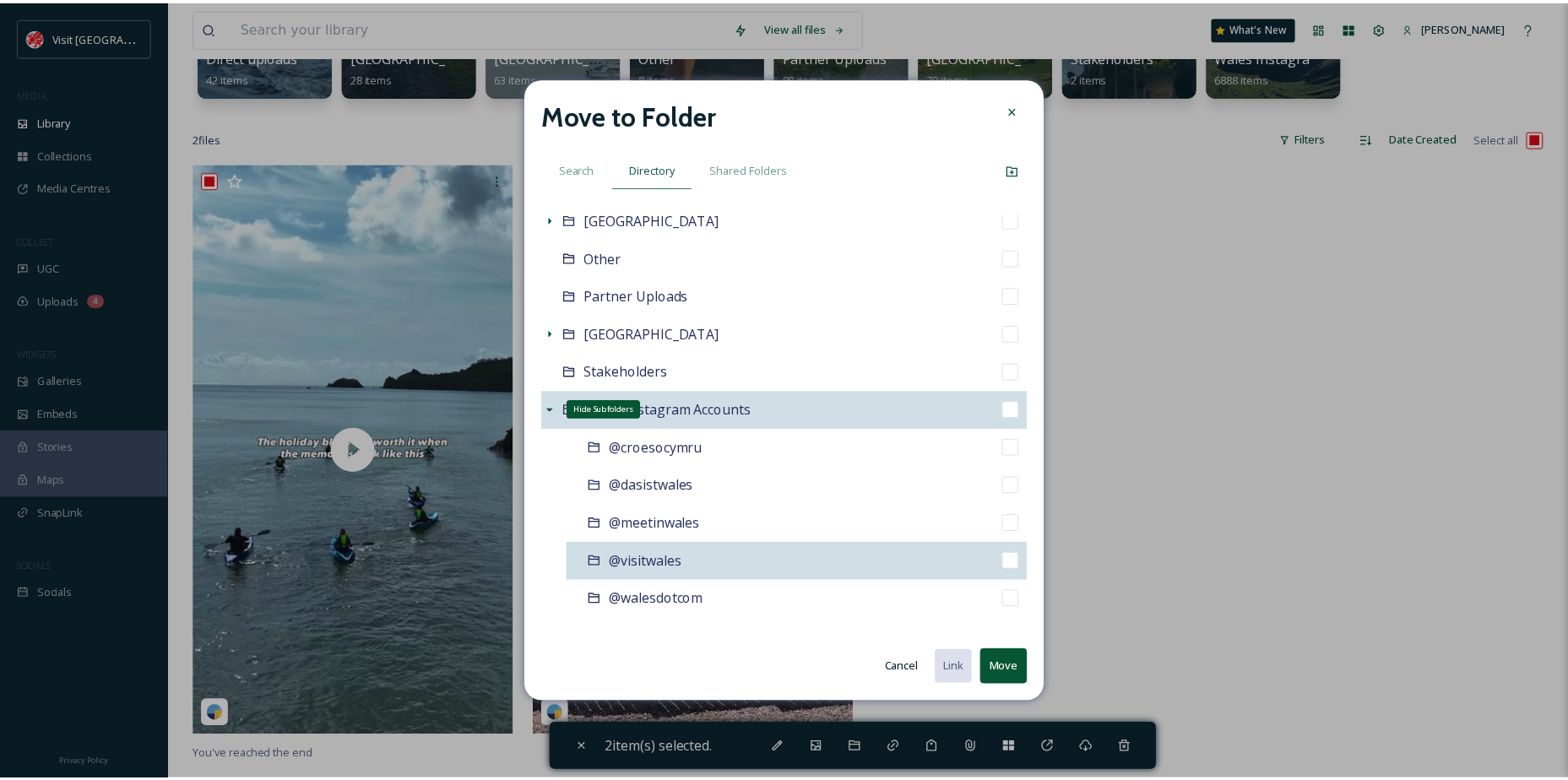
scroll to position [144, 0]
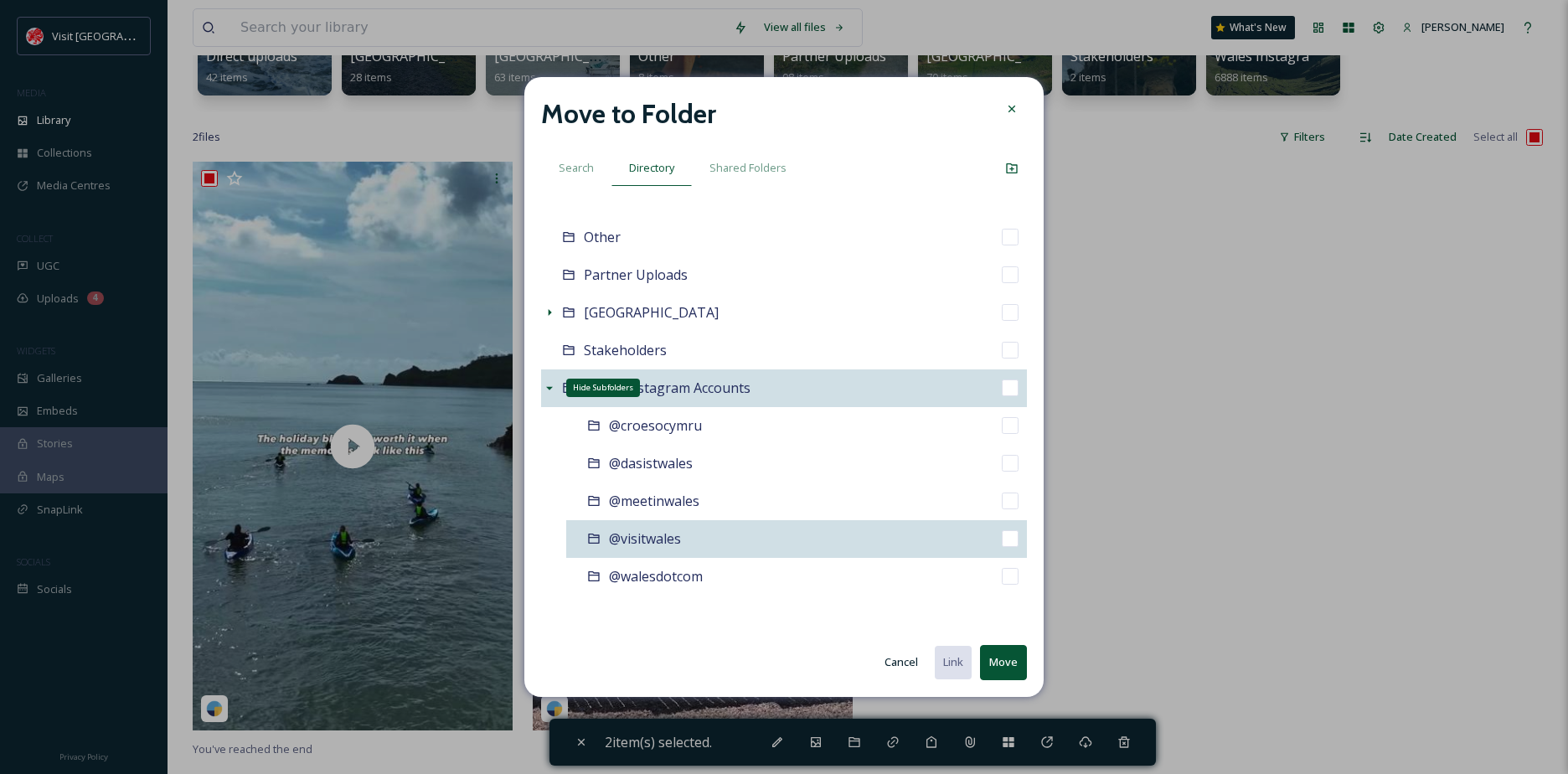
click at [689, 538] on div "@visitwales" at bounding box center [796, 539] width 461 height 38
checkbox input "false"
checkbox input "true"
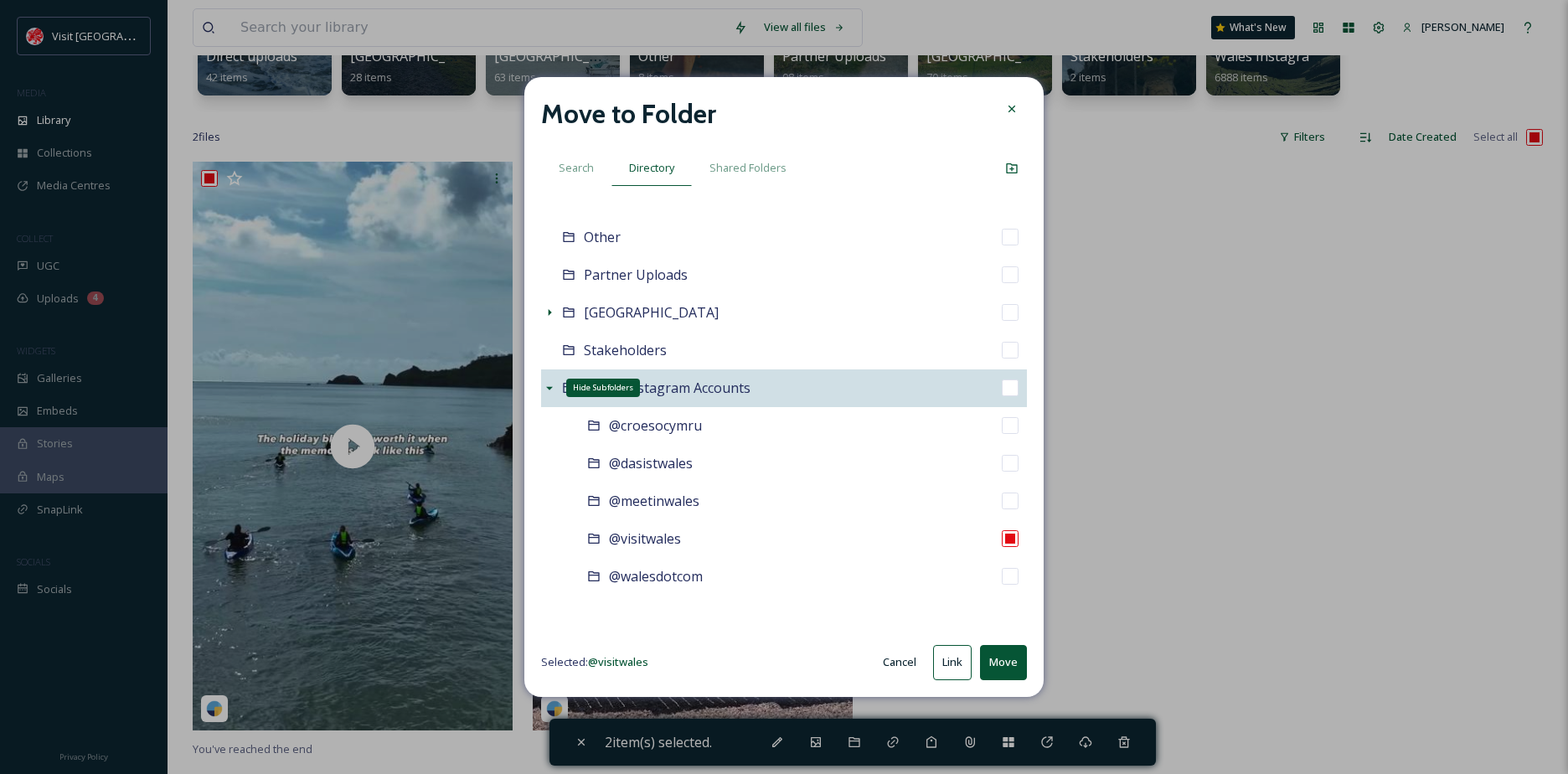
click at [1011, 669] on button "Move" at bounding box center [1004, 663] width 47 height 34
checkbox input "false"
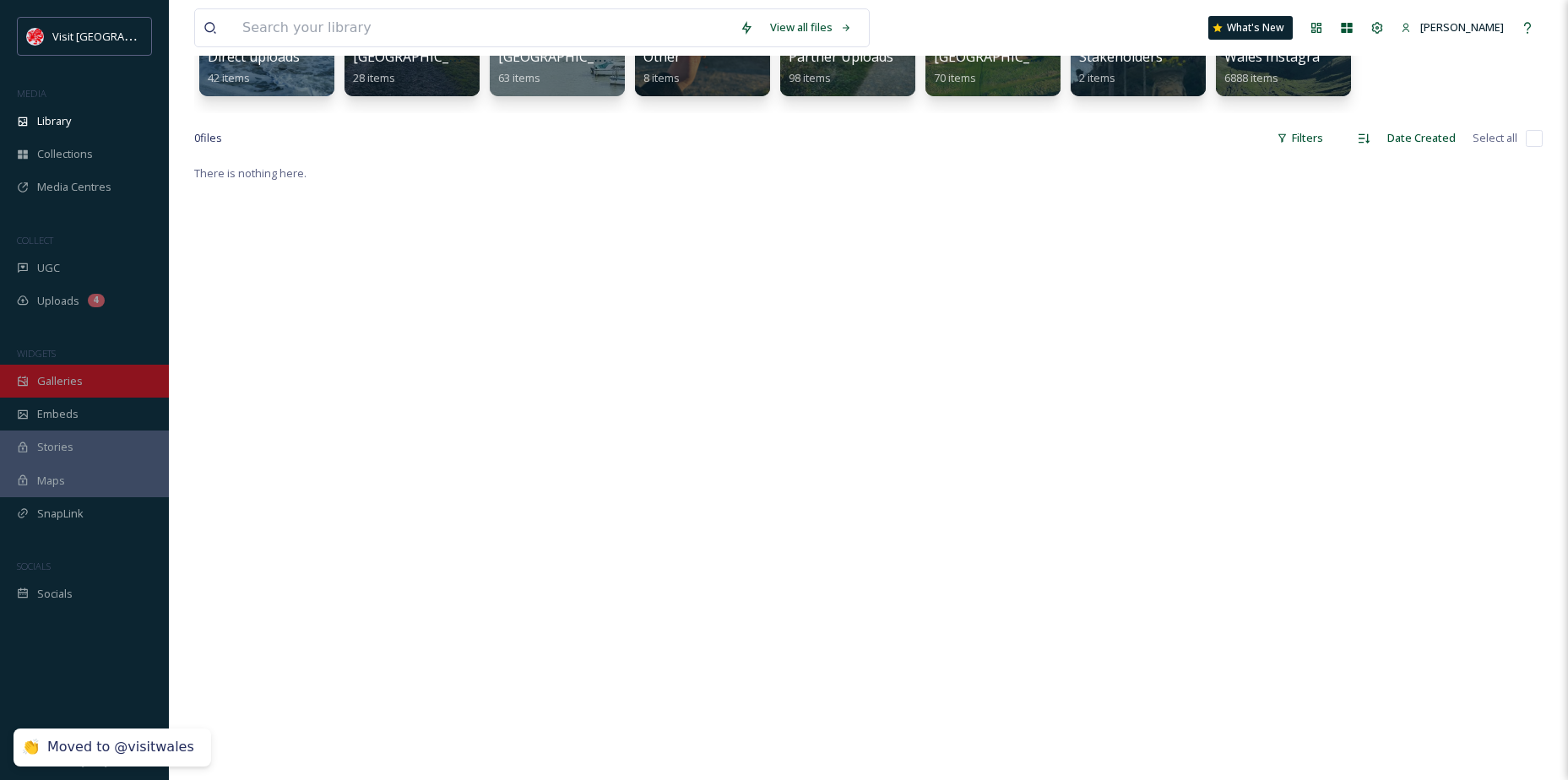
click at [77, 396] on div "Galleries" at bounding box center [84, 381] width 168 height 33
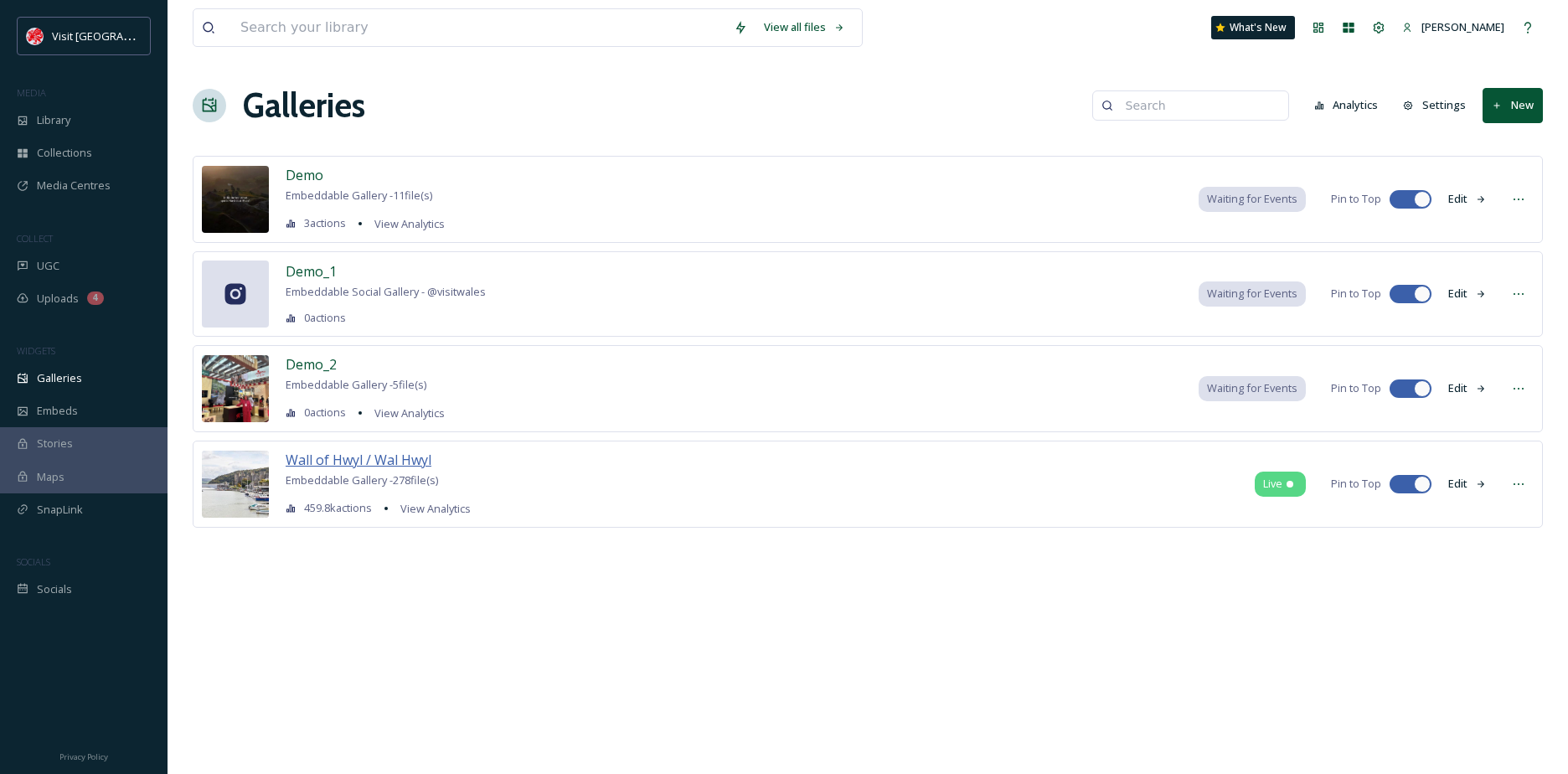
click at [366, 463] on span "Wall of Hwyl / Wal Hwyl" at bounding box center [359, 459] width 146 height 19
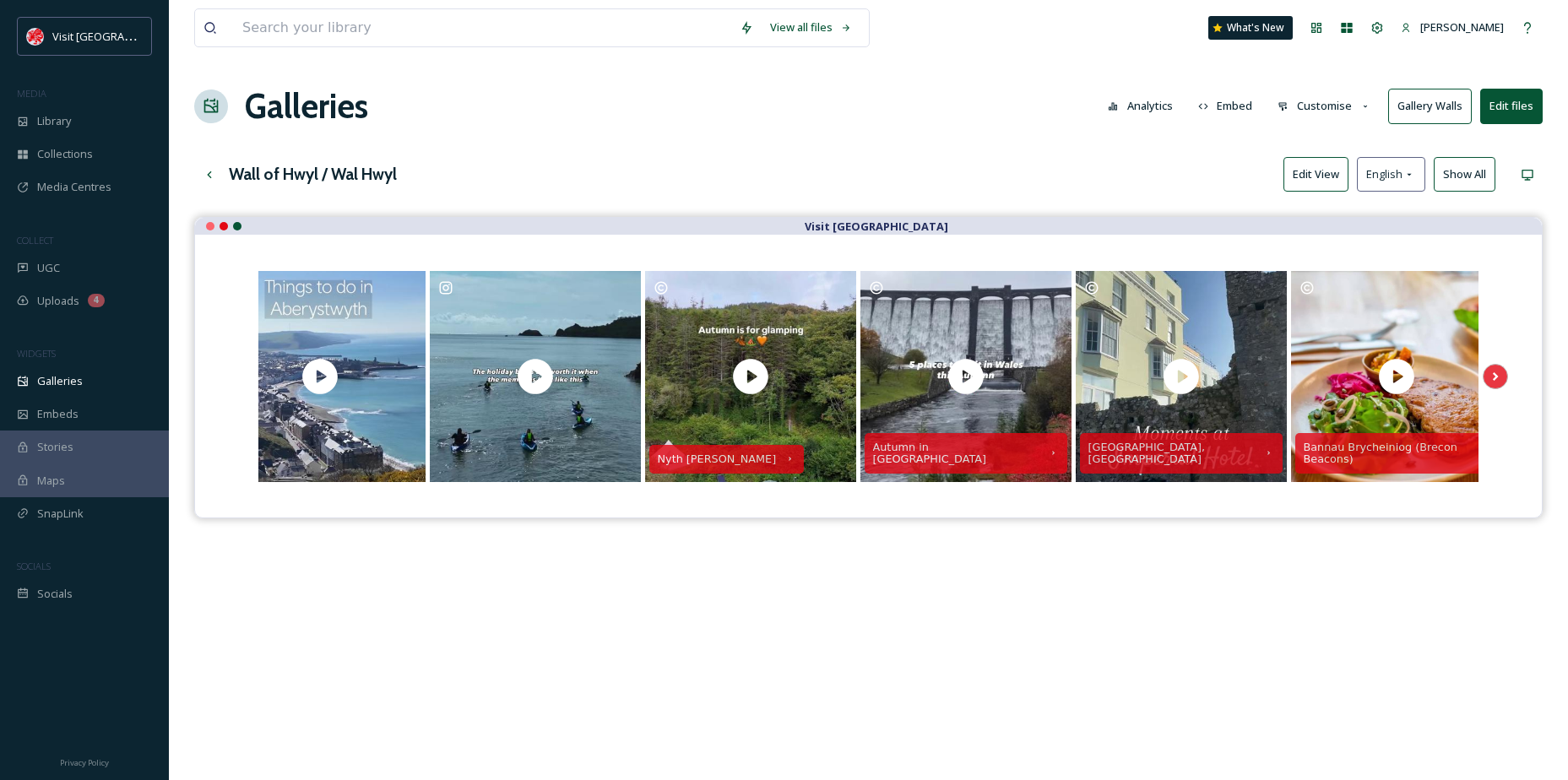
click at [1325, 178] on button "Edit View" at bounding box center [1316, 174] width 65 height 34
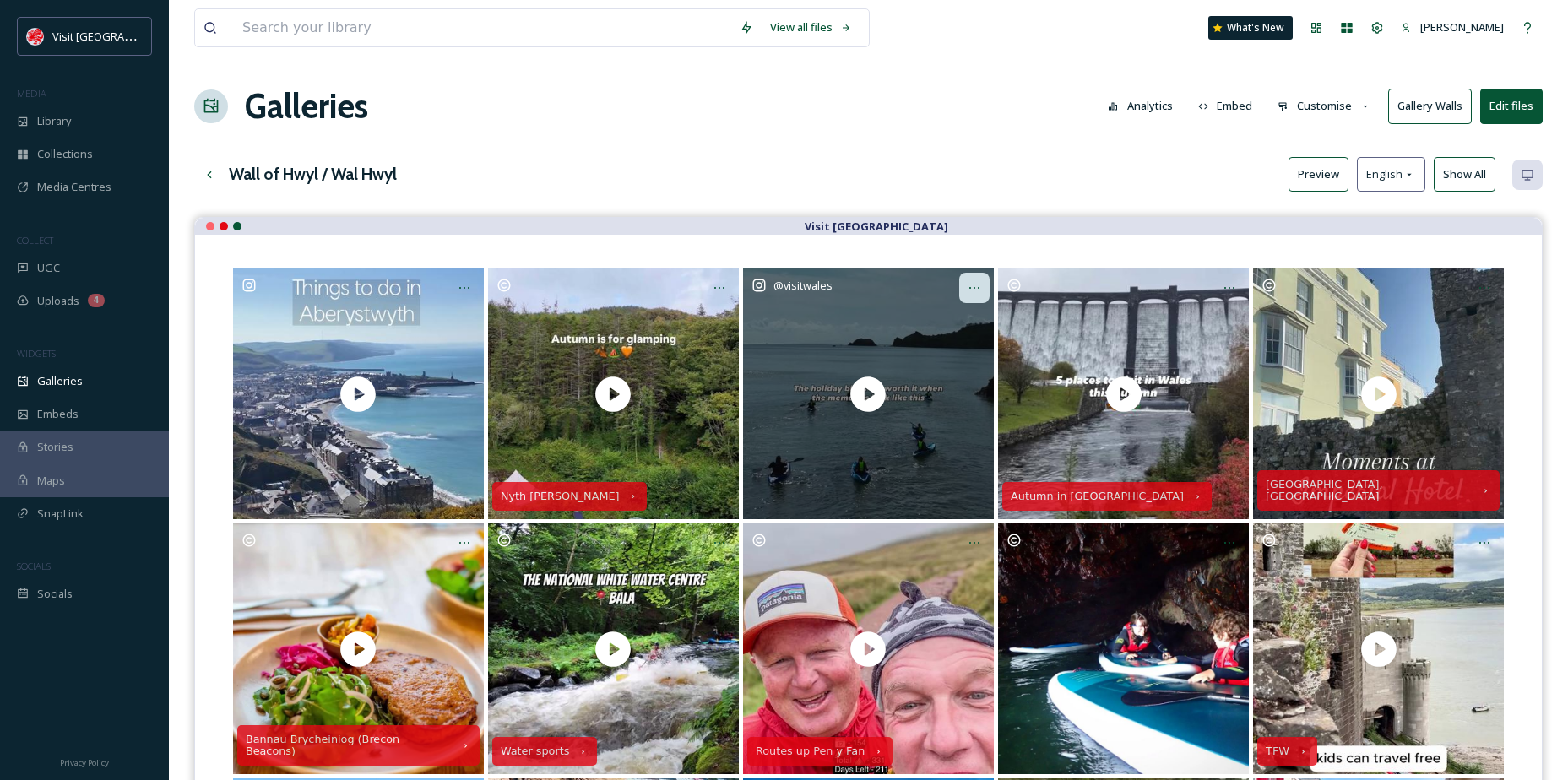
click at [962, 285] on div "Opens media popup. Media description: visitwales-6078970.mp4." at bounding box center [975, 288] width 31 height 31
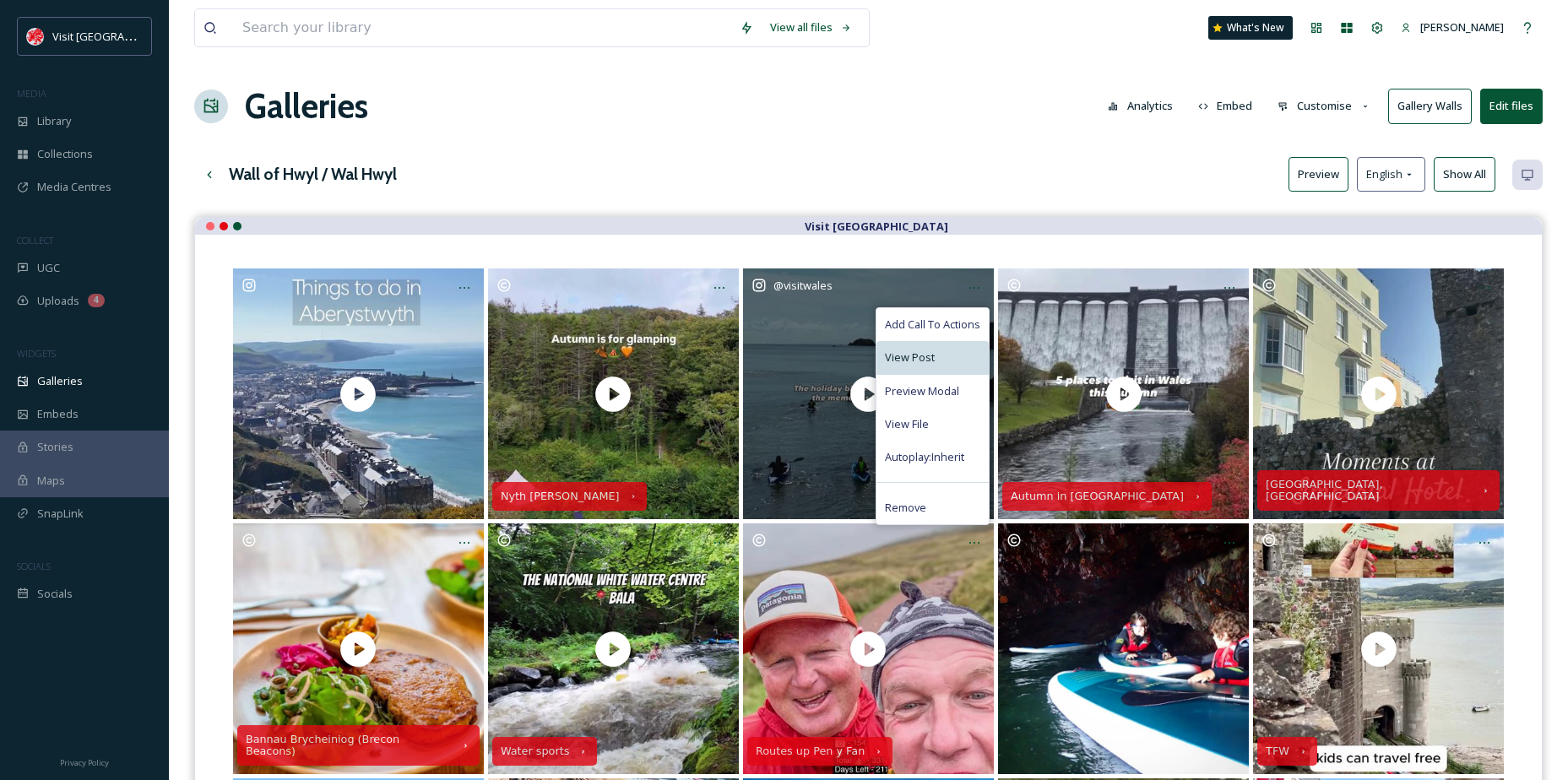
click at [924, 351] on span "View Post" at bounding box center [909, 358] width 50 height 16
click at [920, 418] on span "View File" at bounding box center [907, 425] width 43 height 16
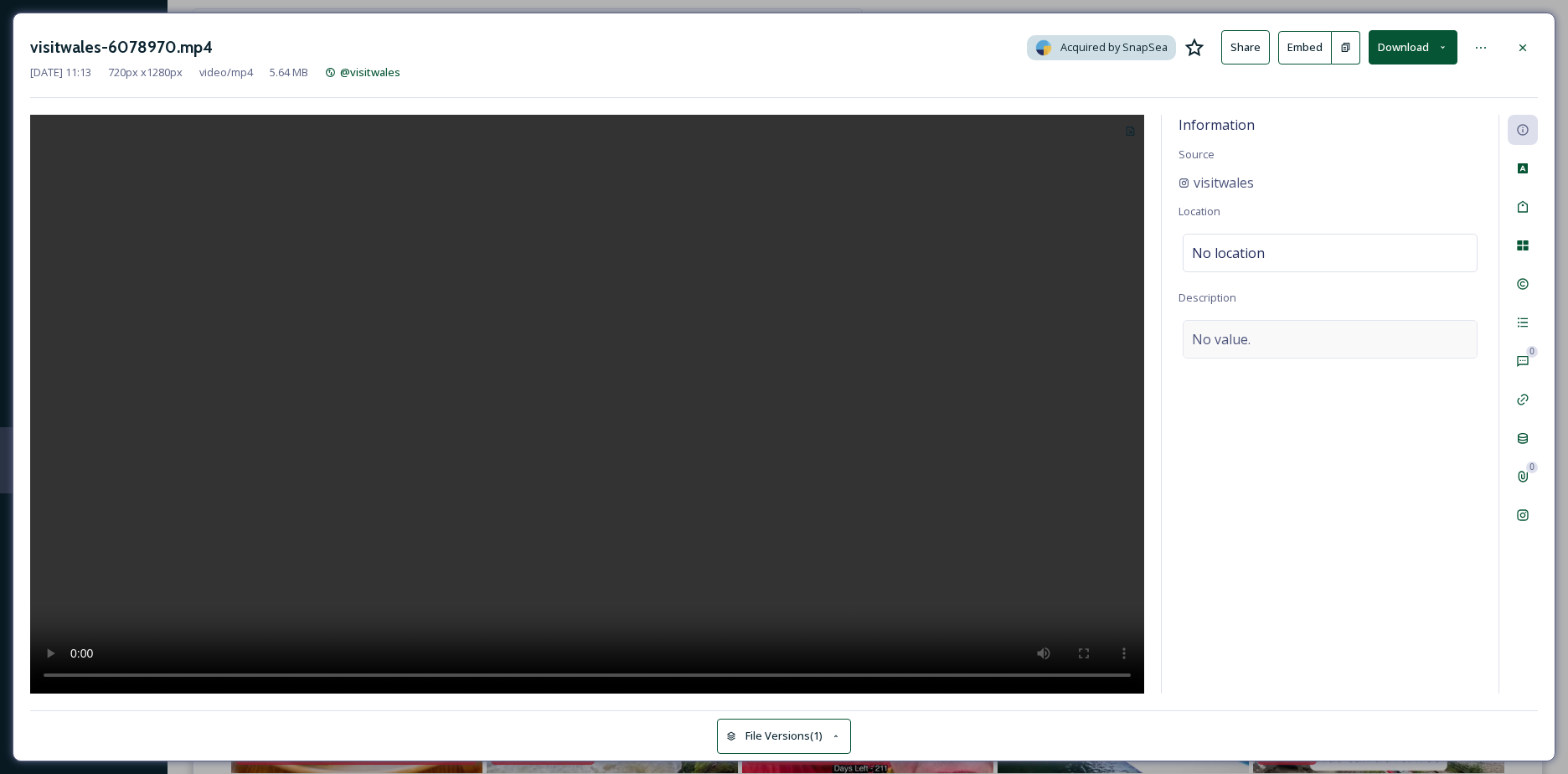
click at [1276, 354] on div "No value." at bounding box center [1330, 339] width 295 height 39
click at [1276, 354] on textarea at bounding box center [1330, 389] width 303 height 139
paste textarea "Holiday blues fade, but memories last! If you’ve been waiting for a sign to pla…"
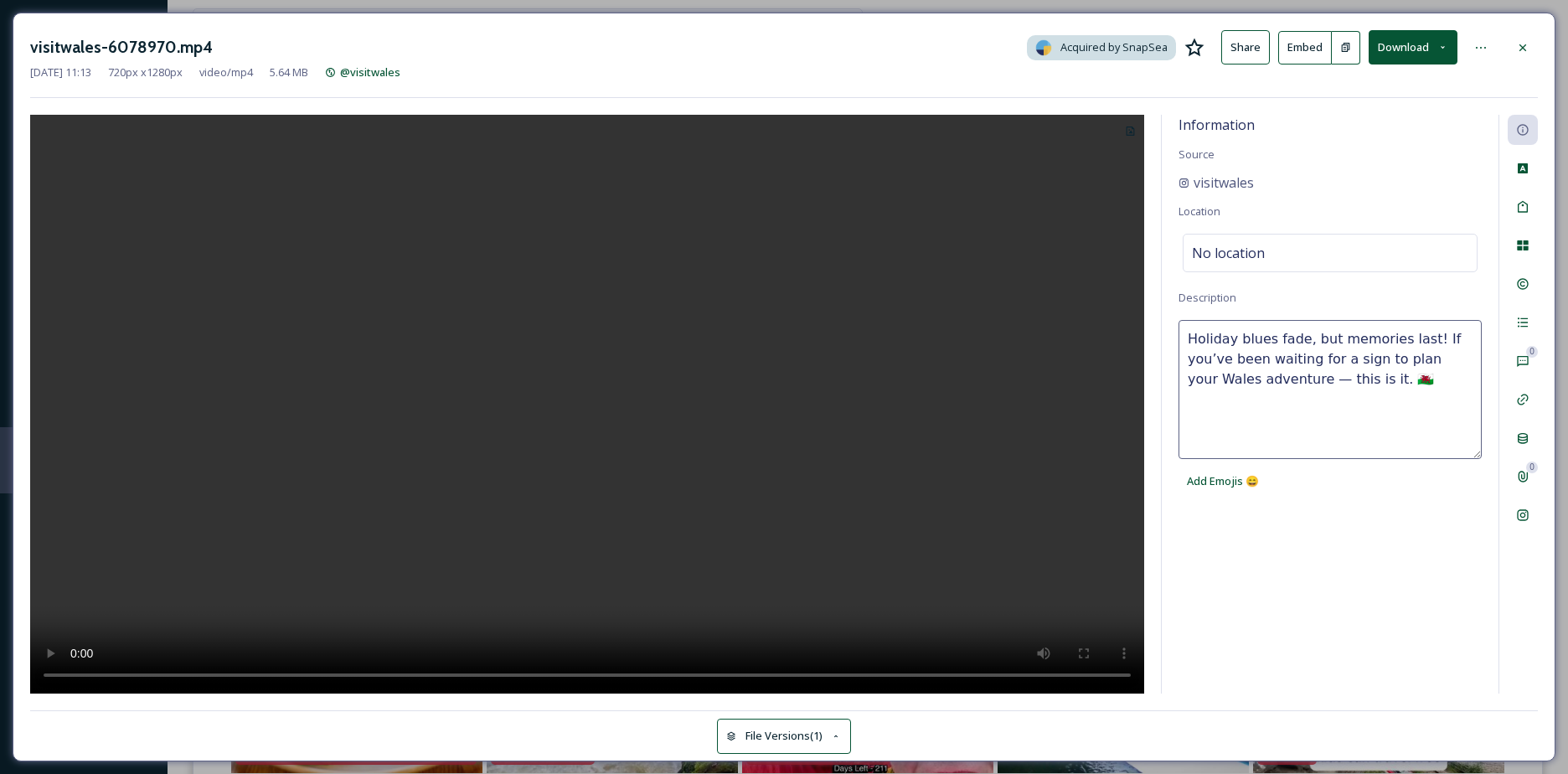
click at [1341, 381] on textarea "Holiday blues fade, but memories last! If you’ve been waiting for a sign to pla…" at bounding box center [1330, 389] width 303 height 139
drag, startPoint x: 1339, startPoint y: 387, endPoint x: 1343, endPoint y: 362, distance: 25.3
click at [1339, 385] on textarea "Holiday blues fade, but memories last! If you’ve been waiting for a sign to pla…" at bounding box center [1330, 389] width 303 height 139
click at [1321, 382] on textarea "Holiday blues fade, but memories last! If you’ve been waiting for a sign to pla…" at bounding box center [1330, 389] width 303 height 139
type textarea "Holiday blues fade, but memories last! If you’ve been waiting for a sign to pla…"
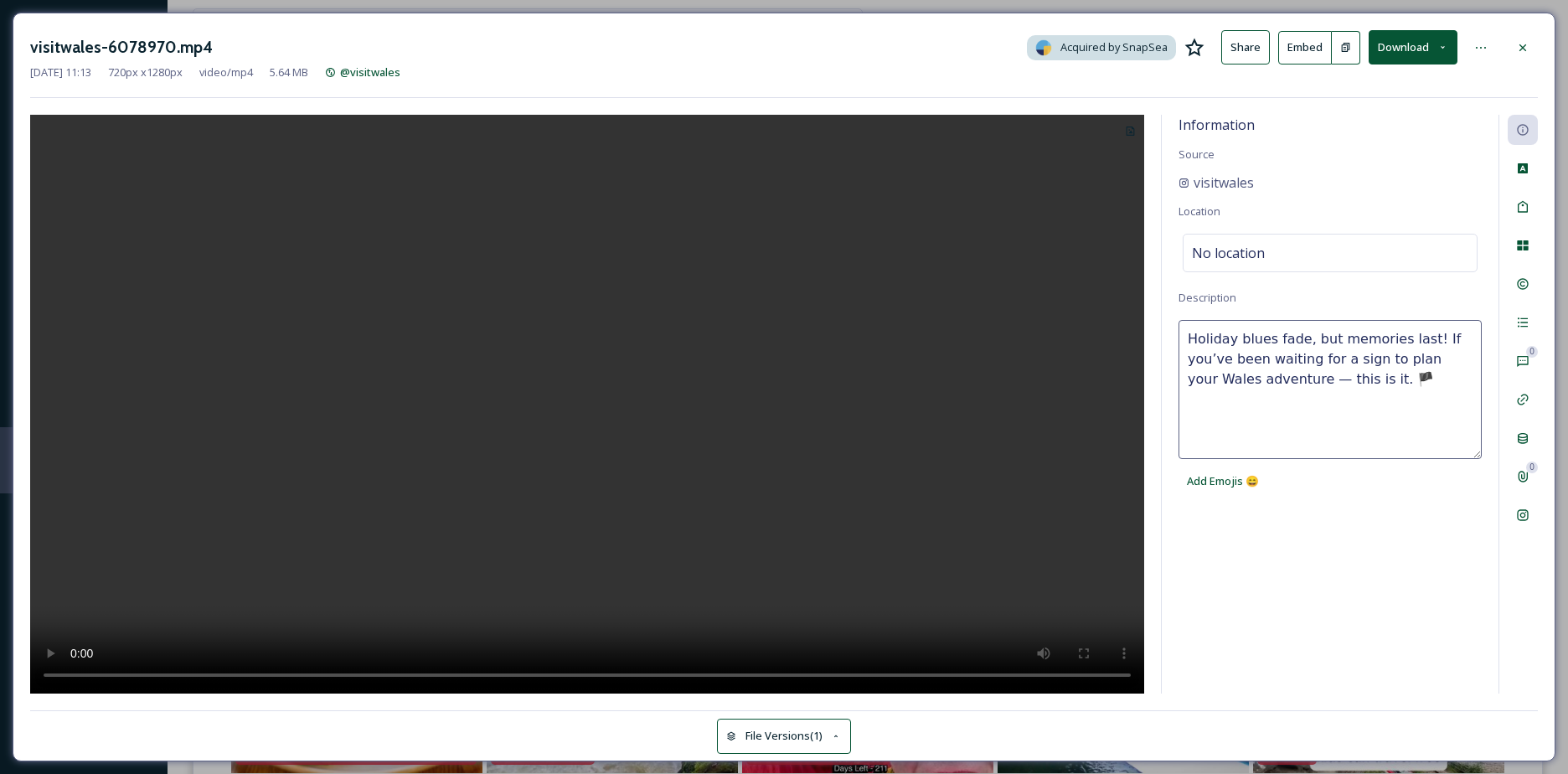
click at [1229, 482] on span "Add Emojis 😄" at bounding box center [1223, 482] width 72 height 16
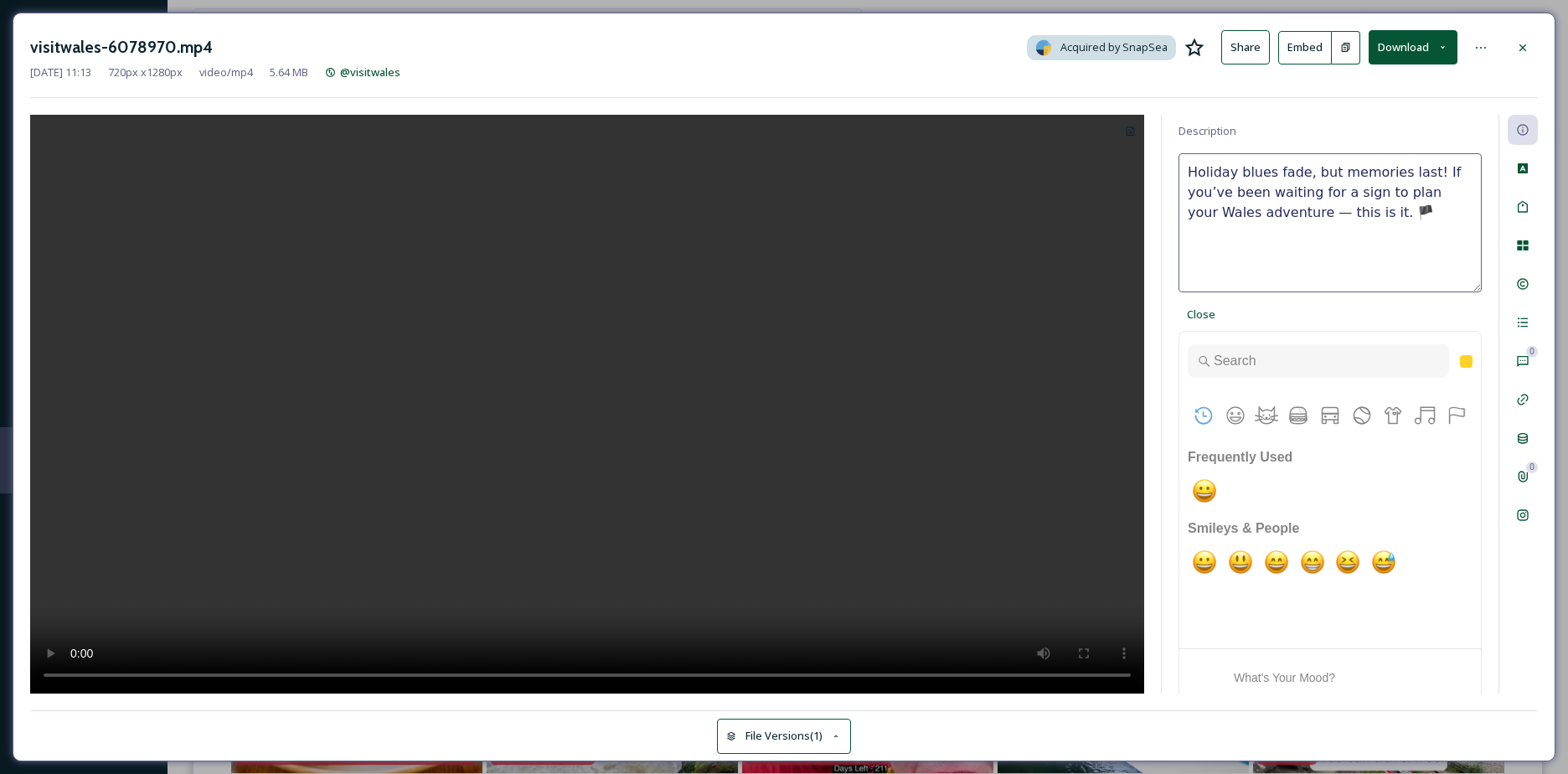
scroll to position [167, 0]
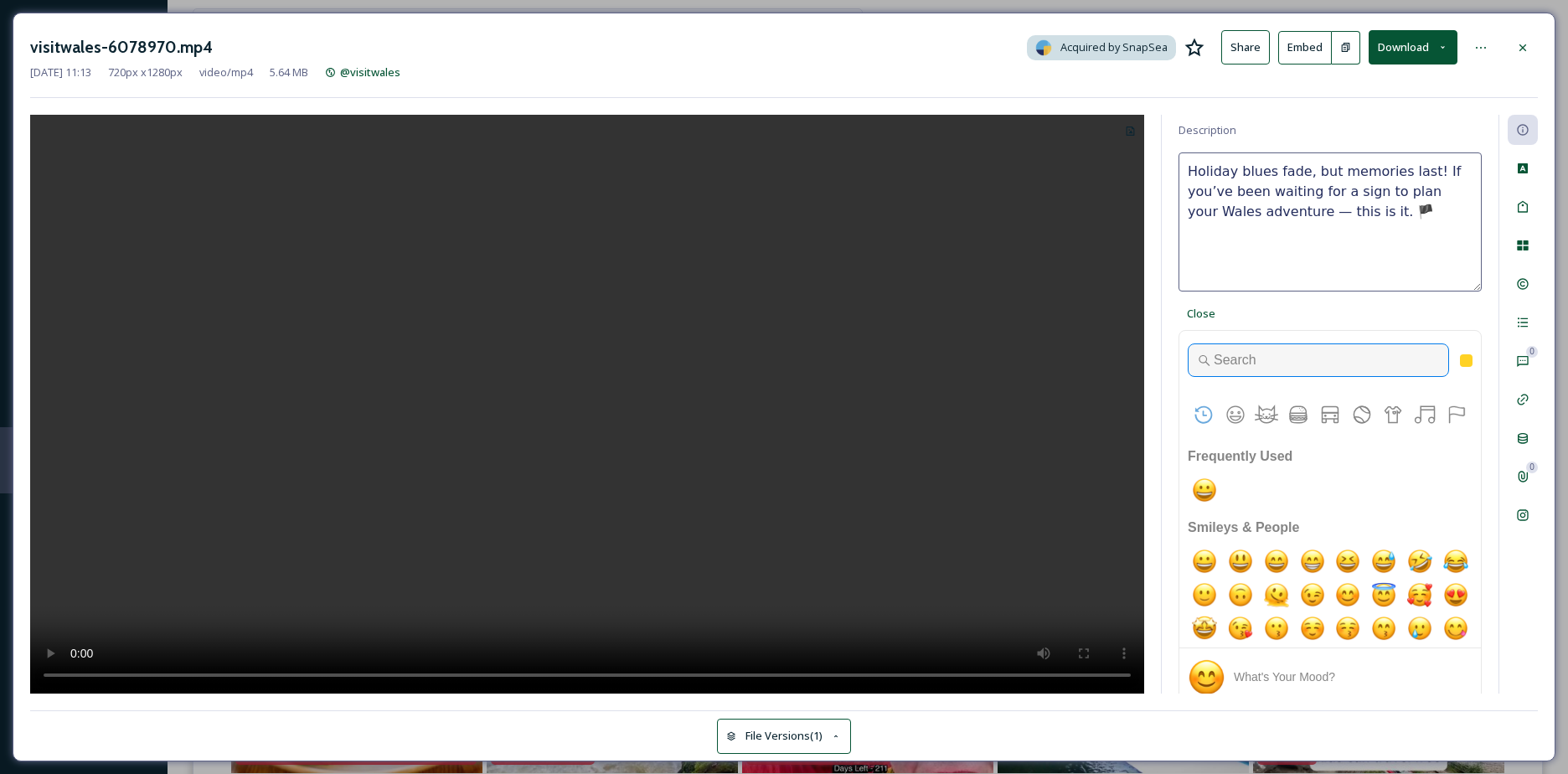
click at [1271, 373] on input "Type to search for an emoji" at bounding box center [1318, 360] width 261 height 33
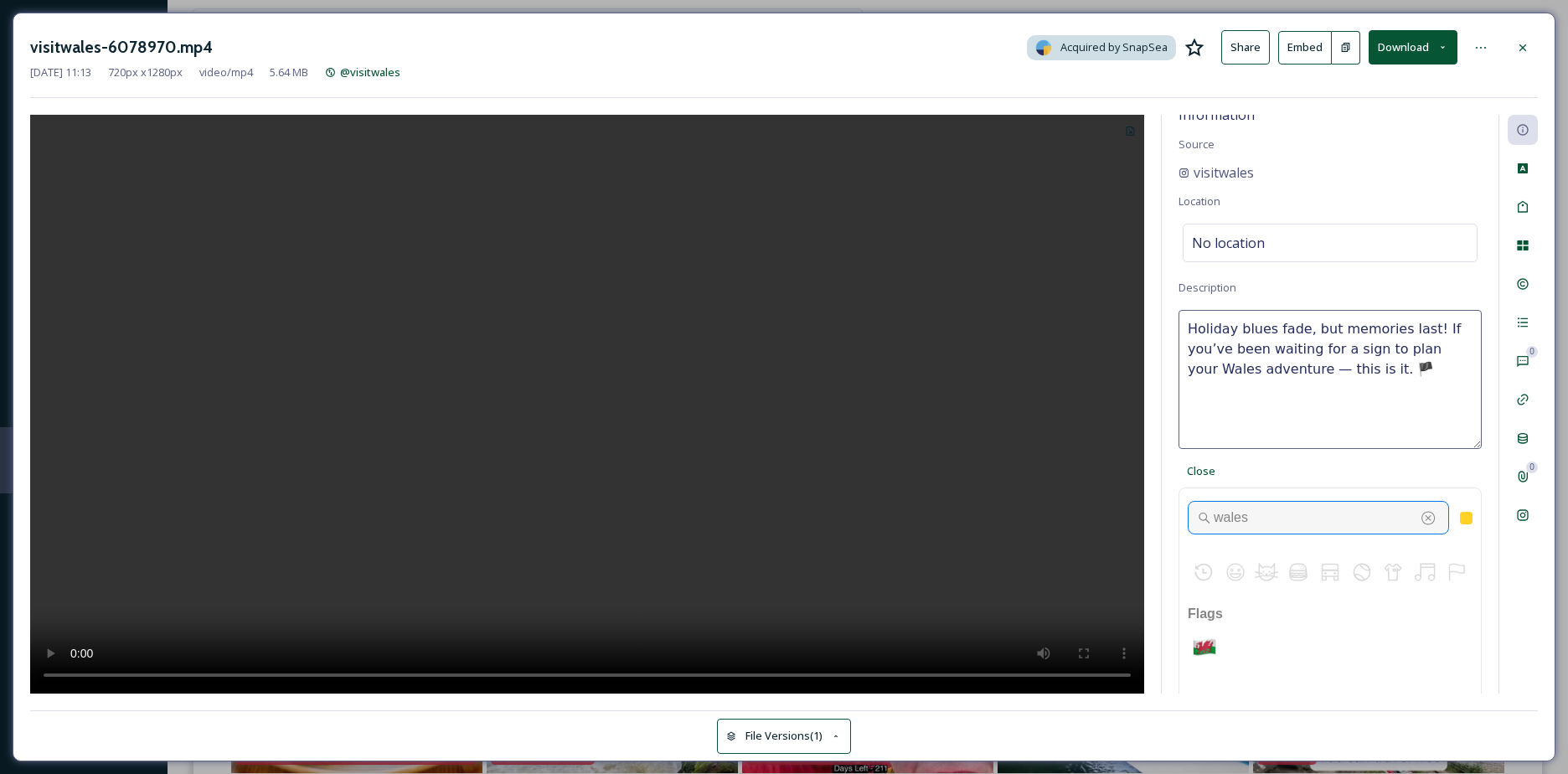
scroll to position [0, 0]
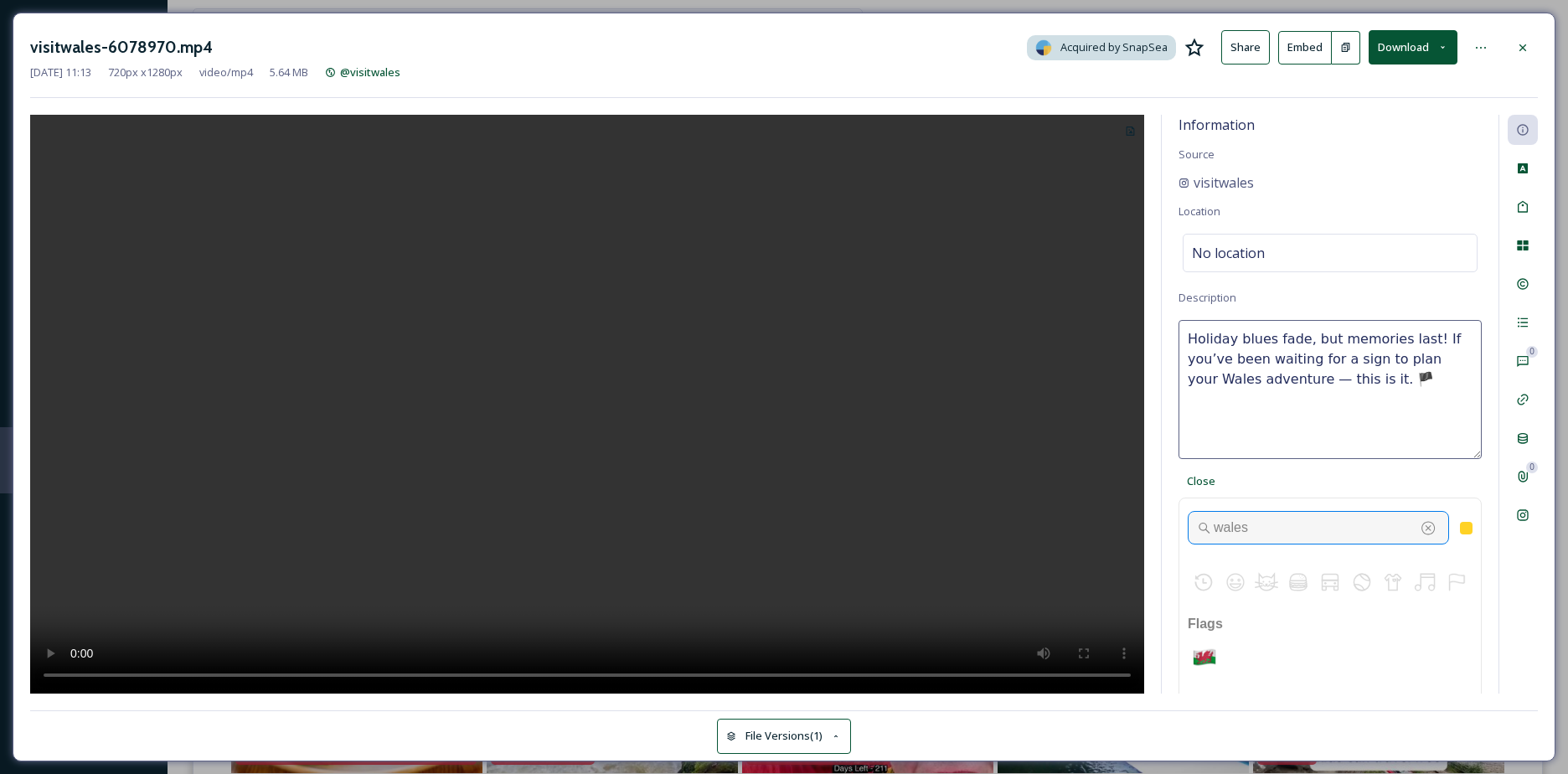
type input "wales"
click at [1368, 391] on textarea "Holiday blues fade, but memories last! If you’ve been waiting for a sign to pla…" at bounding box center [1330, 389] width 303 height 139
click at [1209, 652] on img "wales flag" at bounding box center [1204, 657] width 33 height 33
click at [1377, 379] on textarea "Holiday blues fade, but memories last! If you’ve been waiting for a sign to pla…" at bounding box center [1330, 389] width 303 height 139
click at [1200, 399] on textarea "Holiday blues fade, but memories last! If you’ve been waiting for a sign to pla…" at bounding box center [1330, 389] width 303 height 139
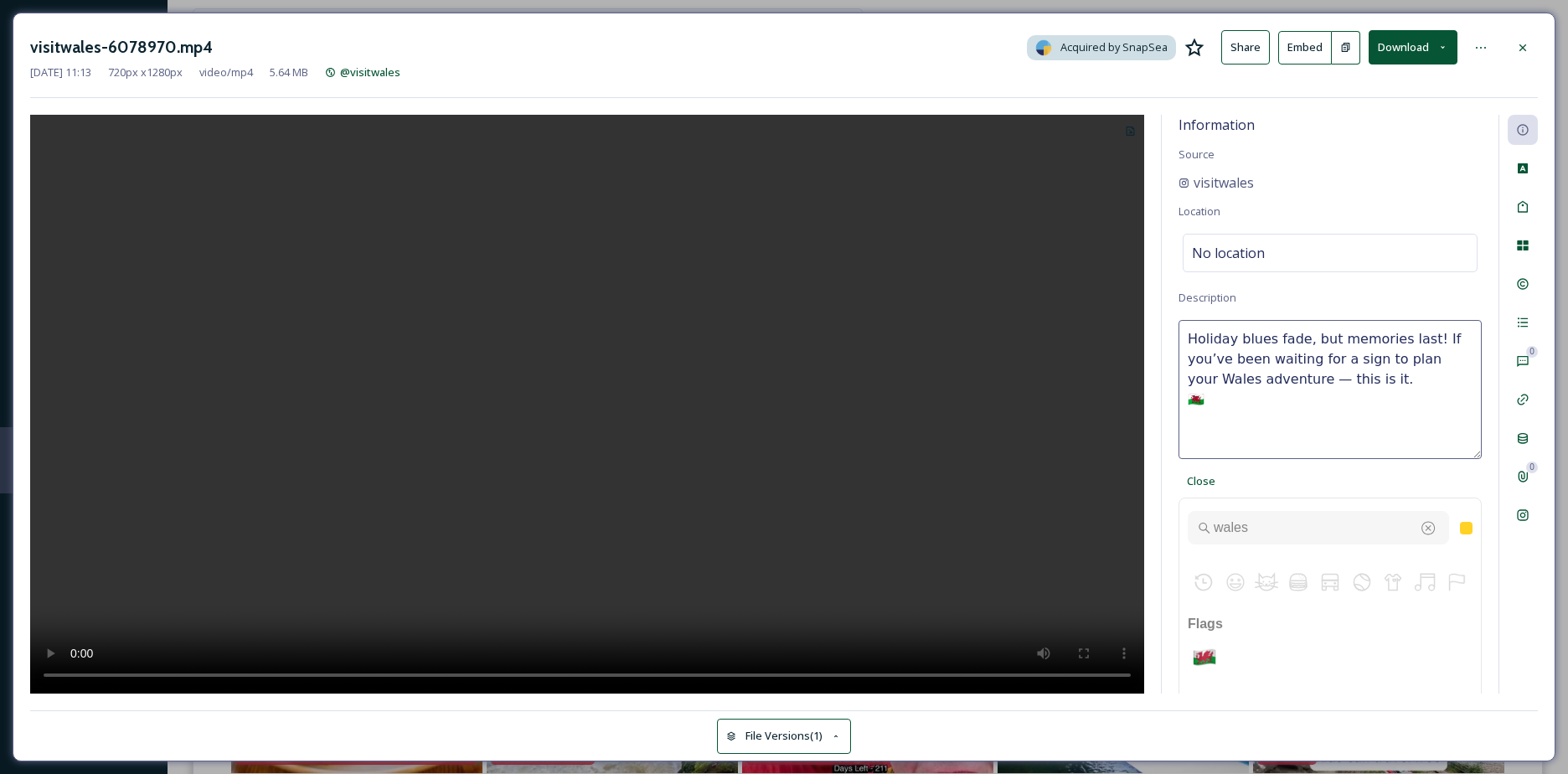
click at [1378, 387] on textarea "Holiday blues fade, but memories last! If you’ve been waiting for a sign to pla…" at bounding box center [1330, 389] width 303 height 139
click at [1216, 664] on img "wales flag" at bounding box center [1204, 657] width 33 height 33
type textarea "Holiday blues fade, but memories last! If you’ve been waiting for a sign to pla…"
click at [1520, 209] on icon at bounding box center [1522, 207] width 13 height 13
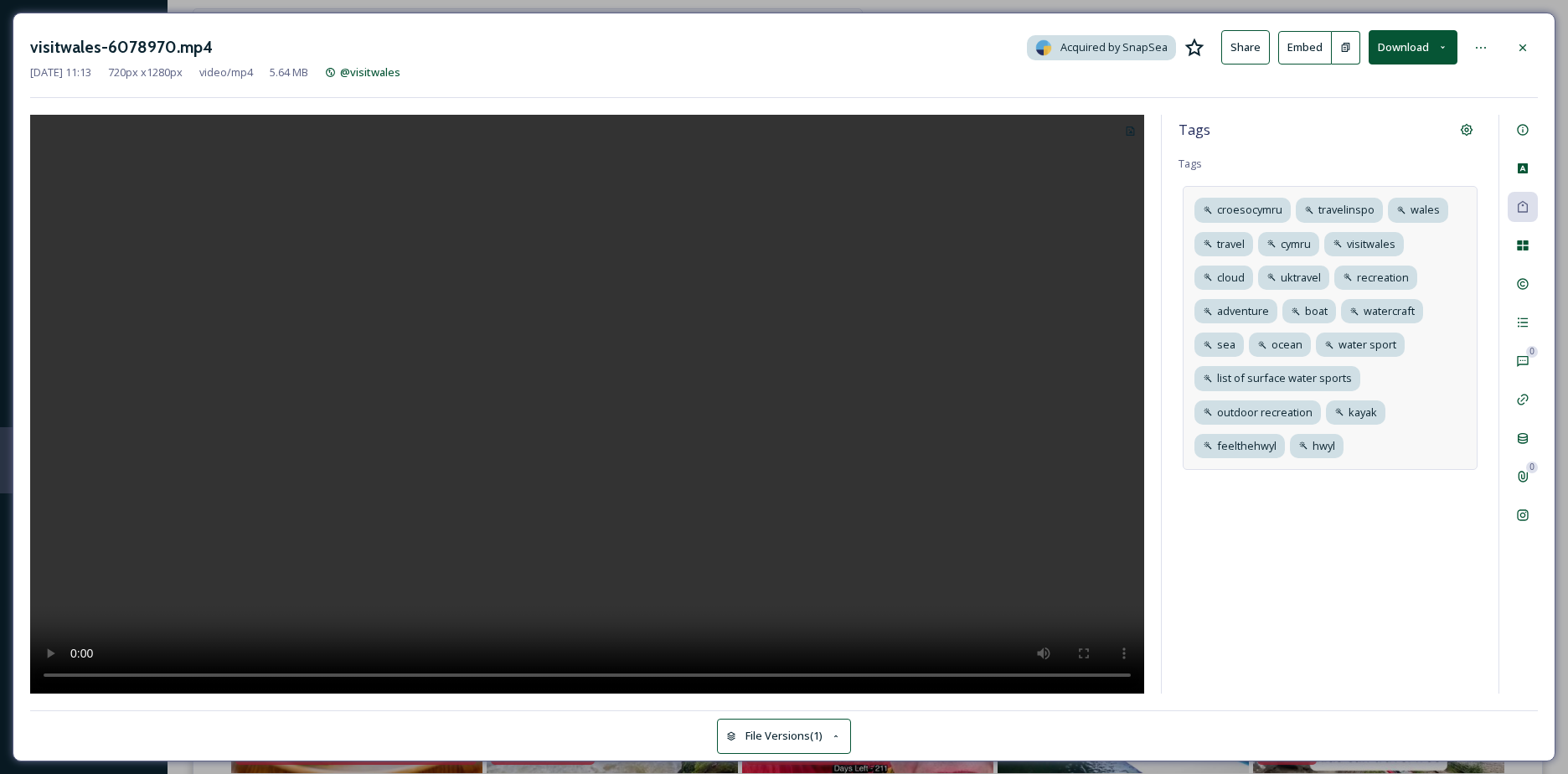
click at [1397, 438] on div "croesocymru travelinspo wales travel cymru visitwales cloud uktravel recreation…" at bounding box center [1330, 328] width 295 height 284
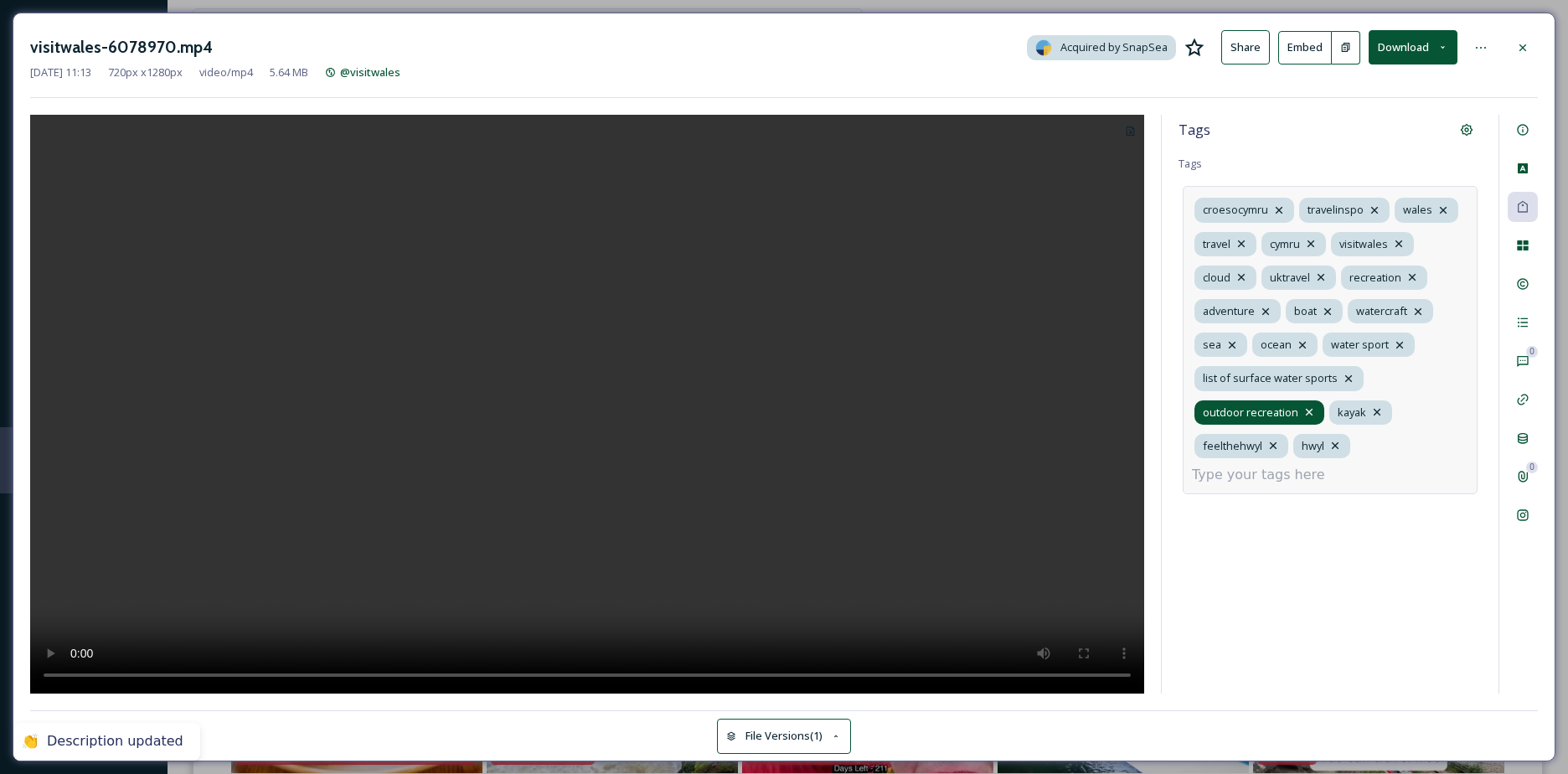
click at [1304, 411] on icon at bounding box center [1308, 412] width 13 height 13
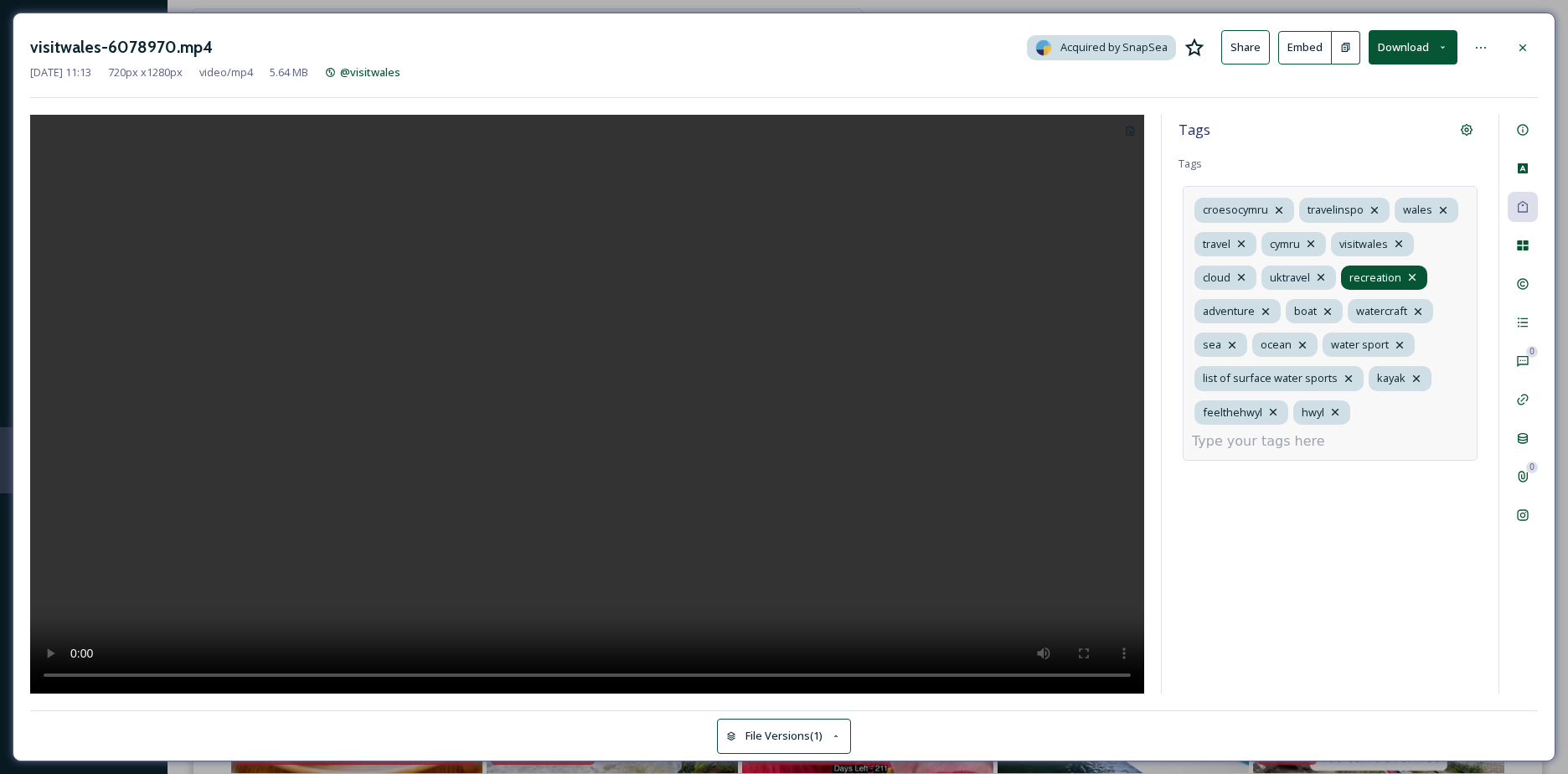
click at [1413, 277] on icon at bounding box center [1412, 277] width 13 height 13
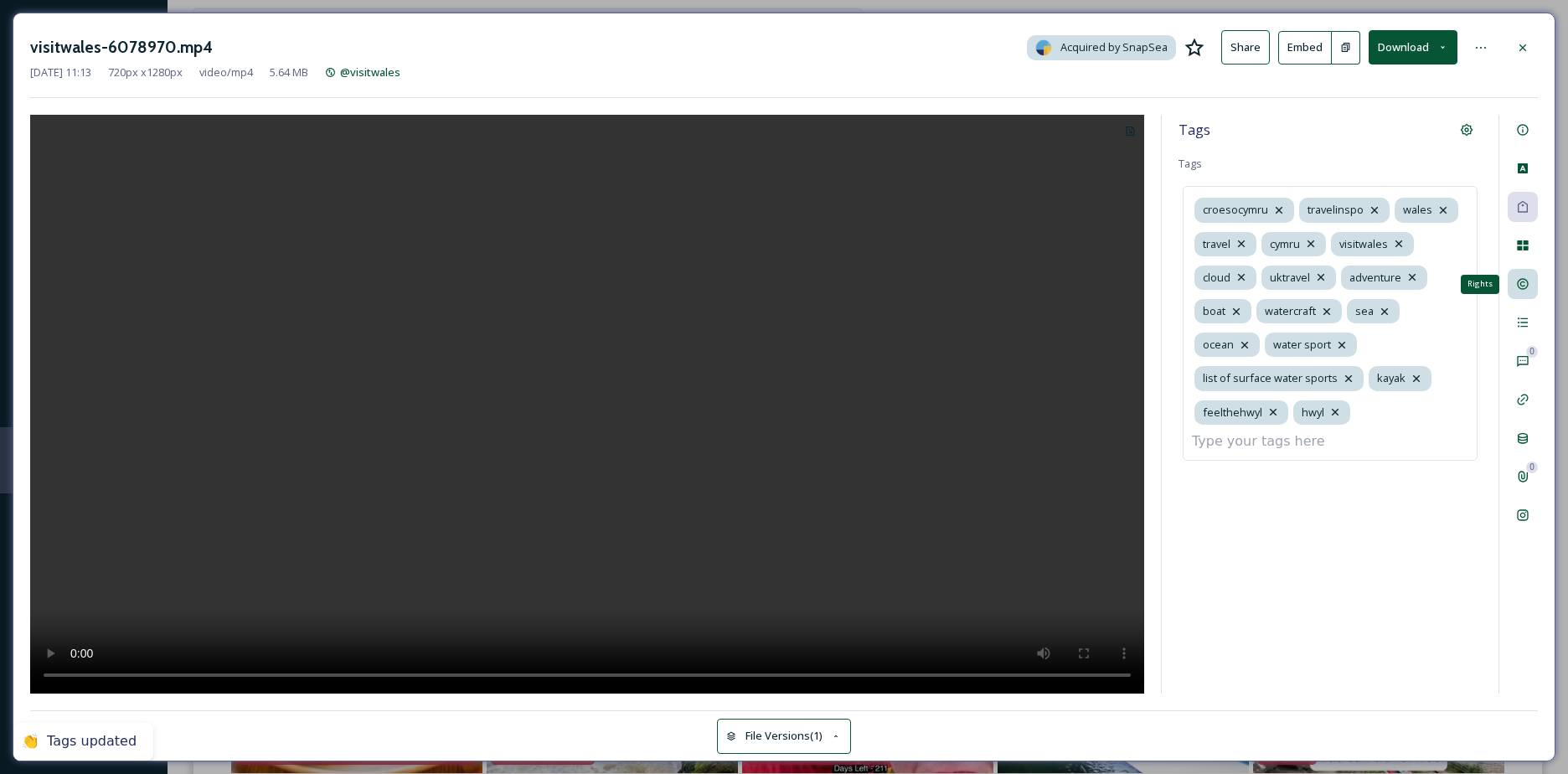
click at [1531, 279] on div "Rights" at bounding box center [1523, 284] width 31 height 31
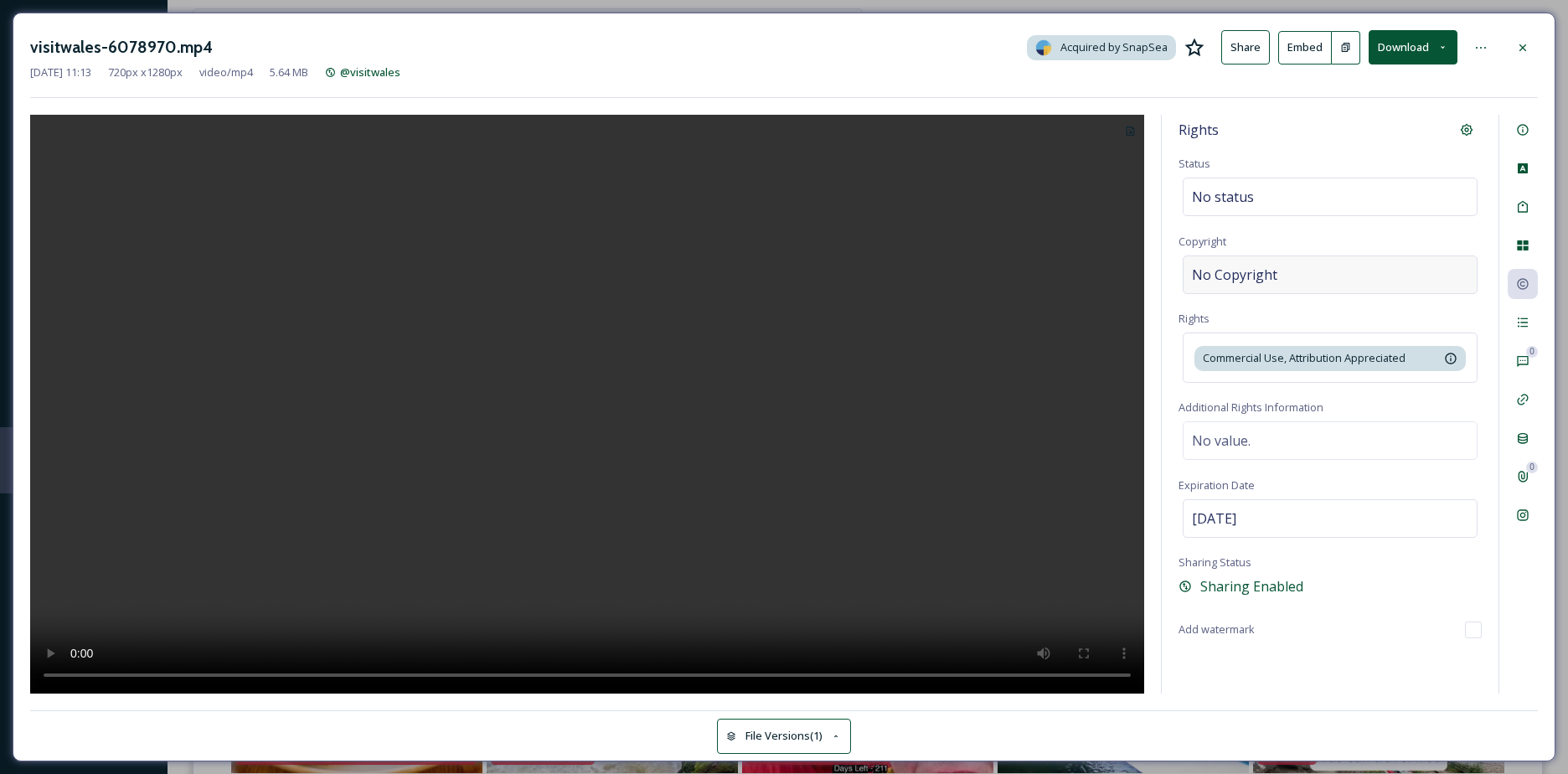
click at [1237, 278] on span "No Copyright" at bounding box center [1234, 275] width 85 height 20
click at [1237, 278] on input at bounding box center [1330, 274] width 303 height 39
type input "crowncopyright"
click at [1521, 318] on icon at bounding box center [1522, 322] width 13 height 13
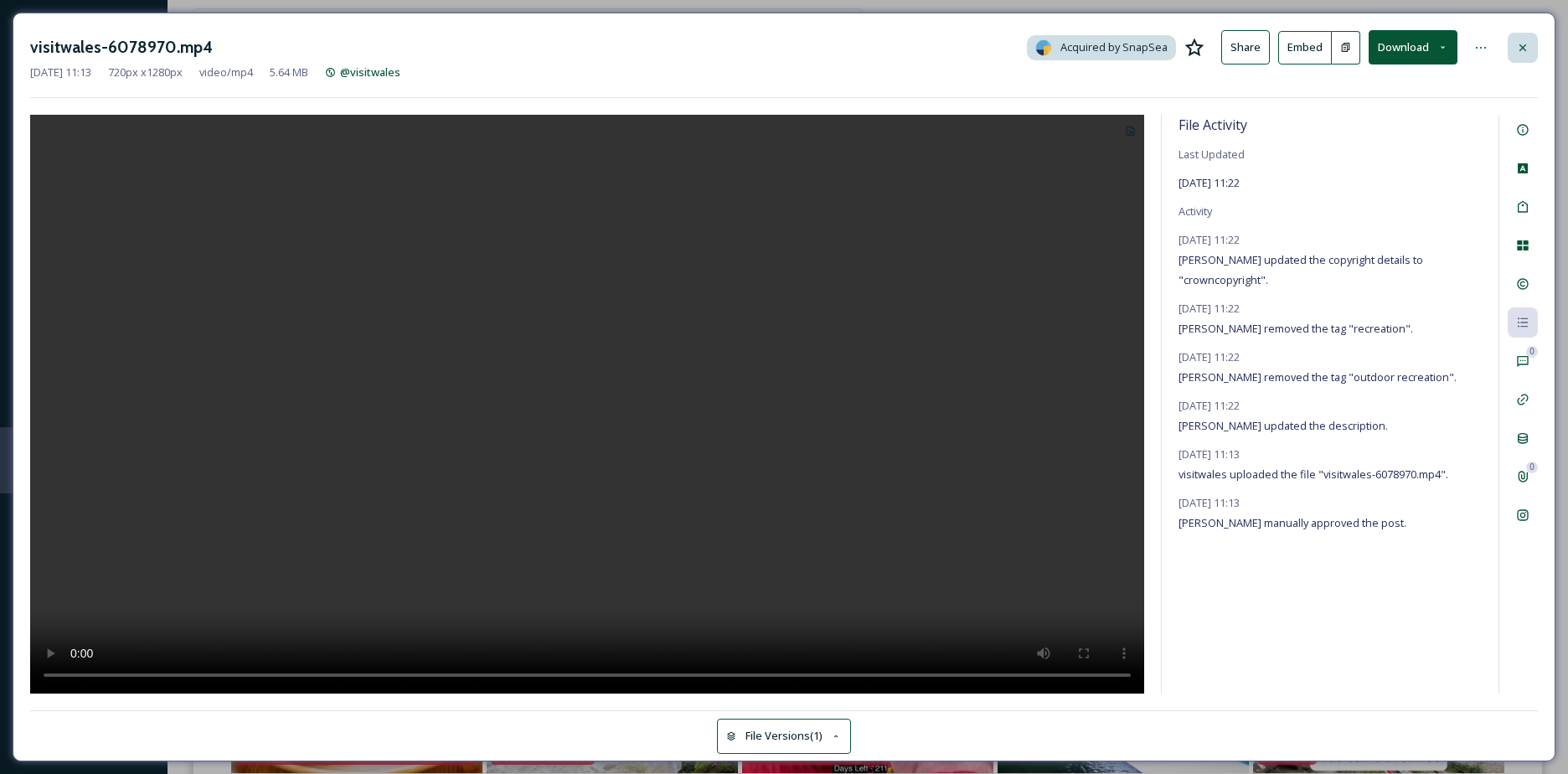
click at [1524, 62] on div "visitwales-6078970.mp4 Acquired by SnapSea Share Embed Download" at bounding box center [784, 48] width 1508 height 34
click at [1524, 49] on icon at bounding box center [1522, 46] width 6 height 6
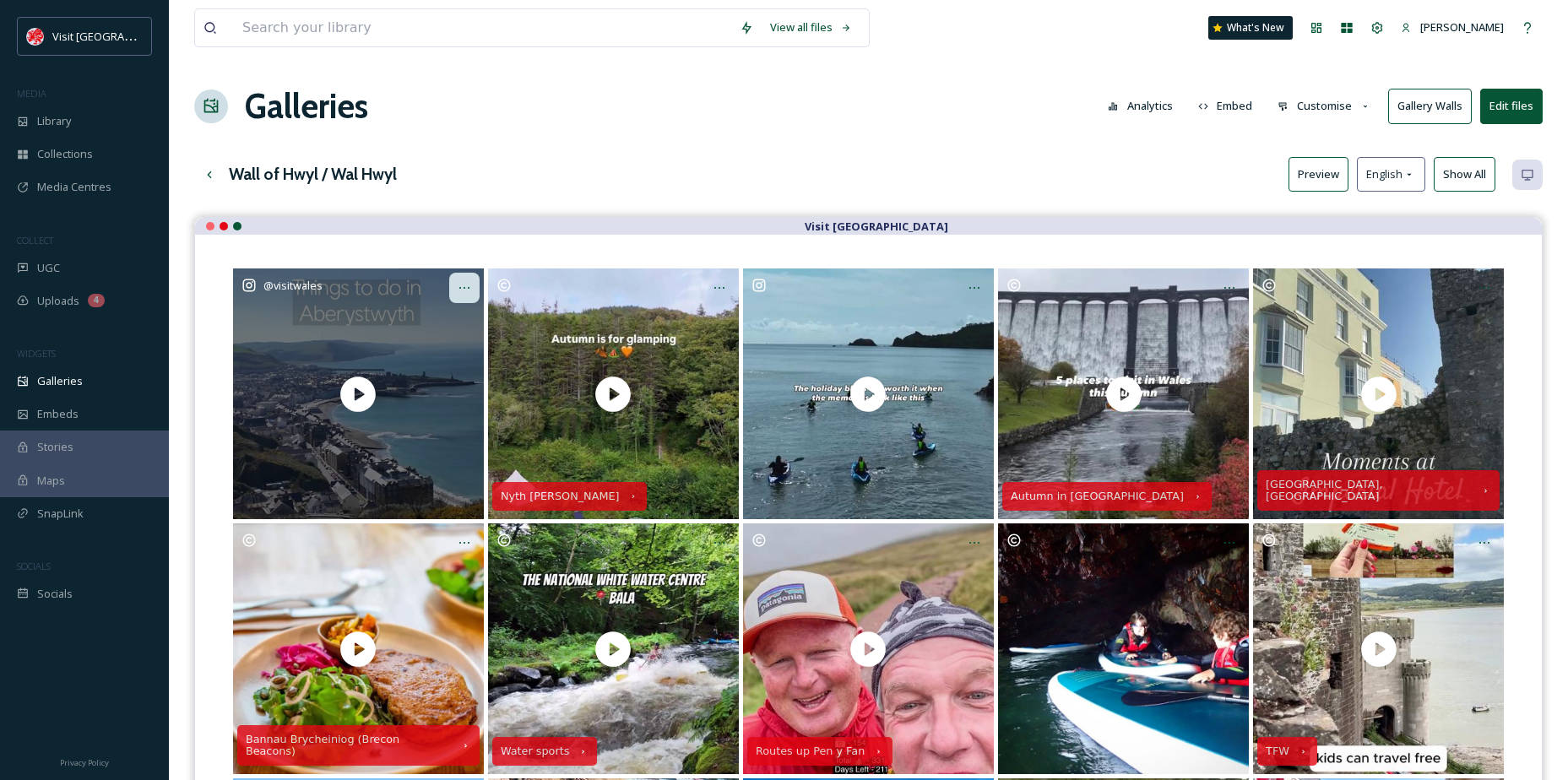
click at [464, 292] on icon "Opens media popup. Media description: visitwales-6186290.mp4." at bounding box center [464, 287] width 14 height 14
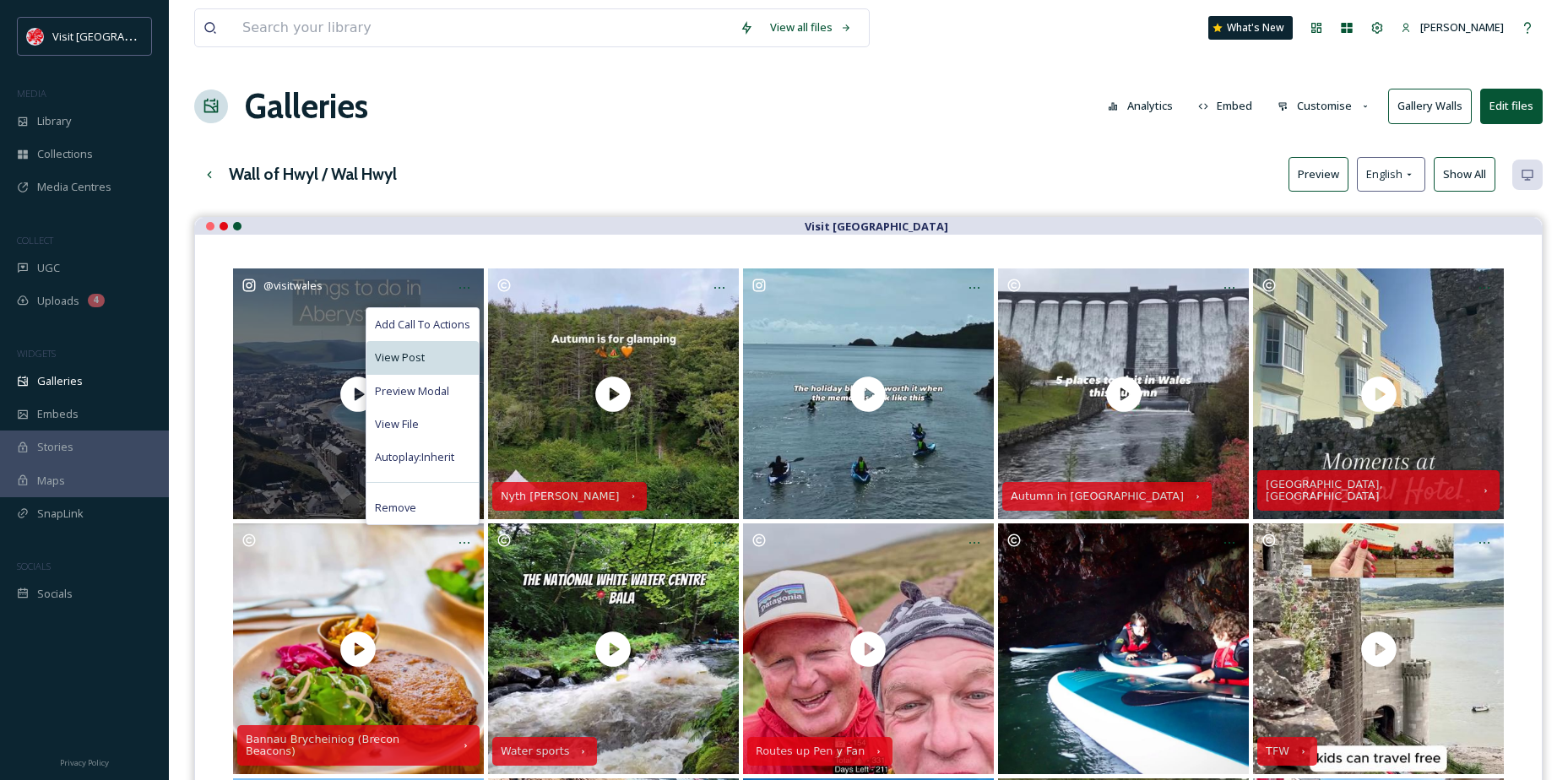
click at [404, 361] on span "View Post" at bounding box center [399, 358] width 50 height 16
click at [419, 421] on div "View File" at bounding box center [423, 424] width 112 height 33
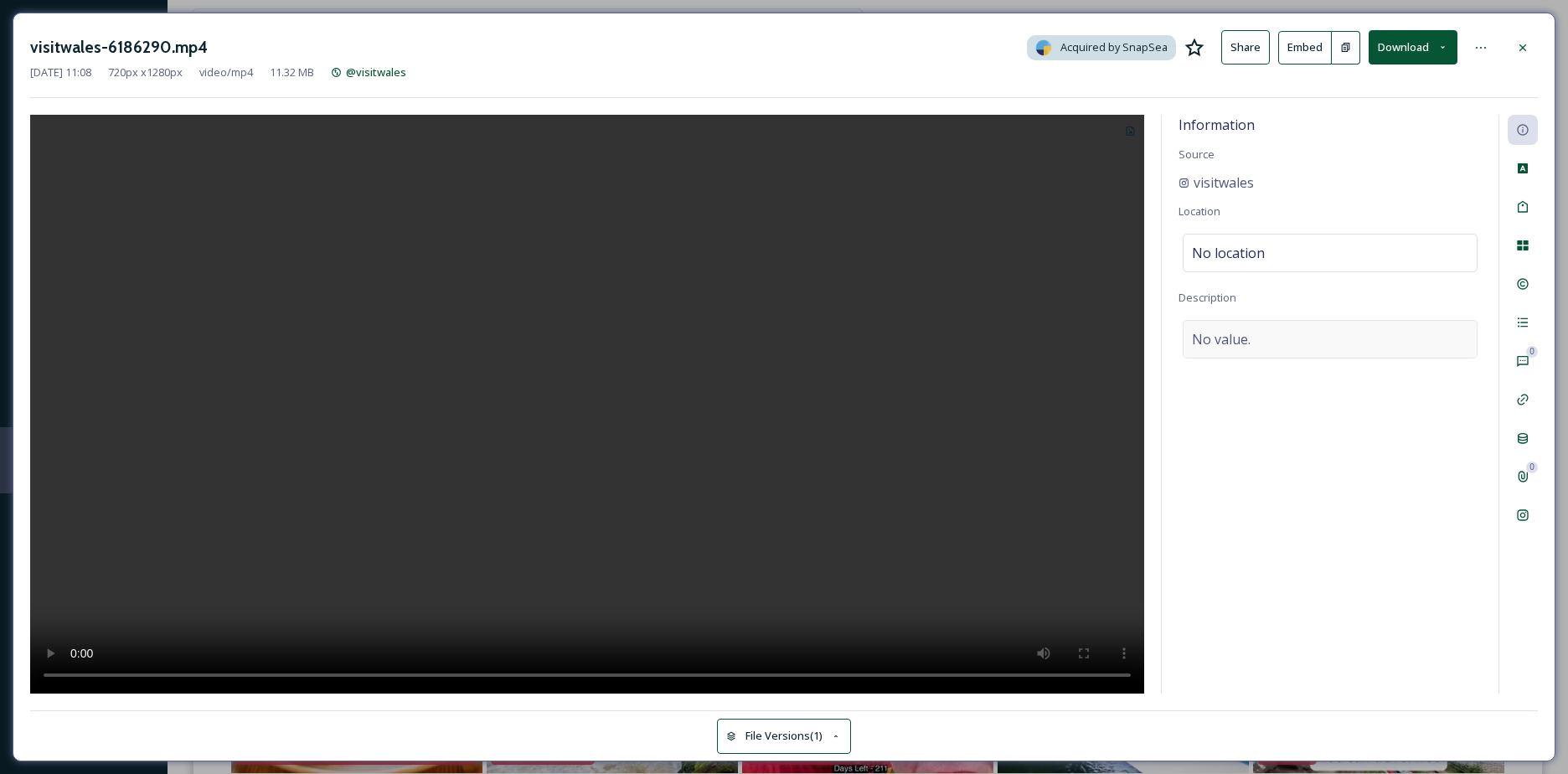
click at [1246, 343] on span "No value." at bounding box center [1220, 339] width 58 height 20
click at [1246, 343] on textarea at bounding box center [1330, 389] width 303 height 139
paste textarea "Here’s some sightseeing tips if you’re heading to Aberystwyth for the Comedy Fe…"
type textarea "Here’s some sightseeing tips if you’re heading to Aberystwyth for the Comedy Fe…"
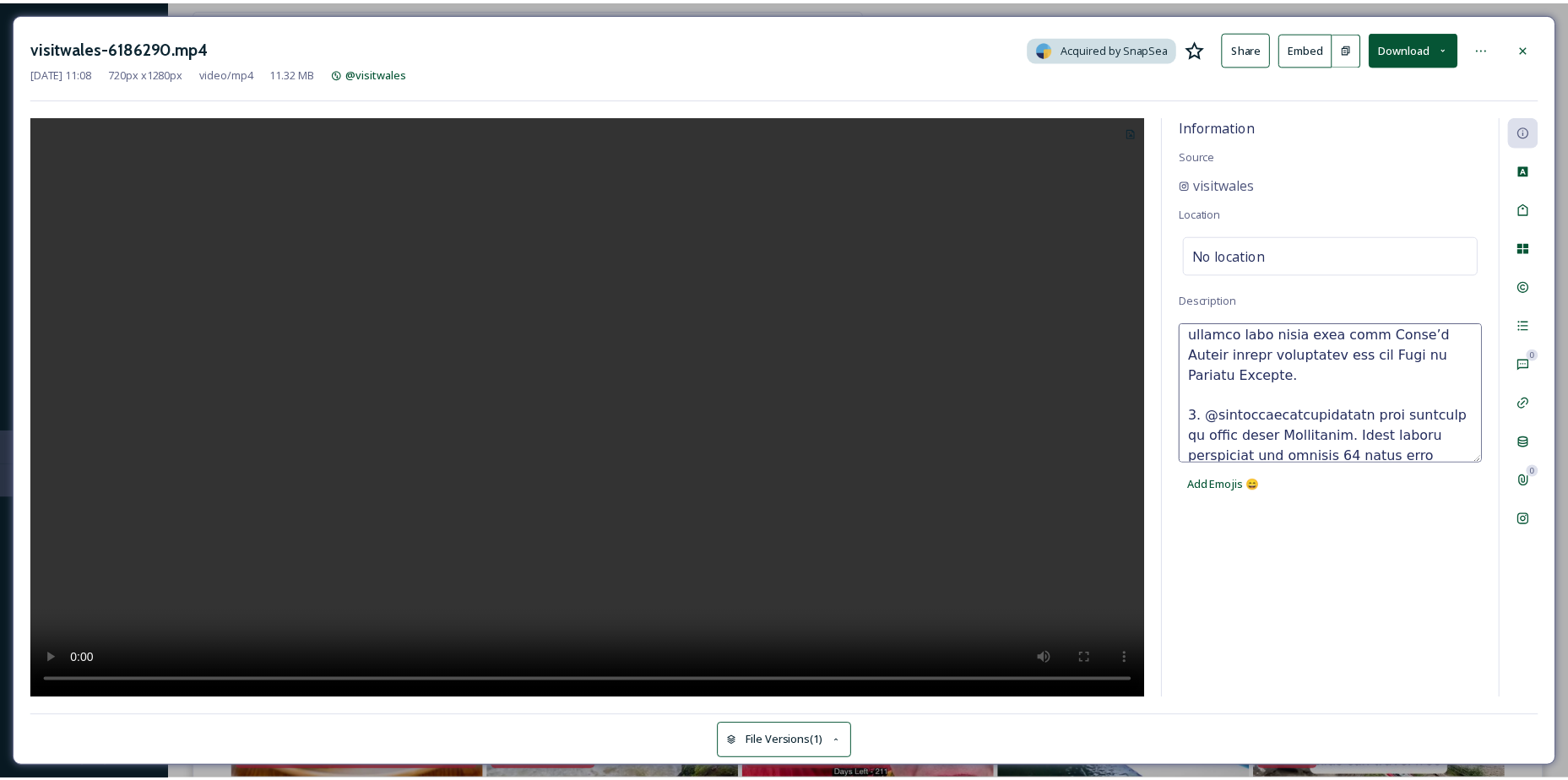
scroll to position [692, 0]
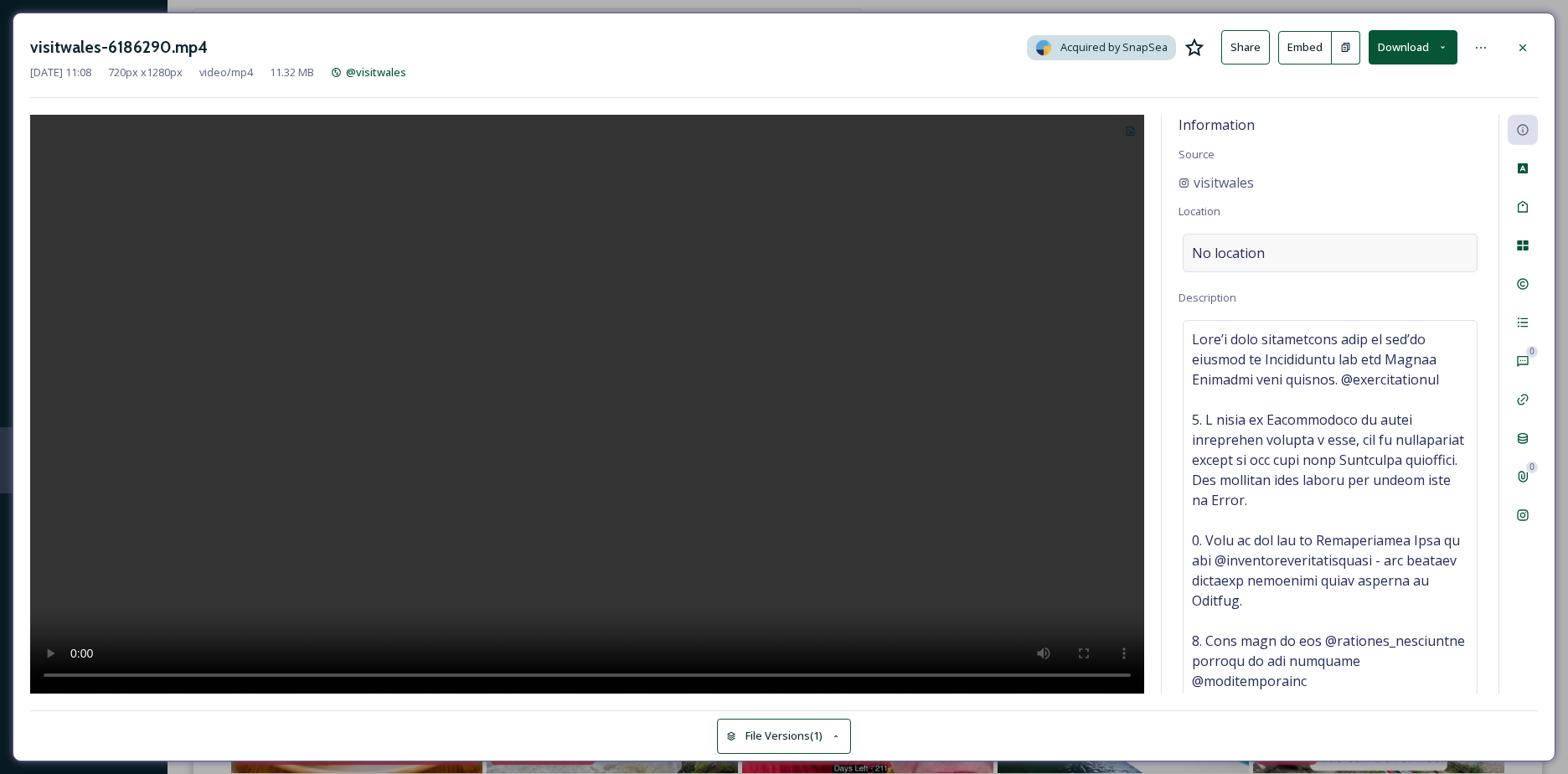
click at [1217, 261] on span "No location" at bounding box center [1227, 253] width 73 height 20
click at [1217, 261] on input at bounding box center [1330, 253] width 293 height 37
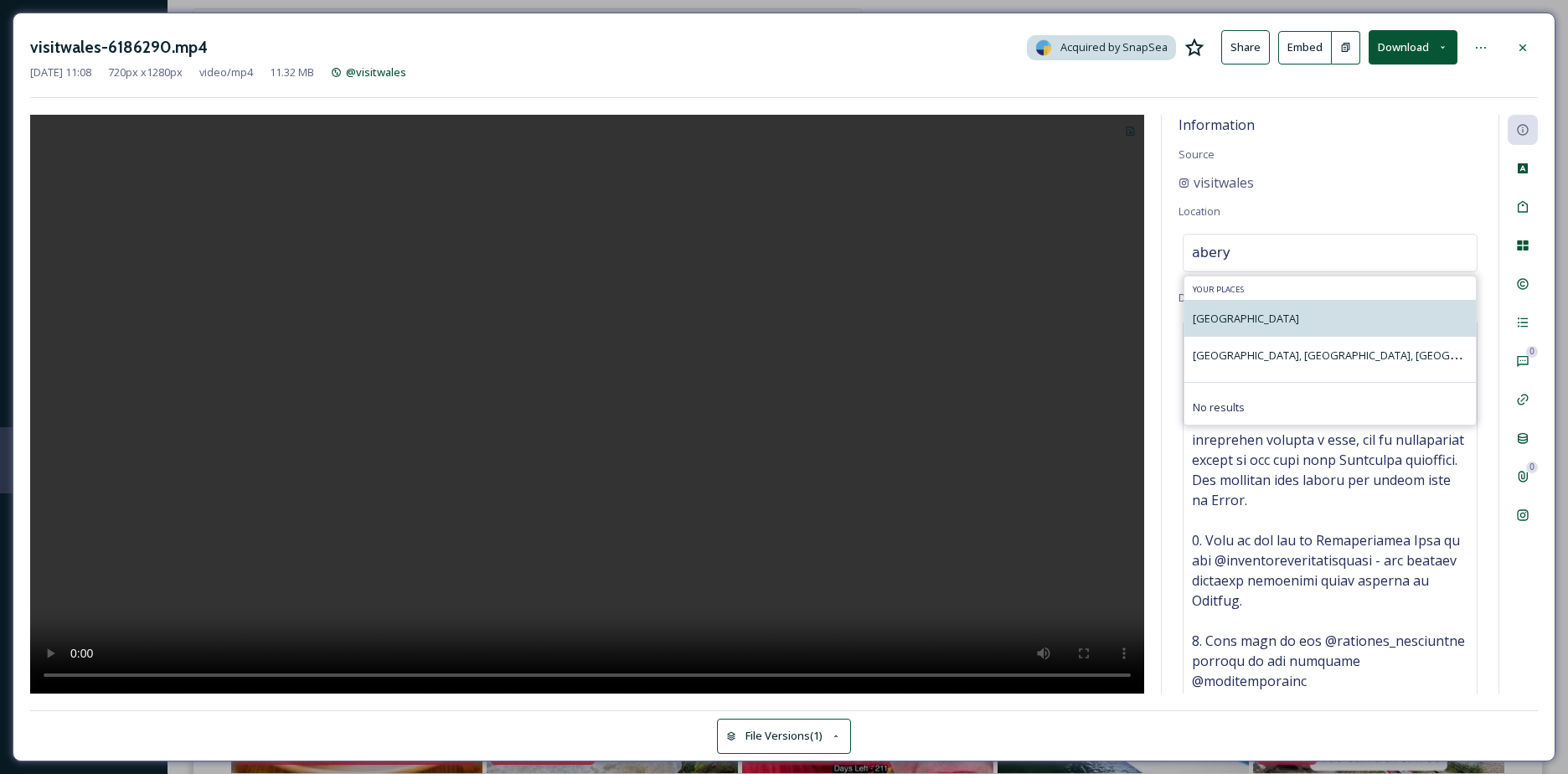
click at [1236, 302] on div "Aberystwyth" at bounding box center [1330, 318] width 291 height 37
click at [1236, 311] on span "Aberystwyth" at bounding box center [1245, 318] width 106 height 15
click at [1244, 325] on span "Aberystwyth" at bounding box center [1245, 318] width 106 height 15
click at [1257, 260] on input "abery" at bounding box center [1330, 253] width 293 height 37
click at [1221, 254] on input "abery" at bounding box center [1330, 253] width 293 height 37
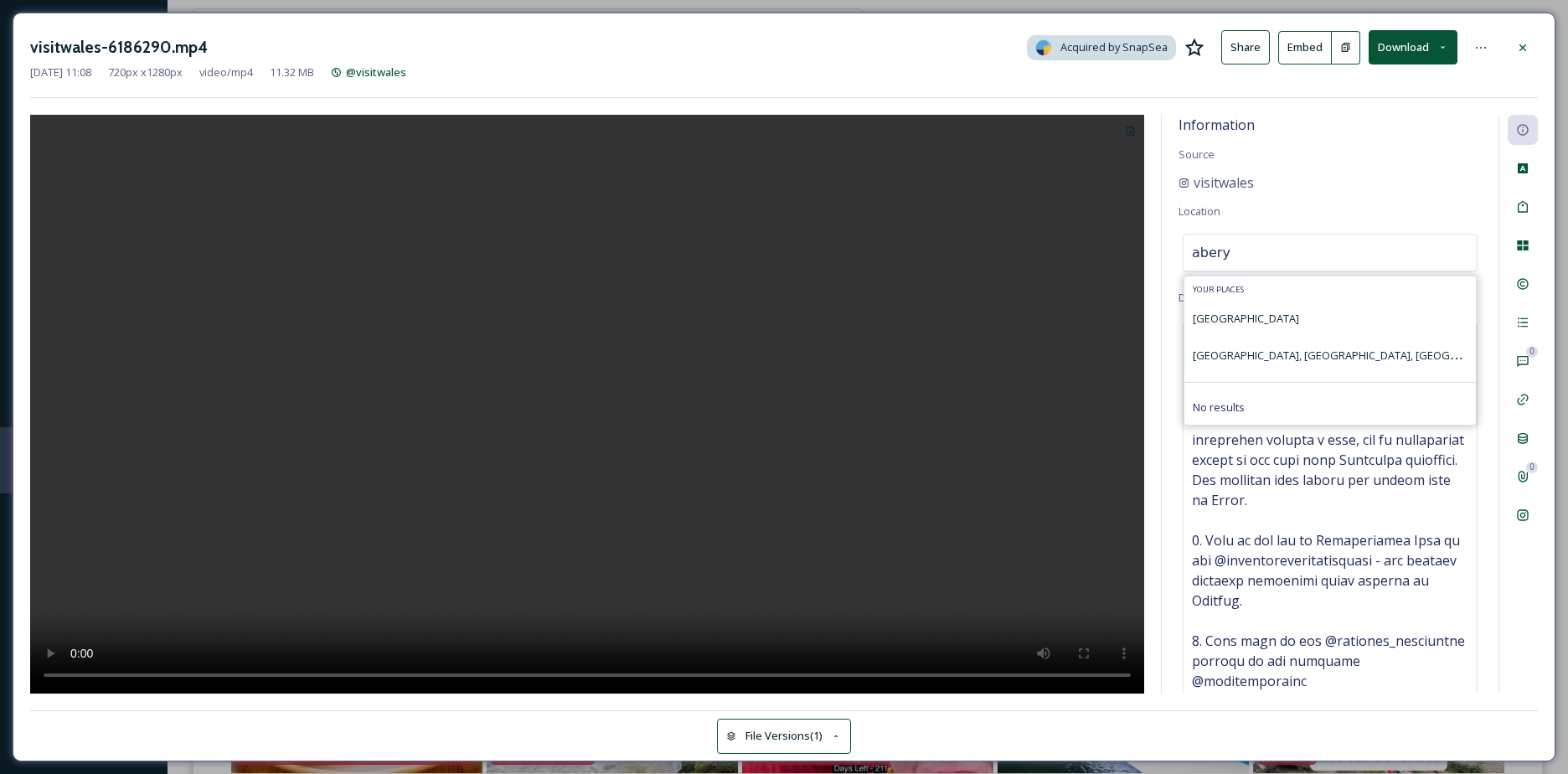
click at [1221, 254] on input "abery" at bounding box center [1330, 253] width 293 height 37
type input "Aberystwyth"
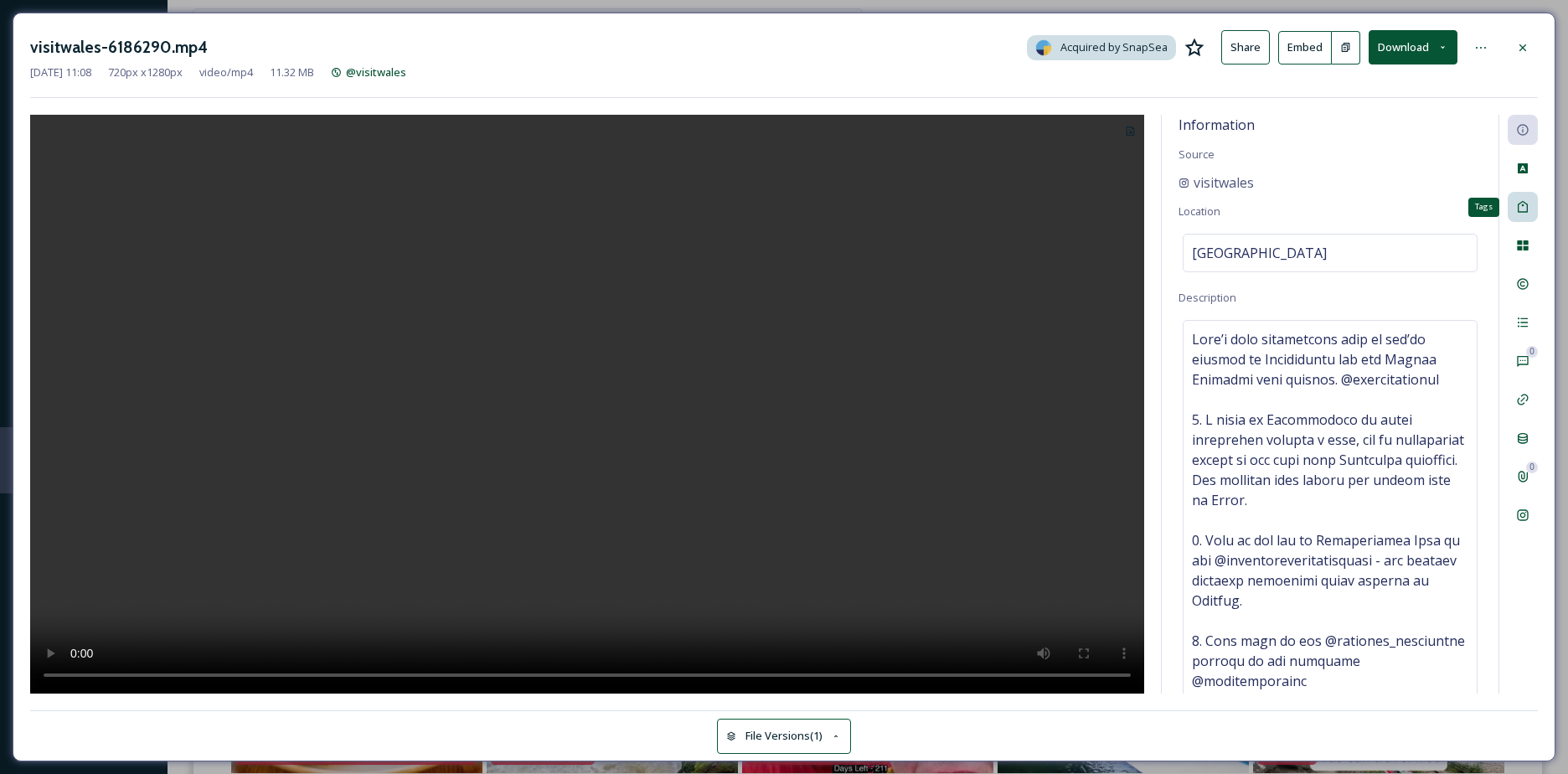
click at [1510, 203] on div "Tags" at bounding box center [1523, 207] width 31 height 31
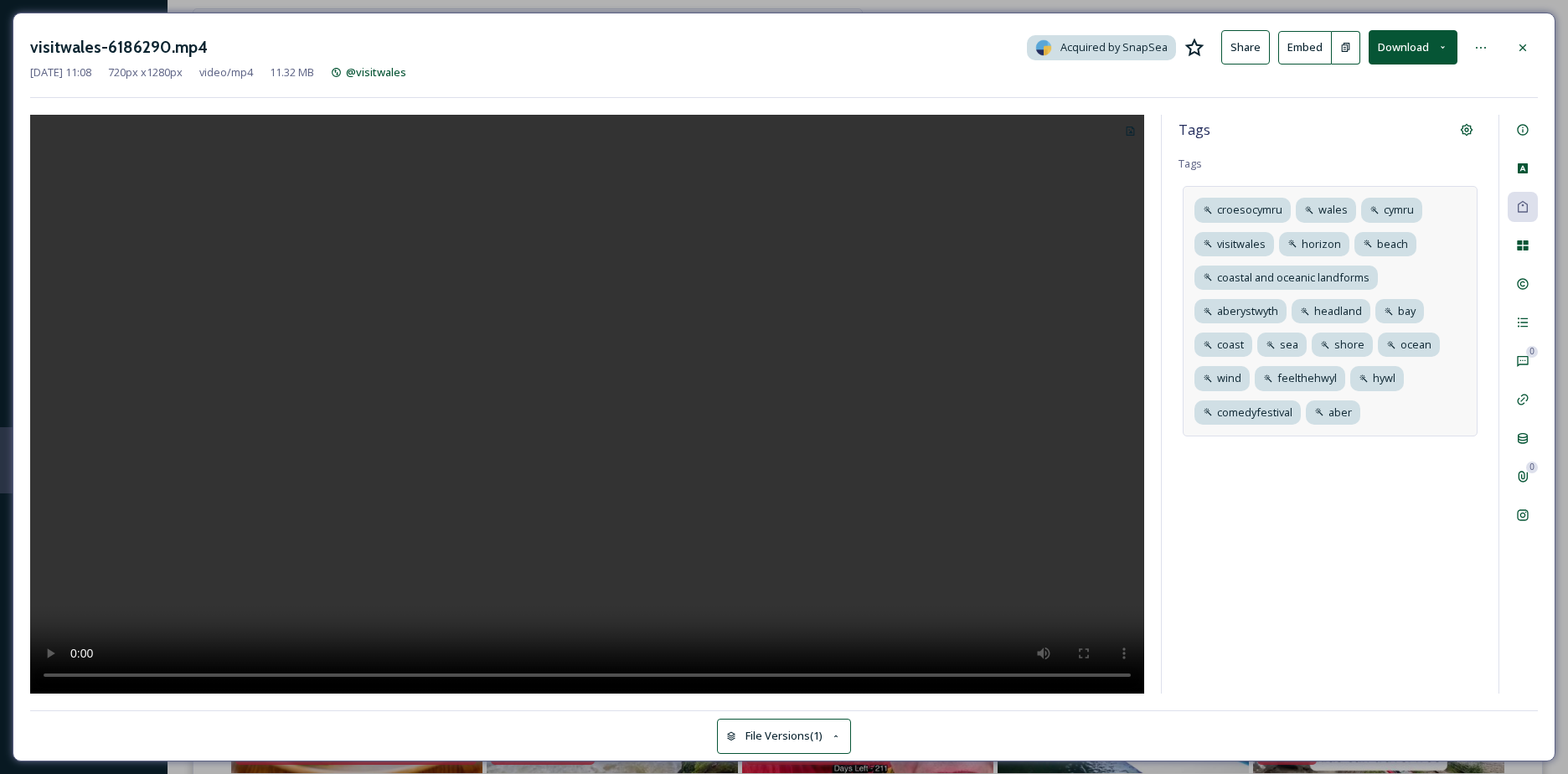
click at [1420, 410] on div "croesocymru wales cymru visitwales horizon beach coastal and oceanic landforms …" at bounding box center [1330, 311] width 295 height 250
click at [1531, 280] on div "Rights" at bounding box center [1523, 284] width 31 height 31
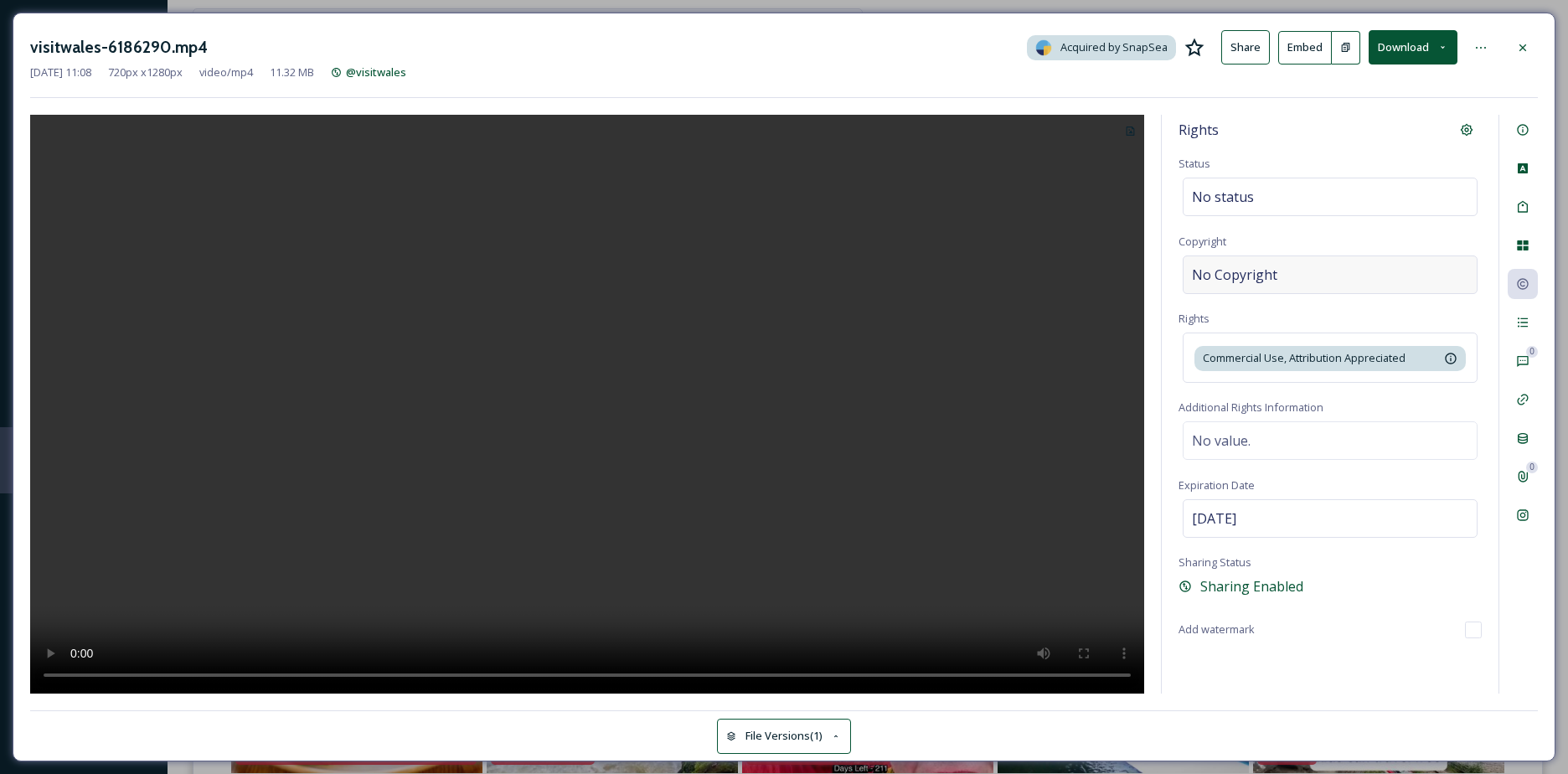
click at [1292, 262] on div "No Copyright" at bounding box center [1330, 274] width 295 height 39
click at [1292, 262] on input at bounding box center [1330, 274] width 303 height 39
type input "crowncopyright"
drag, startPoint x: 1533, startPoint y: 47, endPoint x: 1520, endPoint y: 51, distance: 13.6
click at [1533, 48] on div at bounding box center [1523, 48] width 31 height 31
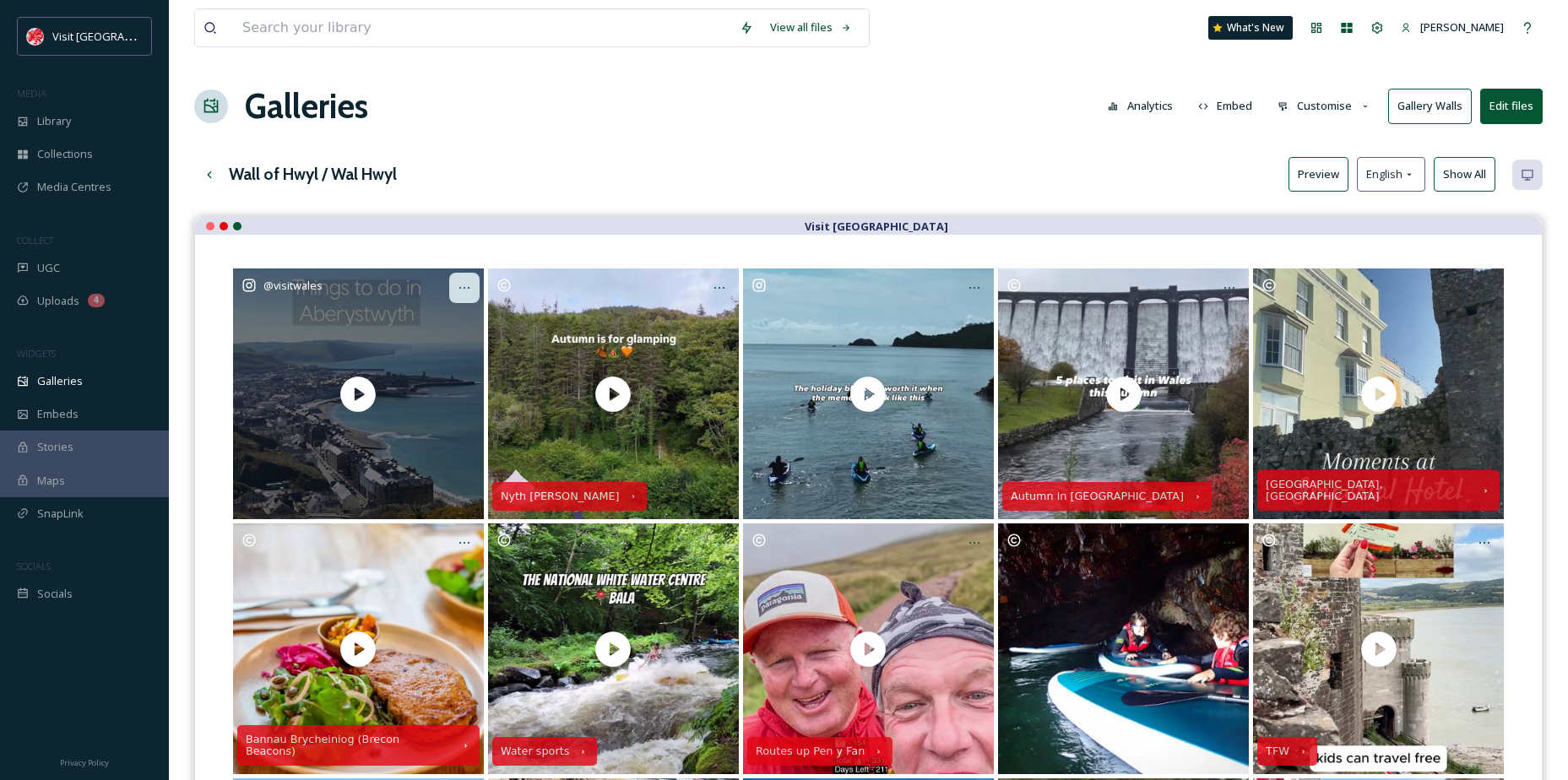
click at [467, 293] on icon "Opens media popup. Media description: visitwales-6186290.mp4." at bounding box center [464, 287] width 14 height 14
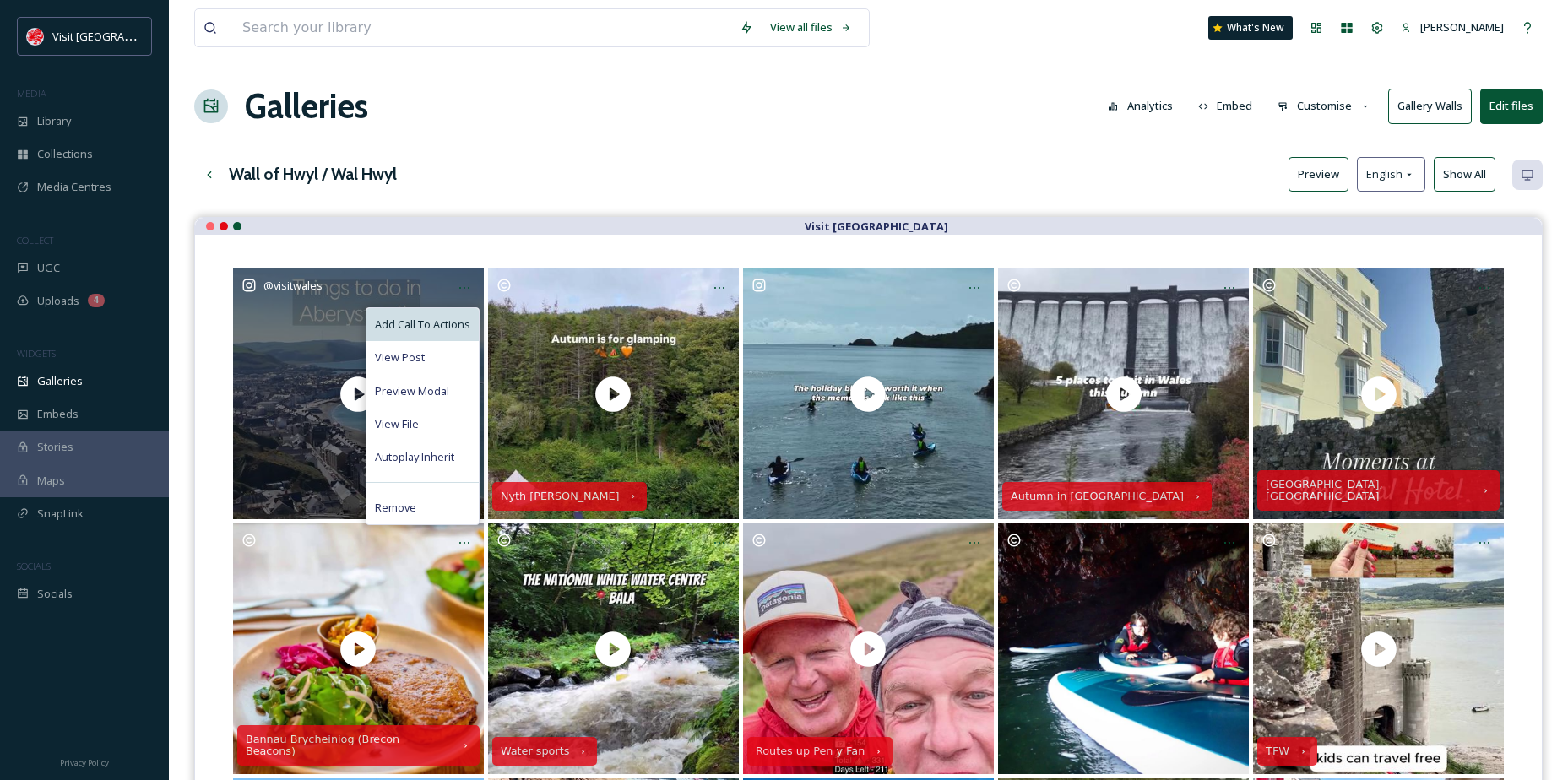
click at [439, 317] on span "Add Call To Actions" at bounding box center [422, 325] width 95 height 16
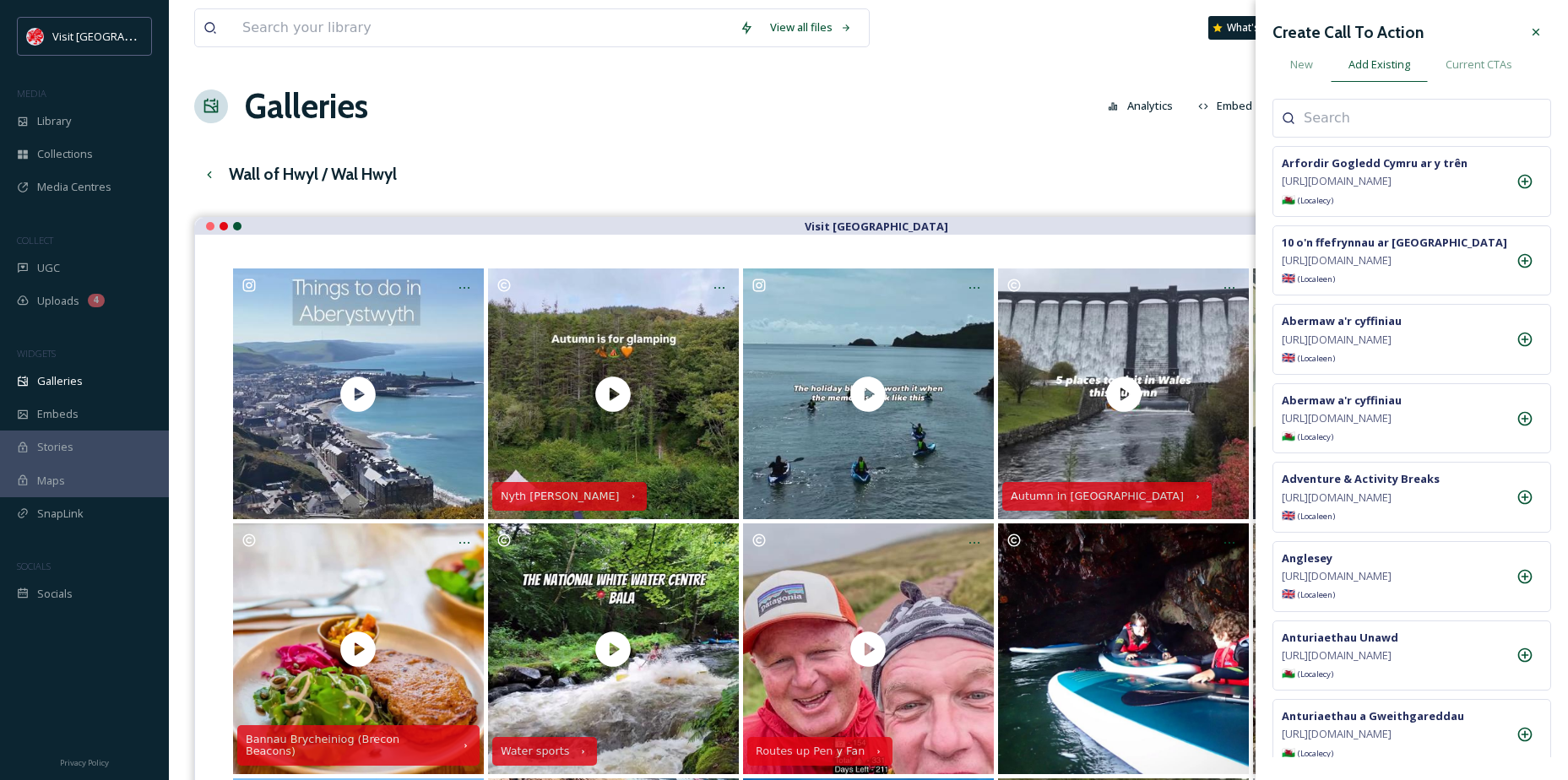
click at [1323, 123] on input at bounding box center [1388, 118] width 168 height 20
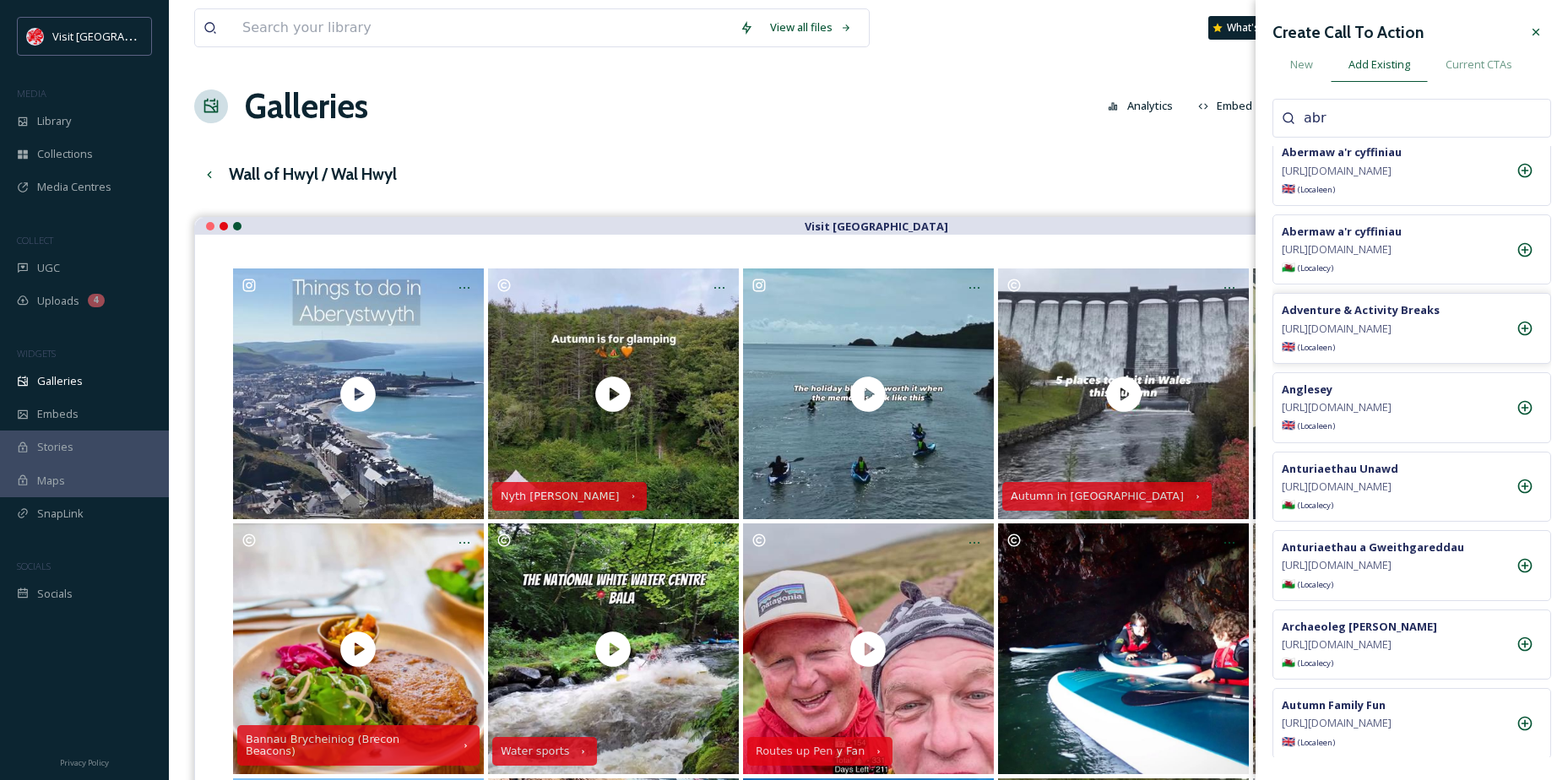
scroll to position [0, 0]
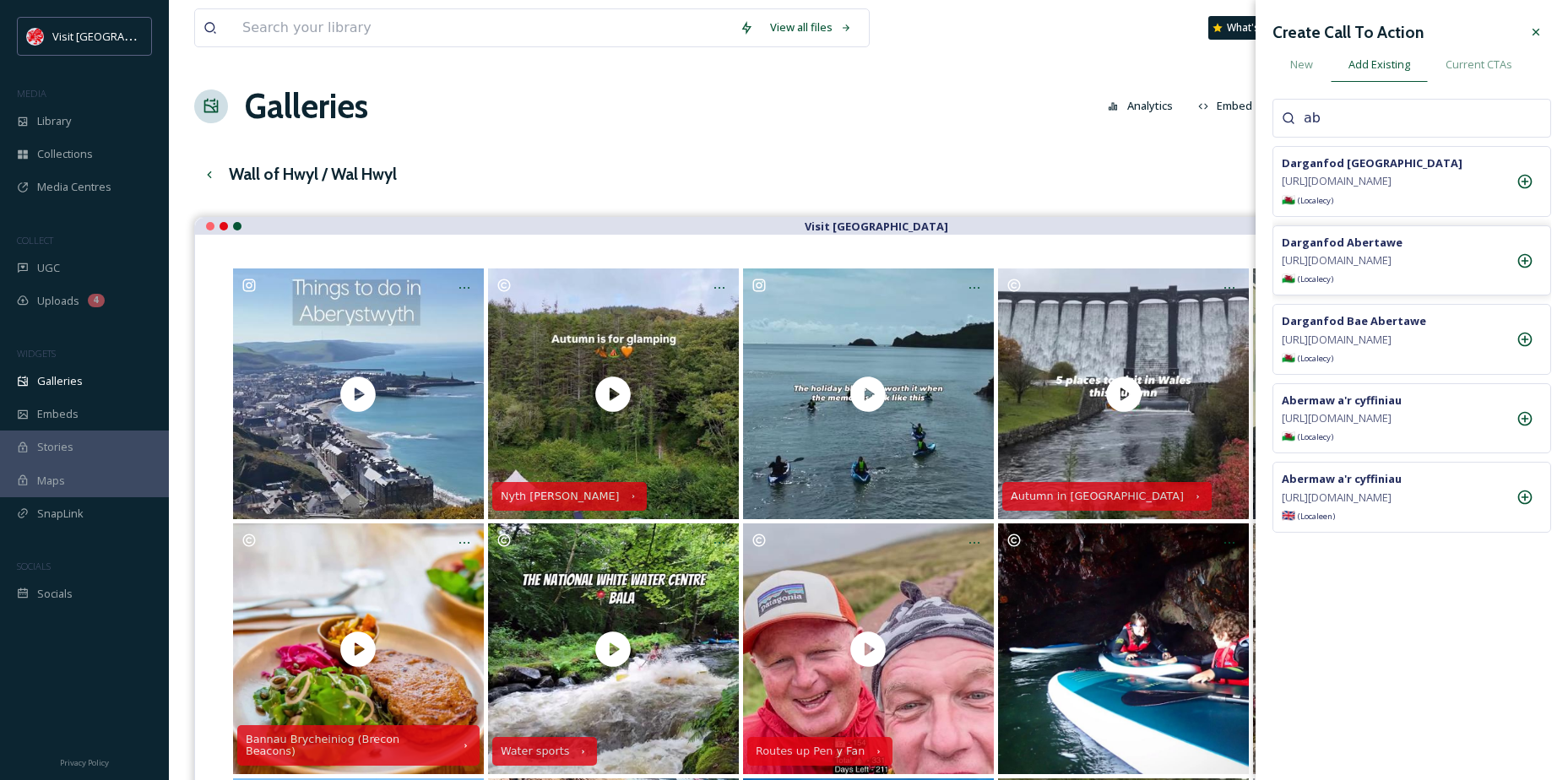
type input "a"
type input "cered"
click at [1526, 356] on div at bounding box center [1525, 339] width 34 height 34
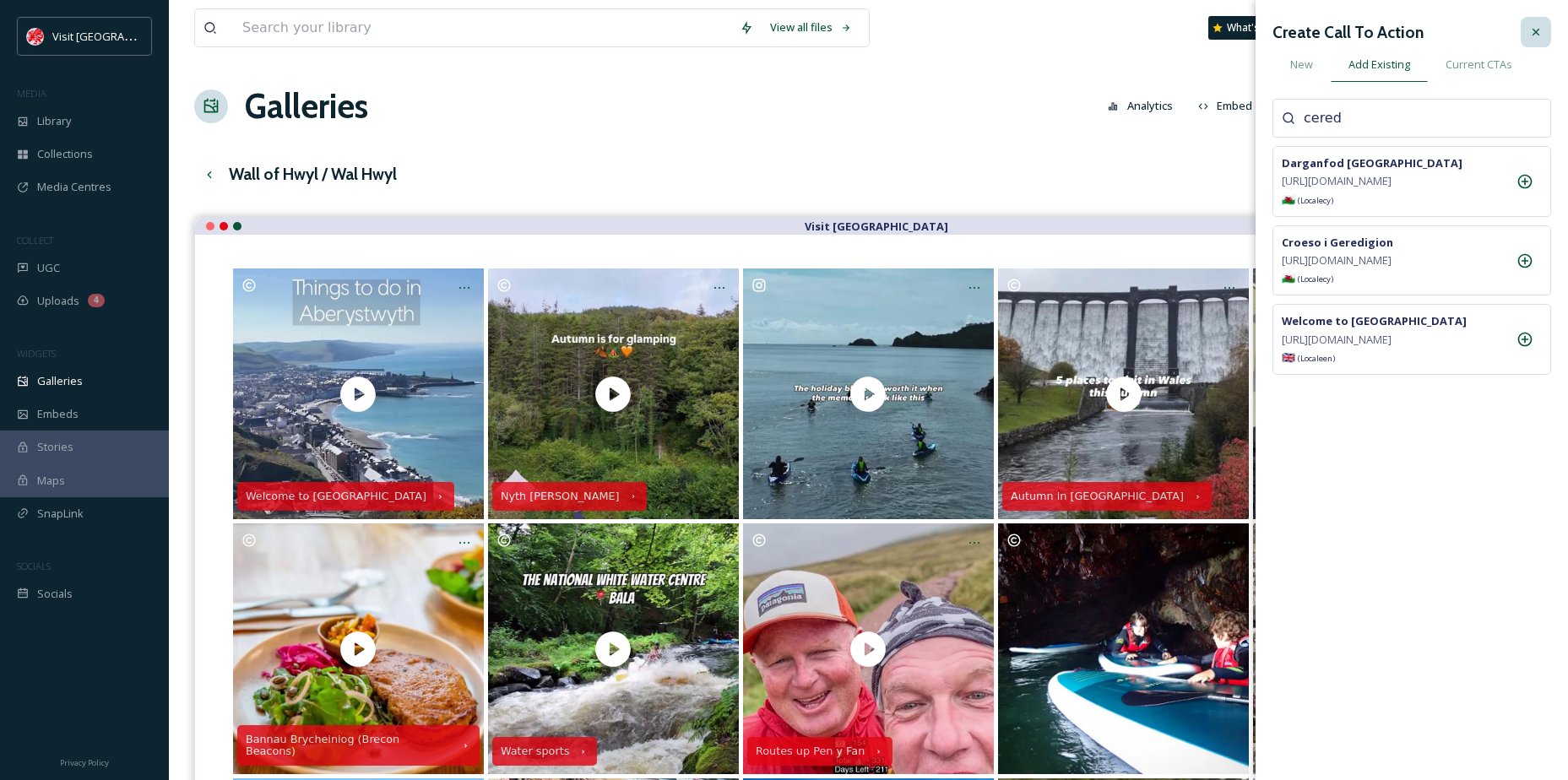
click at [1529, 25] on icon at bounding box center [1535, 32] width 14 height 14
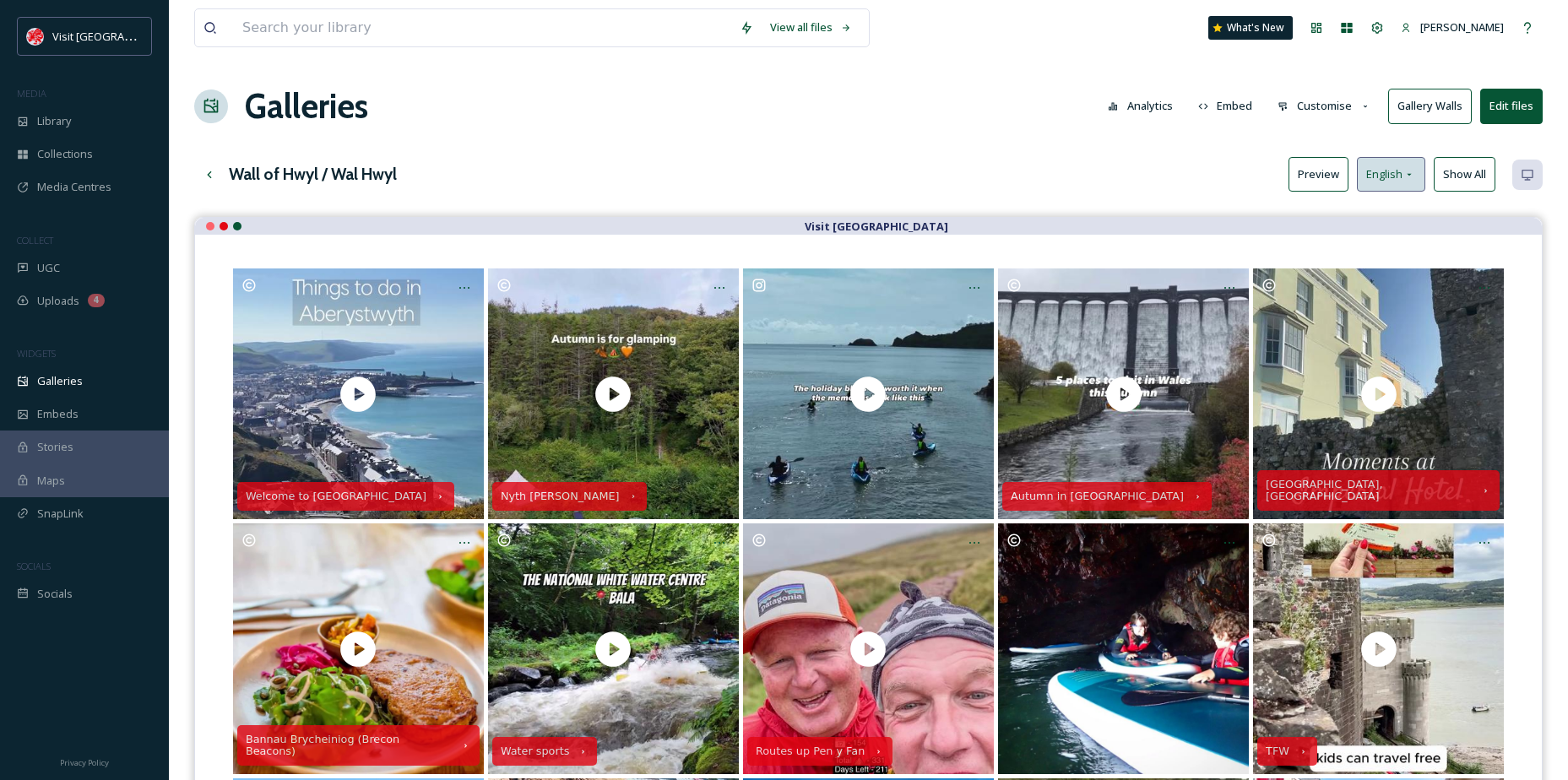
click at [1382, 180] on span "English" at bounding box center [1384, 175] width 36 height 16
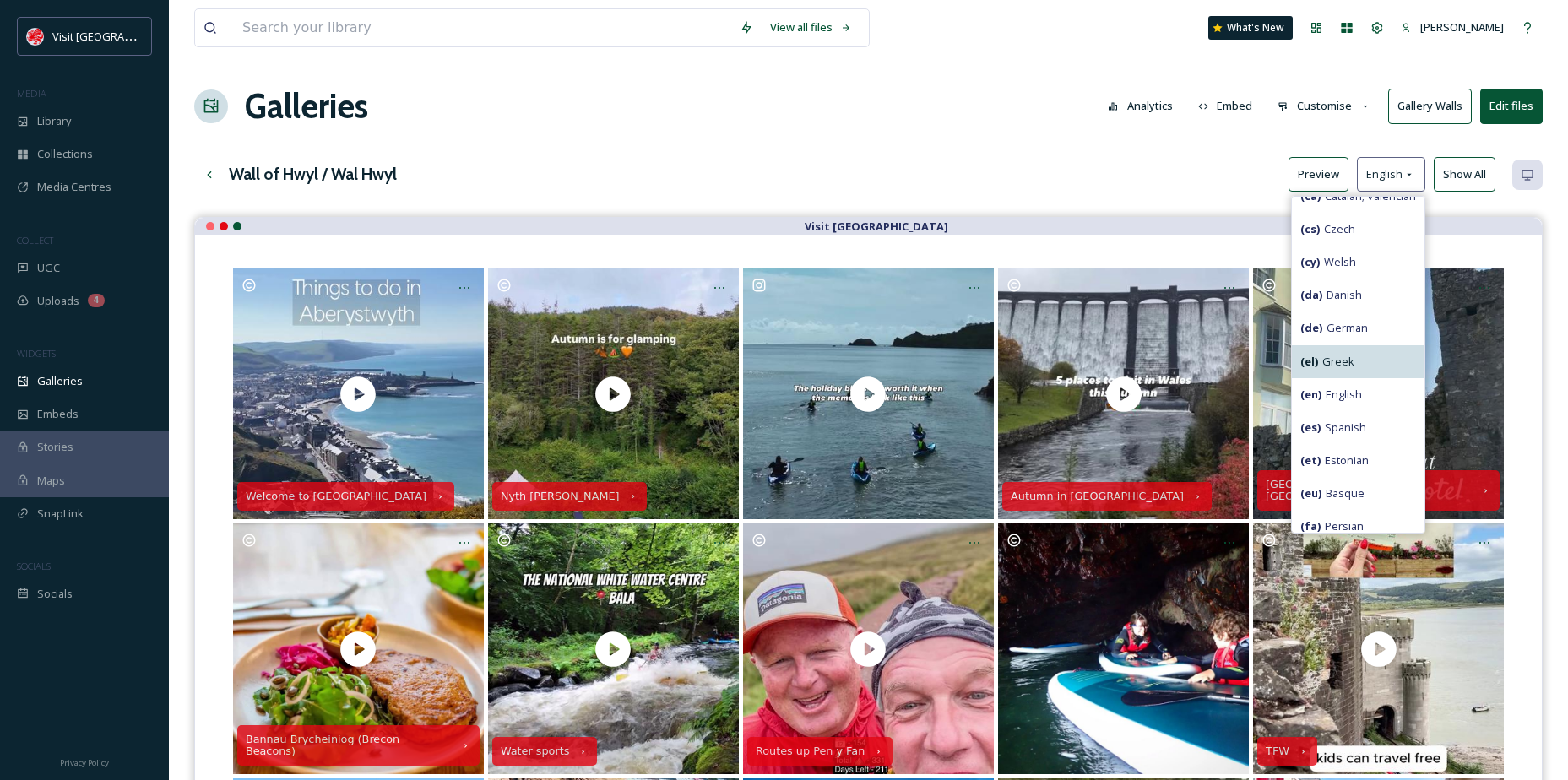
scroll to position [84, 0]
click at [1320, 262] on span "( cy ) Welsh" at bounding box center [1328, 262] width 56 height 16
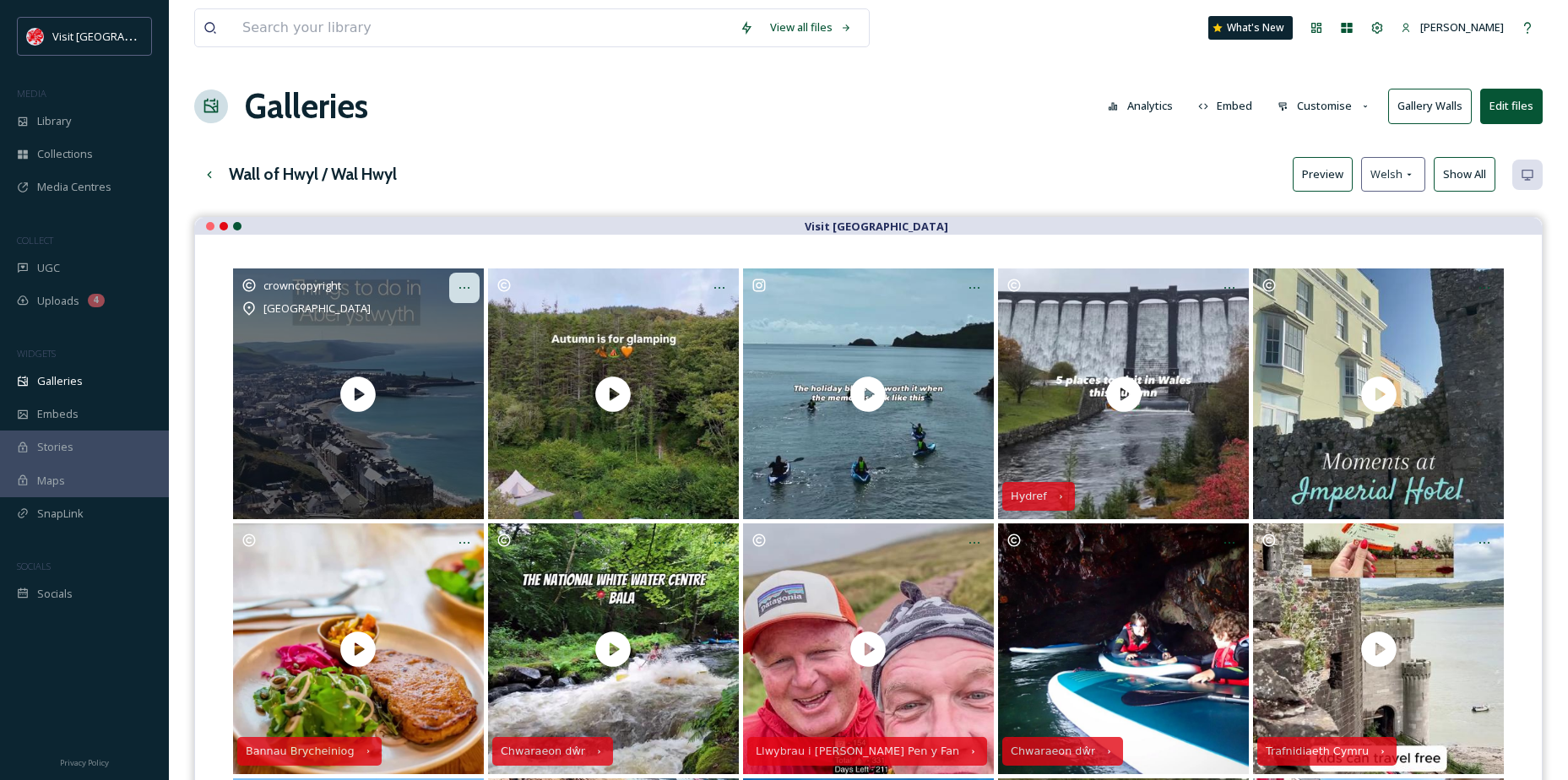
click at [464, 283] on icon "Opens media popup. Media description: Here’s some sightseeing tips if you’re he…" at bounding box center [464, 287] width 14 height 14
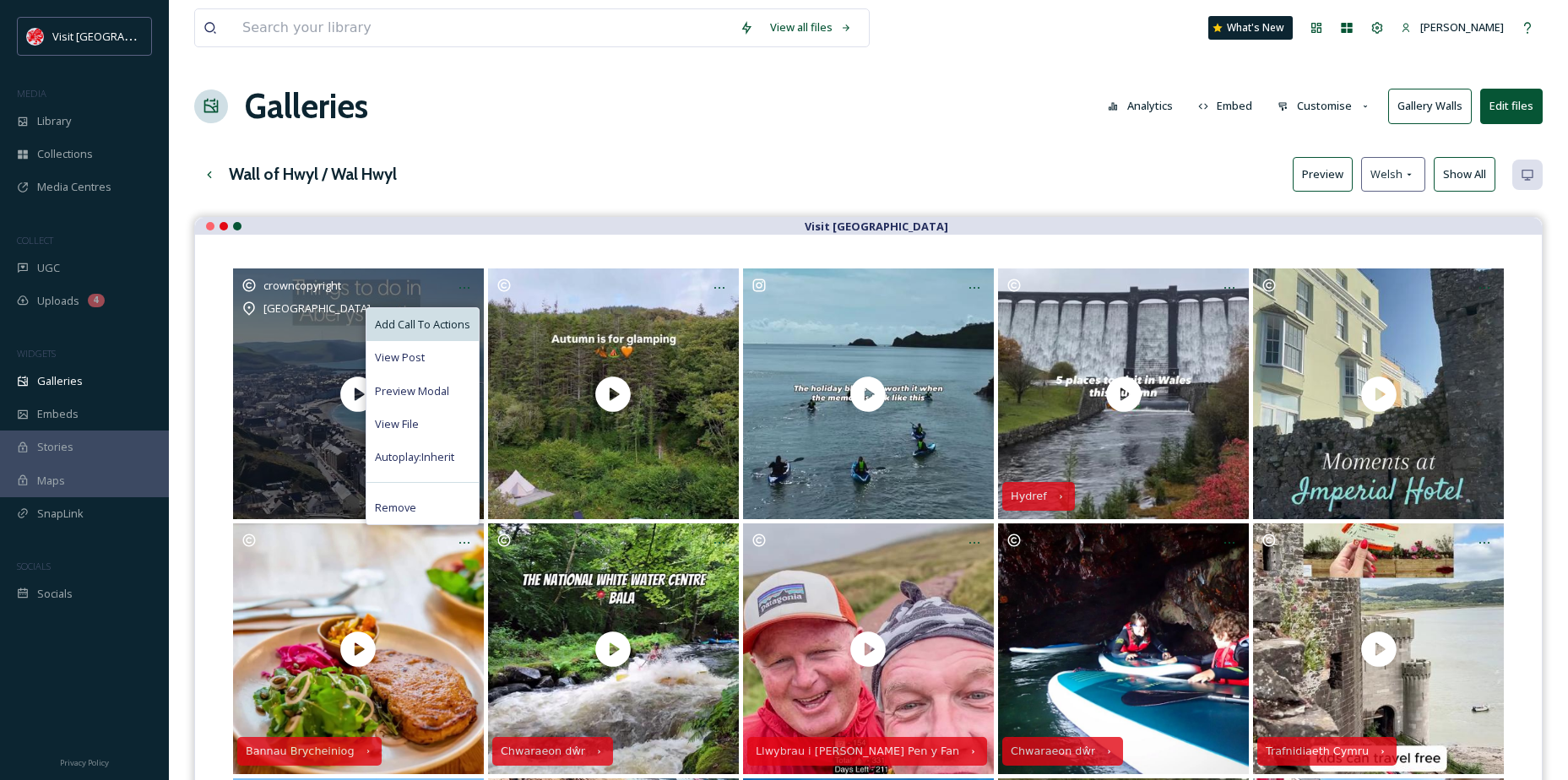
click at [432, 317] on span "Add Call To Actions" at bounding box center [422, 325] width 95 height 16
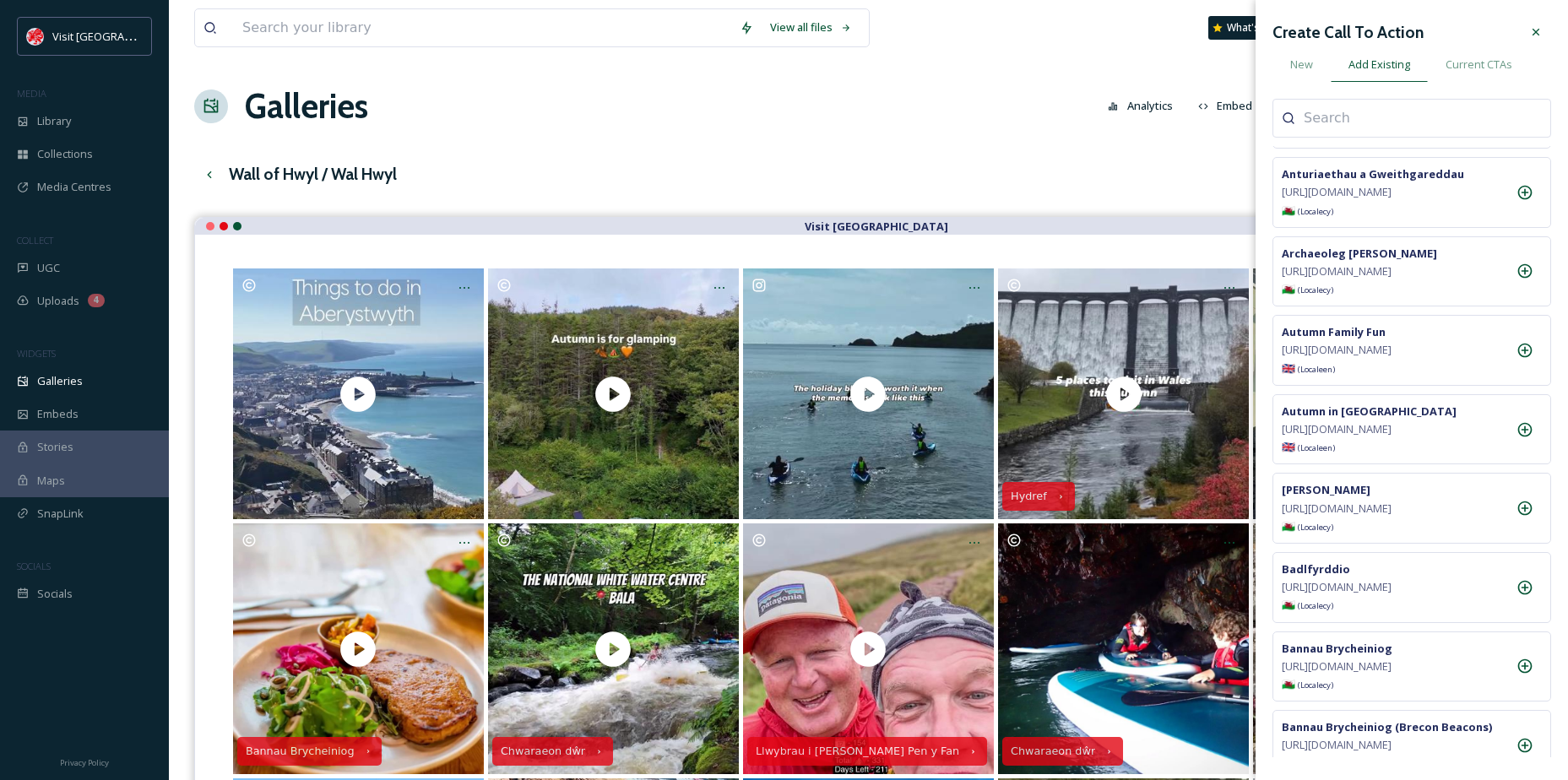
scroll to position [591, 0]
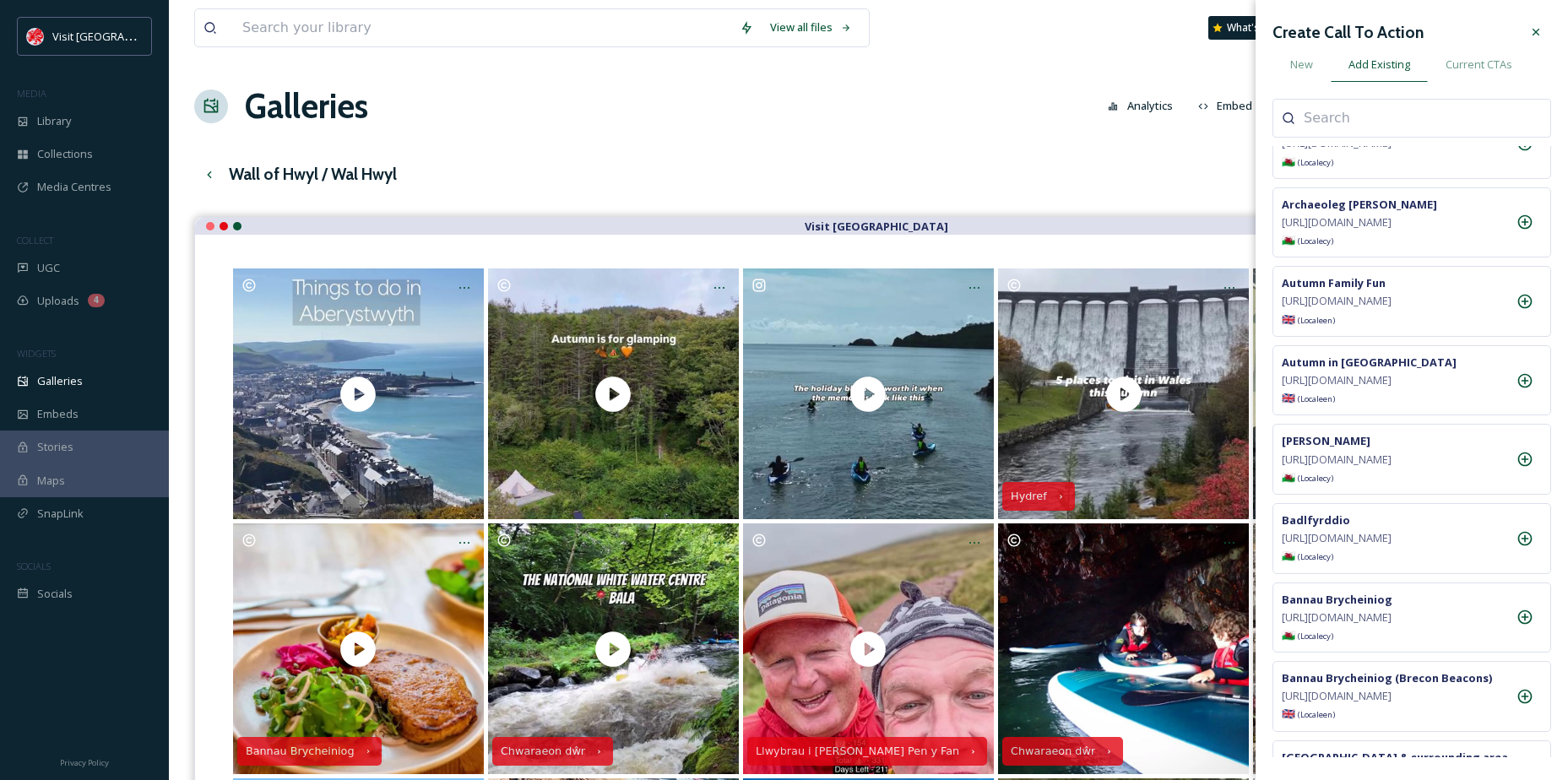
click at [1313, 117] on input at bounding box center [1388, 118] width 168 height 20
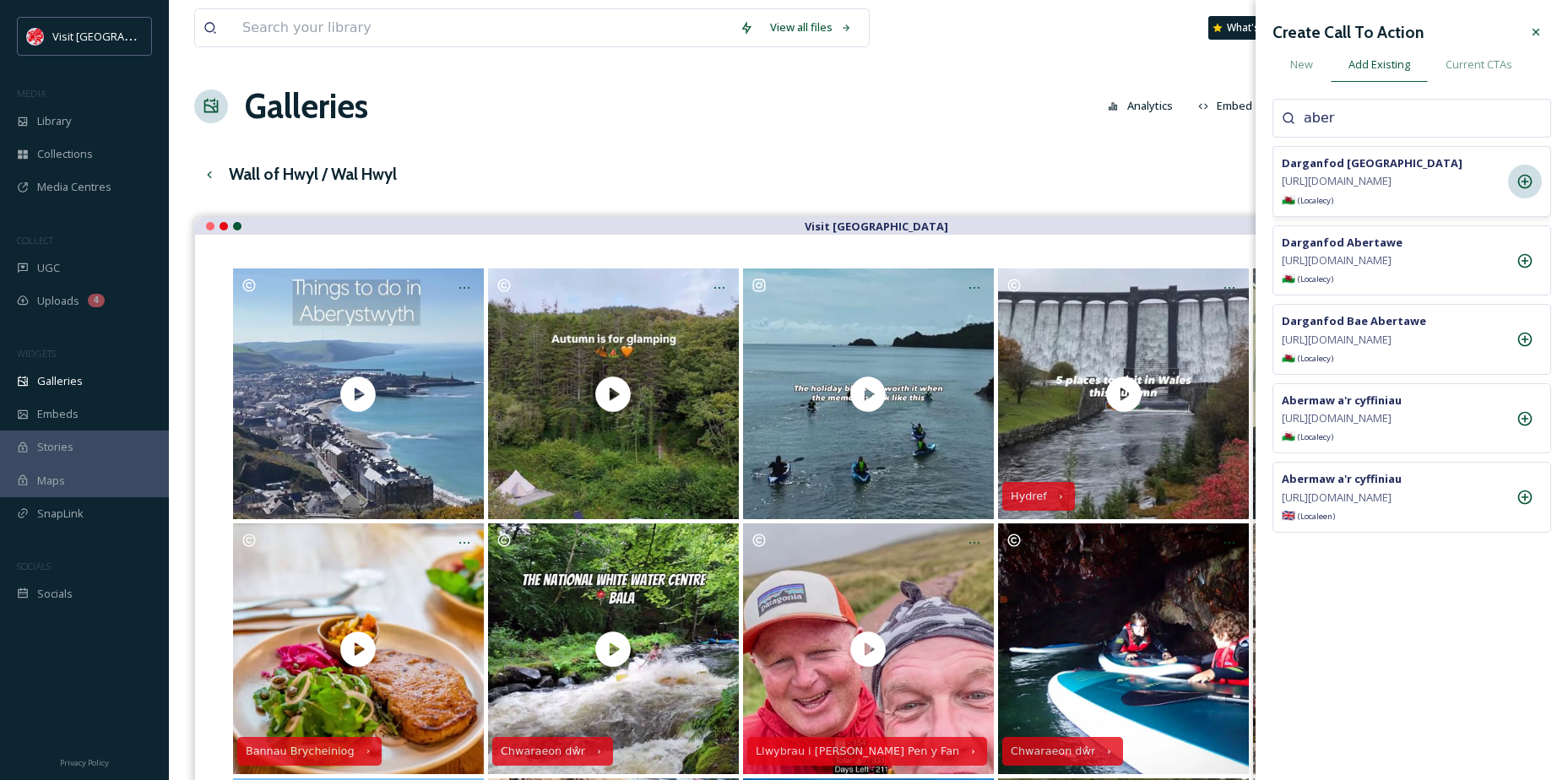
type input "aber"
click at [1520, 190] on icon at bounding box center [1525, 181] width 17 height 17
click at [1537, 34] on icon at bounding box center [1535, 32] width 6 height 6
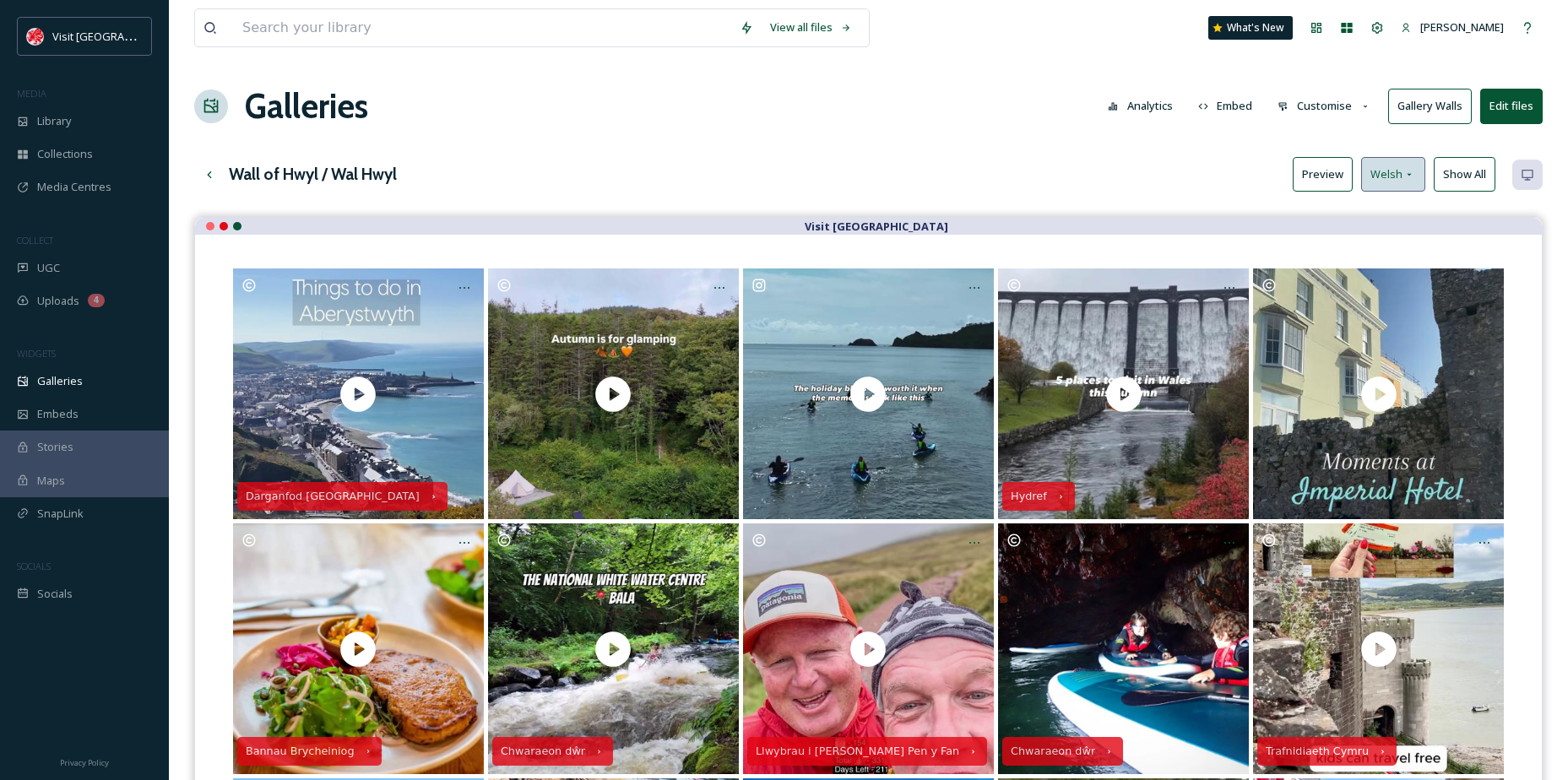
click at [1408, 191] on div "Welsh" at bounding box center [1393, 174] width 64 height 34
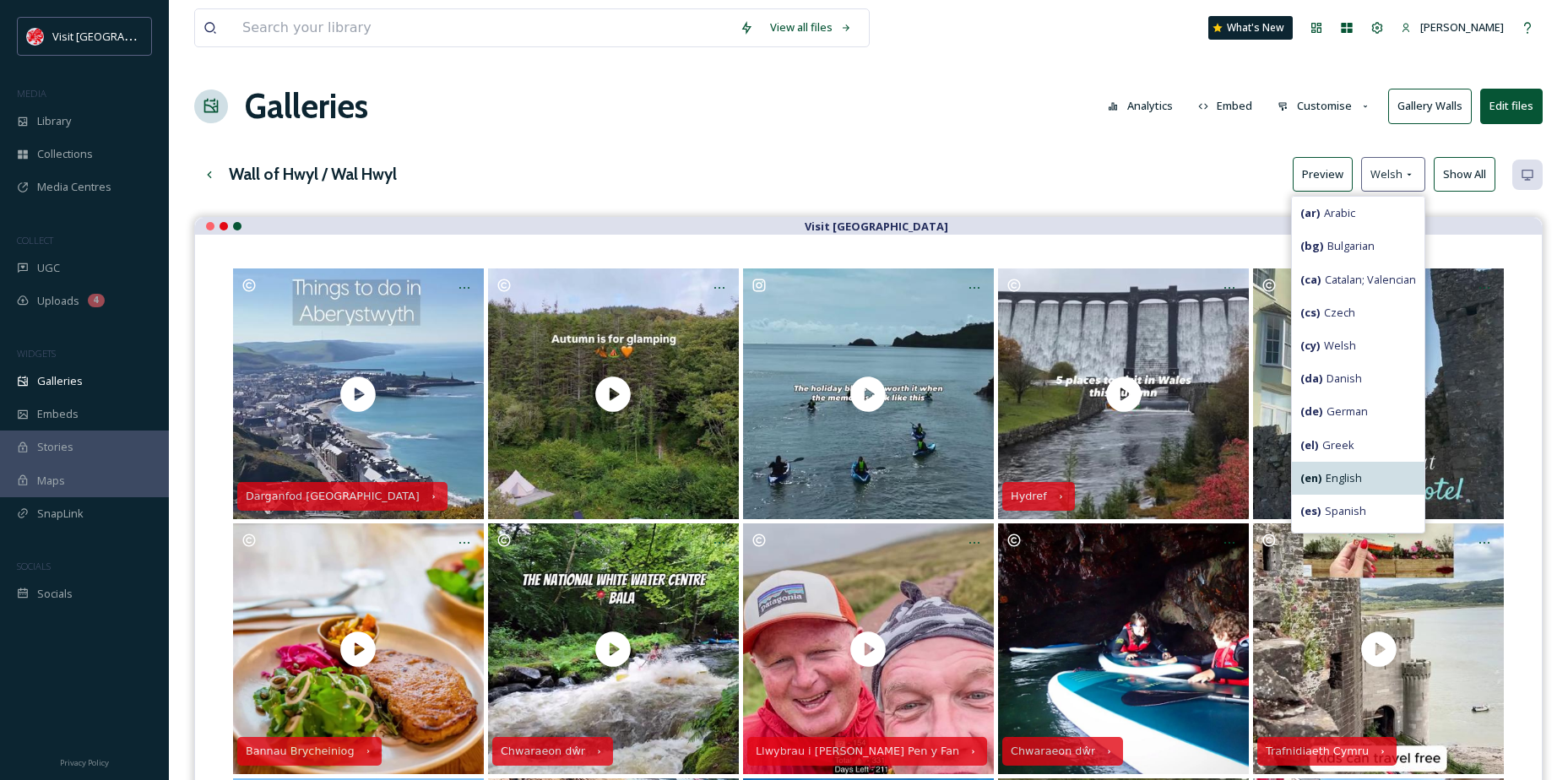
click at [1338, 470] on span "( en ) English" at bounding box center [1331, 478] width 62 height 16
